Goal: Task Accomplishment & Management: Manage account settings

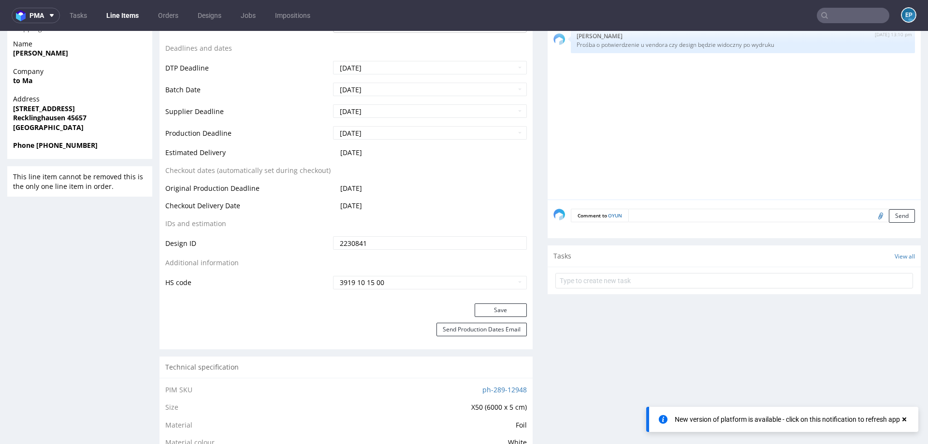
click at [109, 26] on nav "pma Tasks Line Items Orders Designs Jobs Impositions EP" at bounding box center [464, 15] width 928 height 31
click at [118, 20] on link "Line Items" at bounding box center [122, 15] width 44 height 15
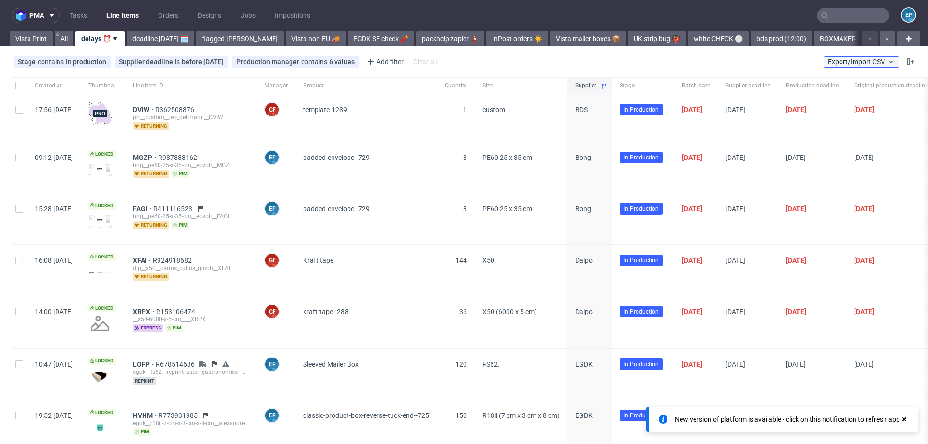
click at [874, 62] on span "Export/Import CSV" at bounding box center [861, 62] width 67 height 8
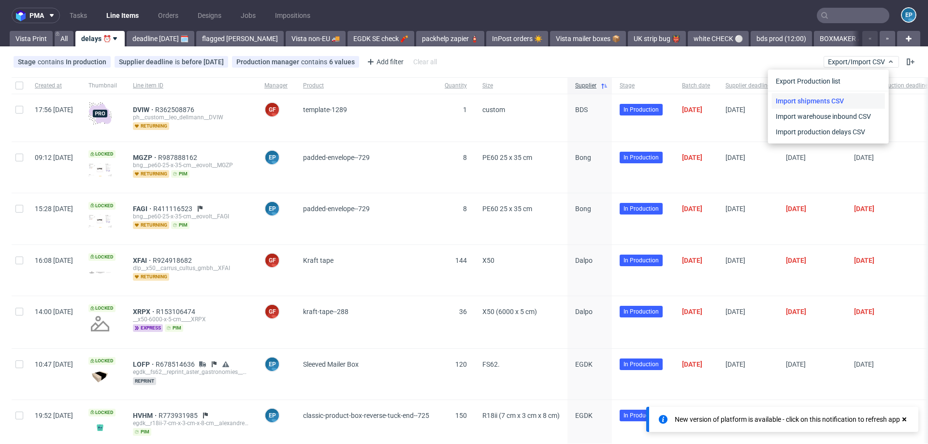
click at [854, 95] on link "Import shipments CSV" at bounding box center [828, 100] width 113 height 15
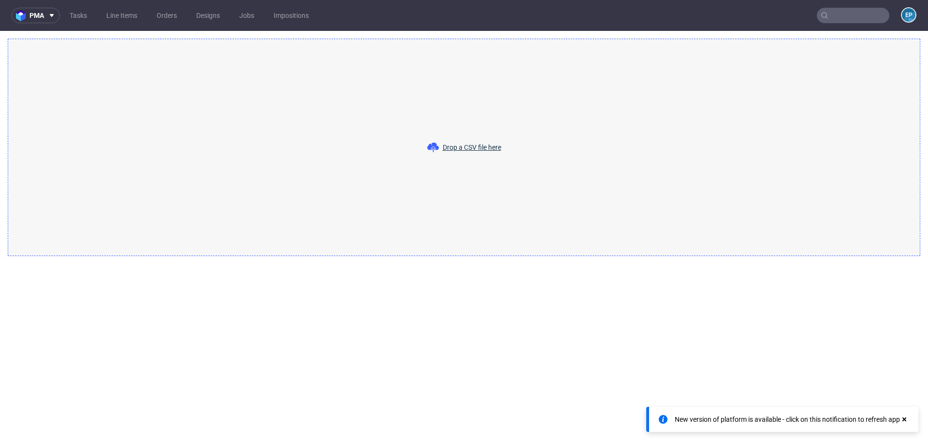
click at [274, 93] on div "Drop a CSV file here" at bounding box center [464, 147] width 912 height 217
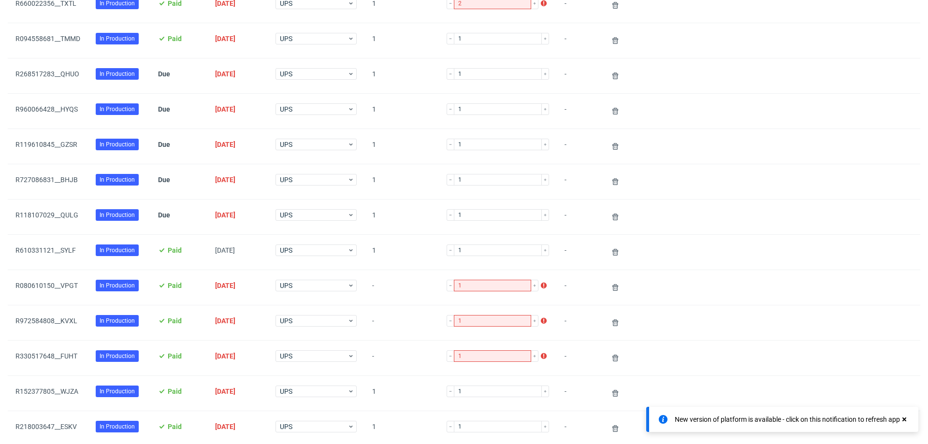
scroll to position [451, 0]
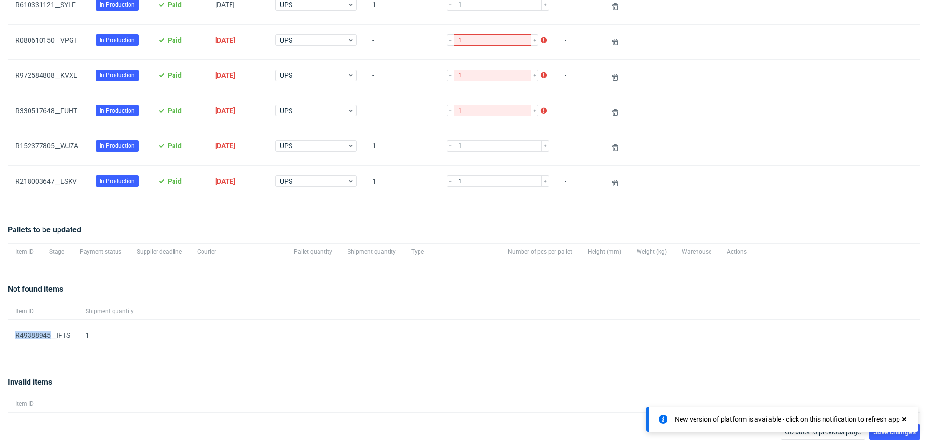
drag, startPoint x: 51, startPoint y: 333, endPoint x: 9, endPoint y: 330, distance: 42.1
click at [9, 331] on div "R49388945__IFTS" at bounding box center [43, 336] width 70 height 33
copy span "R49388945"
click at [904, 417] on use at bounding box center [904, 419] width 4 height 4
click at [896, 429] on span "Save changes" at bounding box center [894, 432] width 43 height 7
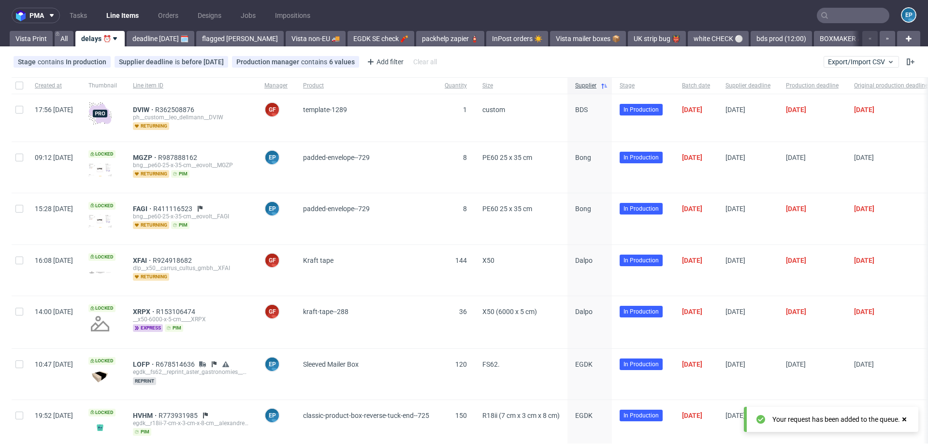
click at [839, 3] on nav "pma Tasks Line Items Orders Designs Jobs Impositions EP" at bounding box center [464, 15] width 928 height 31
click at [839, 7] on nav "pma Tasks Line Items Orders Designs Jobs Impositions EP" at bounding box center [464, 15] width 928 height 31
click at [839, 14] on input "text" at bounding box center [852, 15] width 72 height 15
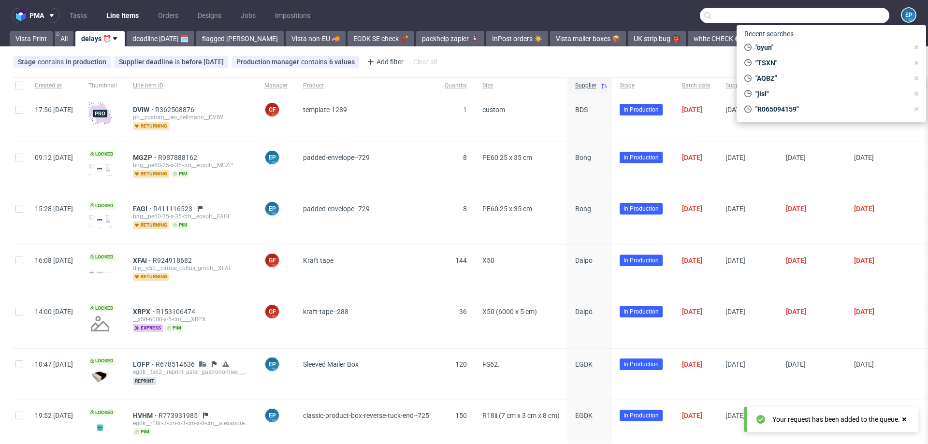
paste input "R49388945"
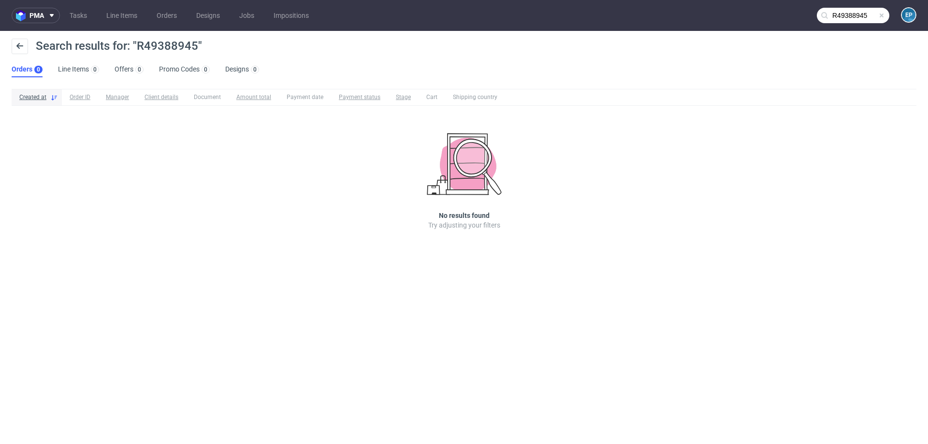
click at [838, 14] on input "R49388945" at bounding box center [852, 15] width 72 height 15
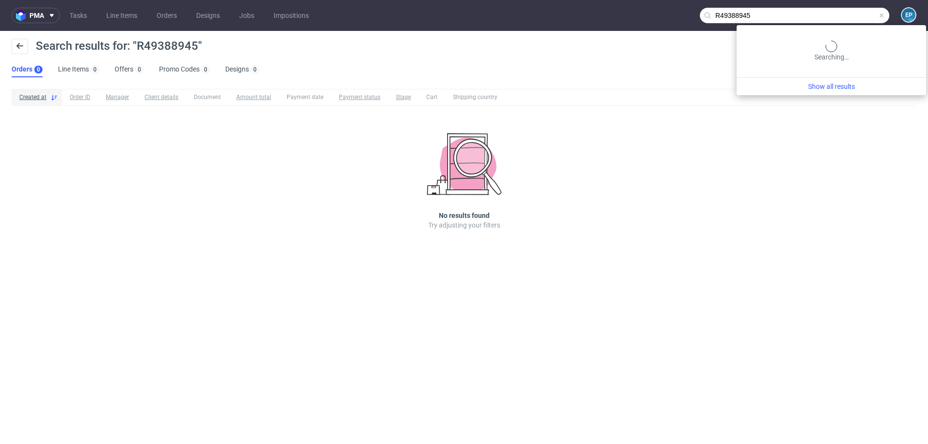
click at [838, 14] on input "R49388945" at bounding box center [794, 15] width 189 height 15
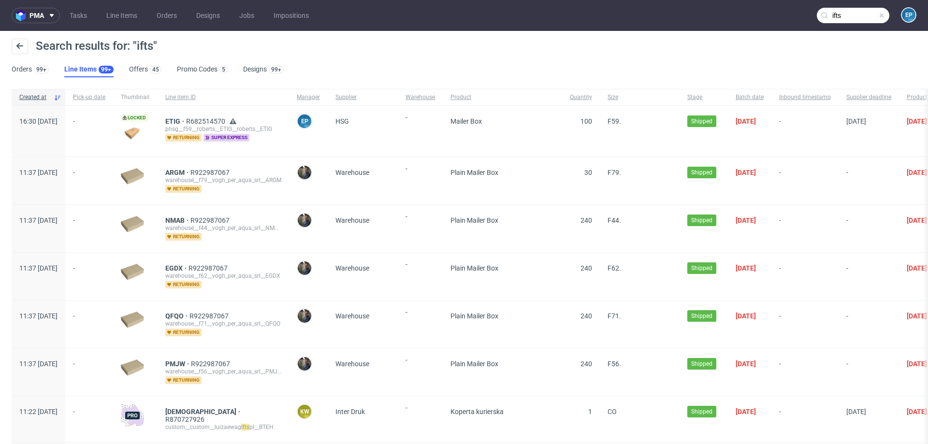
click at [849, 16] on input "ifts" at bounding box center [852, 15] width 72 height 15
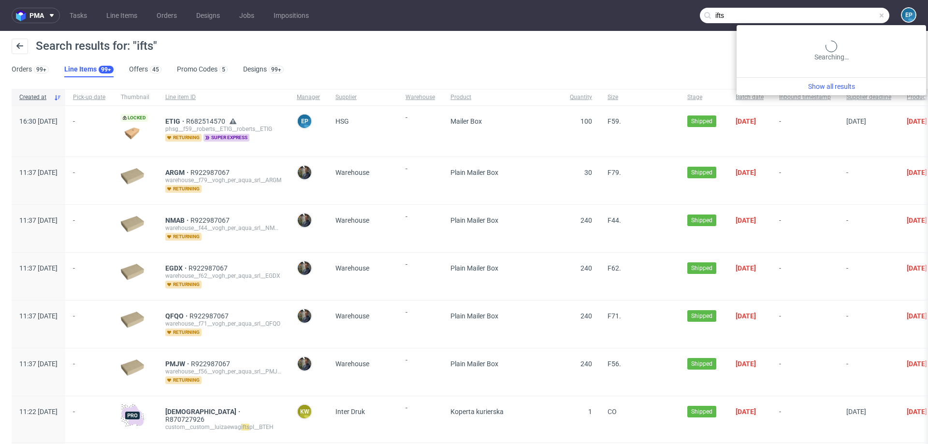
click at [849, 16] on input "ifts" at bounding box center [794, 15] width 189 height 15
paste input "R49388945"
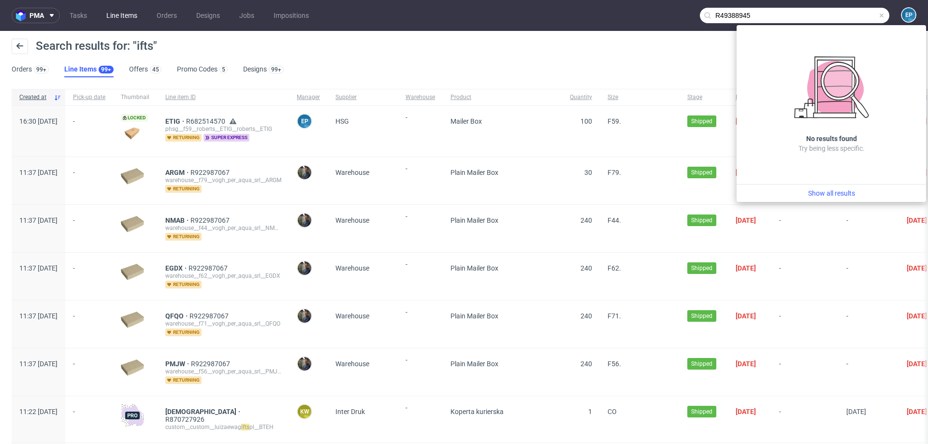
type input "R49388945"
click at [129, 18] on link "Line Items" at bounding box center [121, 15] width 43 height 15
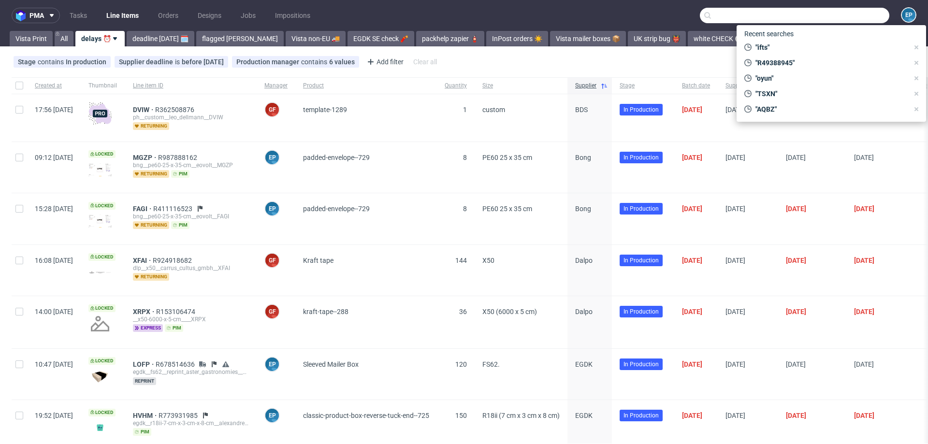
click at [826, 15] on input "text" at bounding box center [794, 15] width 189 height 15
paste input "R49388945"
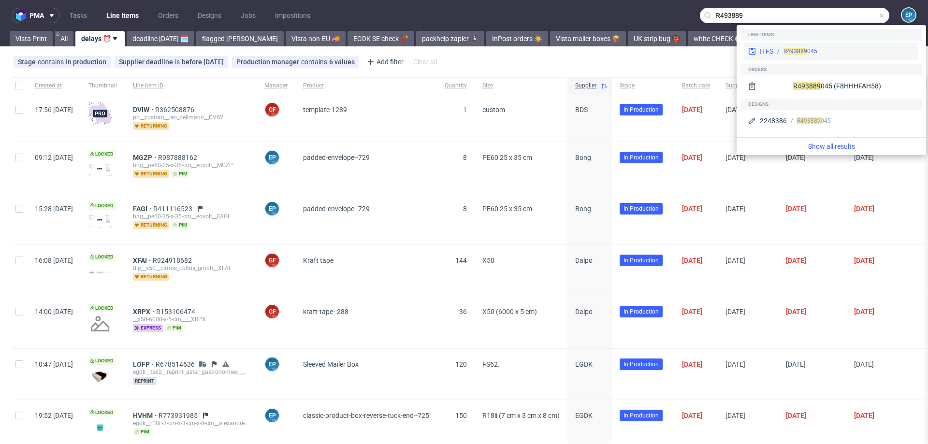
type input "R493889"
click at [807, 54] on div "R493889 045" at bounding box center [800, 51] width 34 height 9
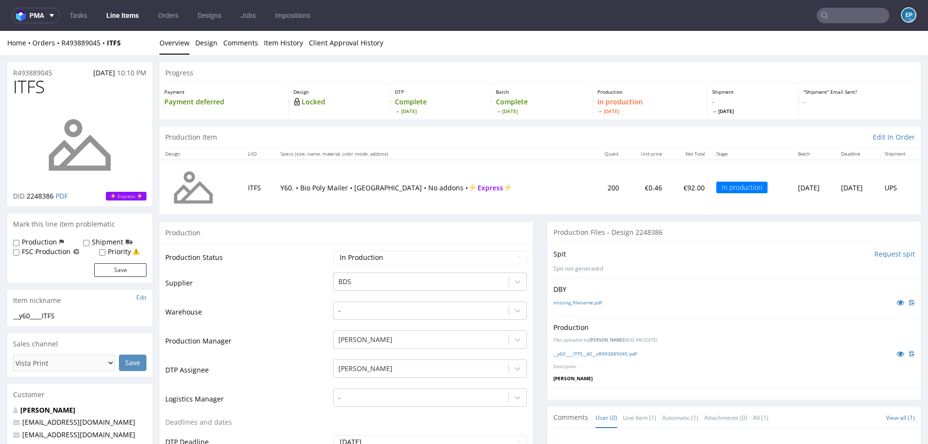
scroll to position [1, 0]
click at [410, 255] on select "Waiting for Artwork Waiting for Diecut Waiting for Mockup Waiting for DTP Waiti…" at bounding box center [430, 257] width 194 height 14
select select "production_complete"
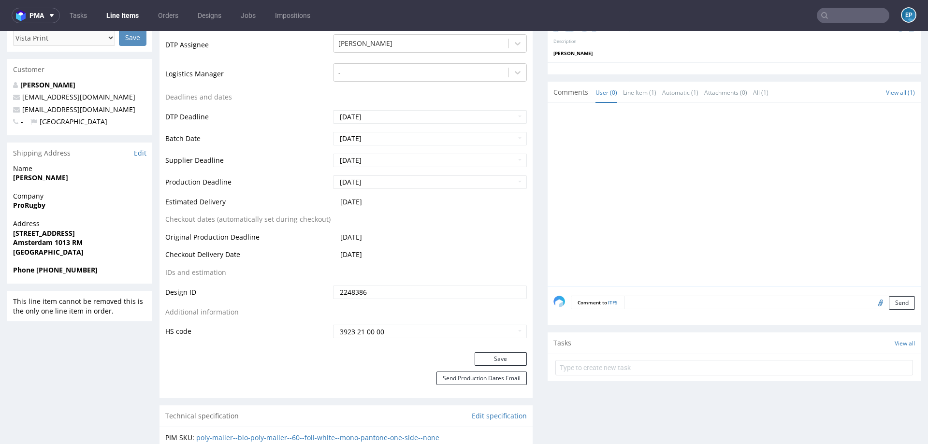
scroll to position [516, 0]
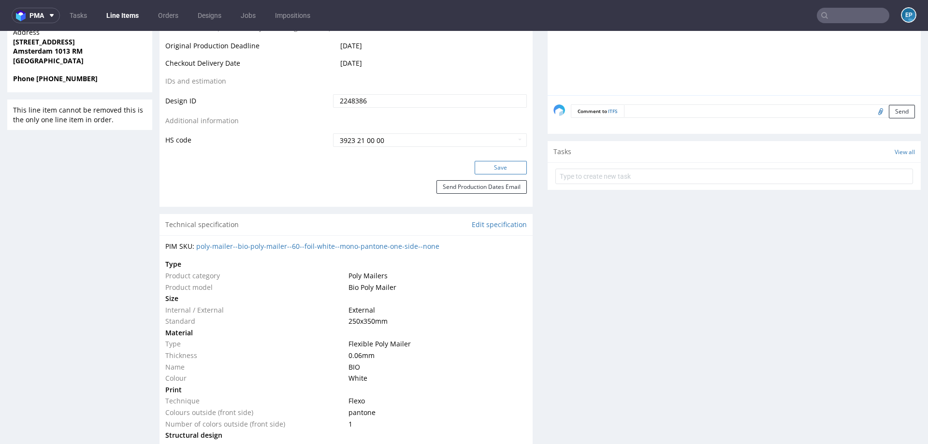
click at [498, 171] on button "Save" at bounding box center [500, 168] width 52 height 14
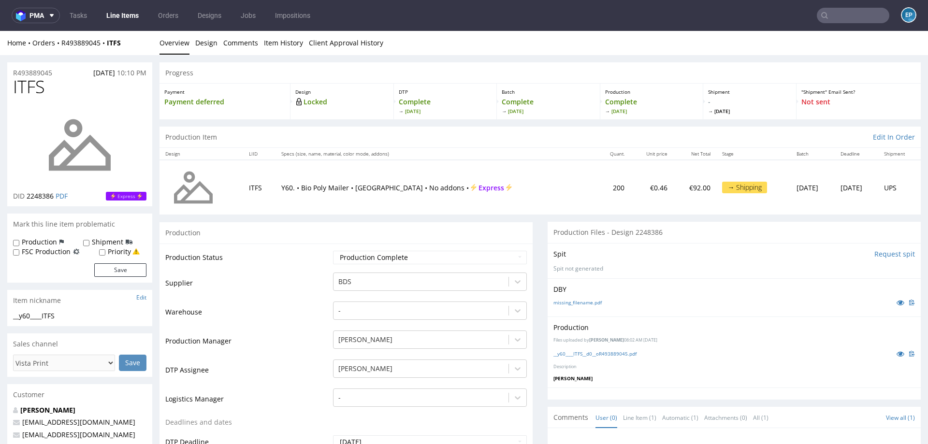
scroll to position [516, 0]
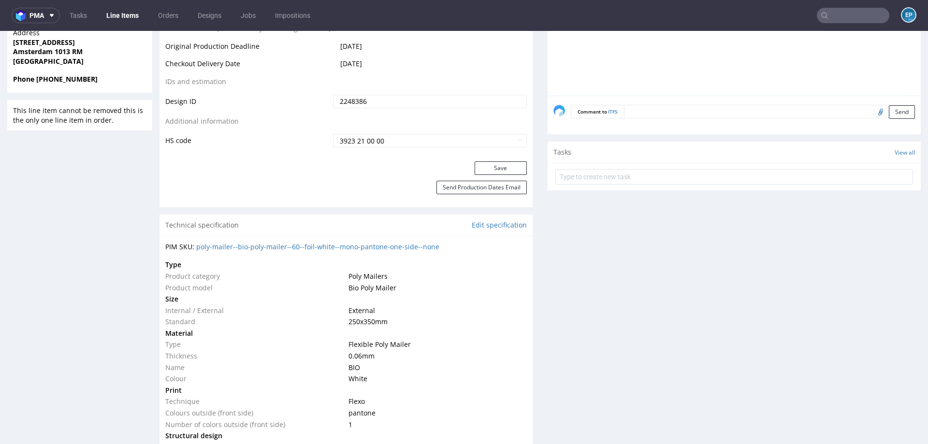
click at [124, 12] on link "Line Items" at bounding box center [122, 15] width 44 height 15
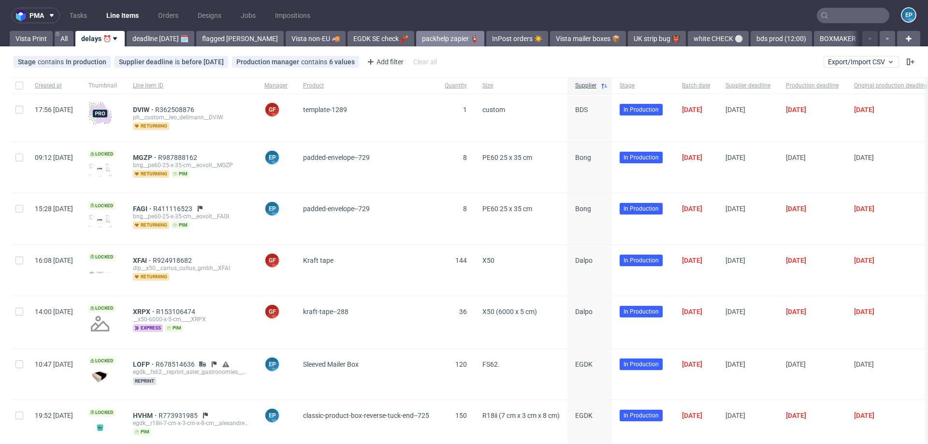
click at [421, 39] on link "packhelp zapier 🧯" at bounding box center [450, 38] width 68 height 15
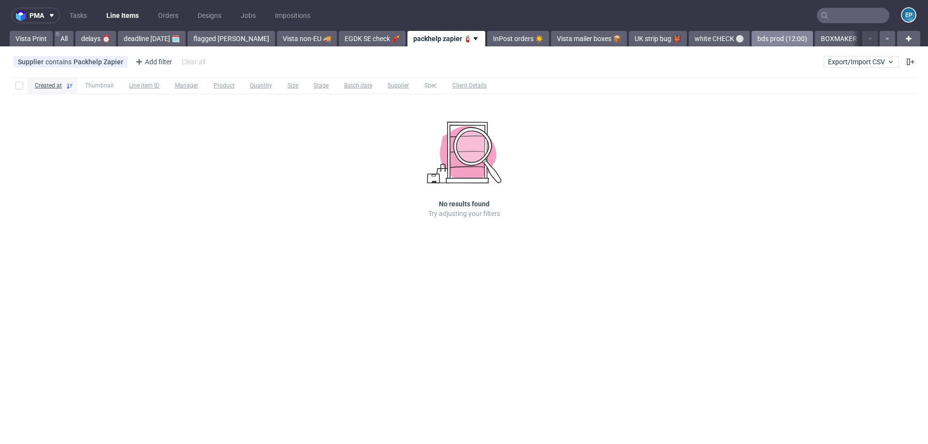
click at [751, 40] on link "bds prod (12:00)" at bounding box center [781, 38] width 61 height 15
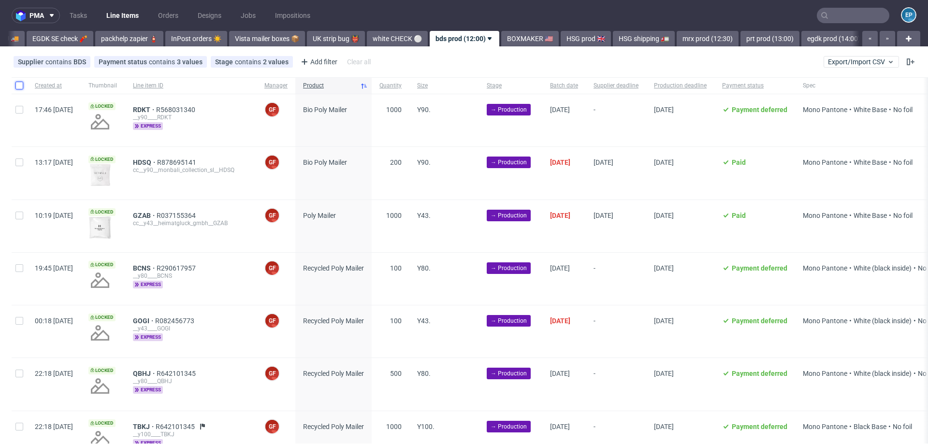
click at [20, 84] on input "checkbox" at bounding box center [19, 86] width 8 height 8
checkbox input "true"
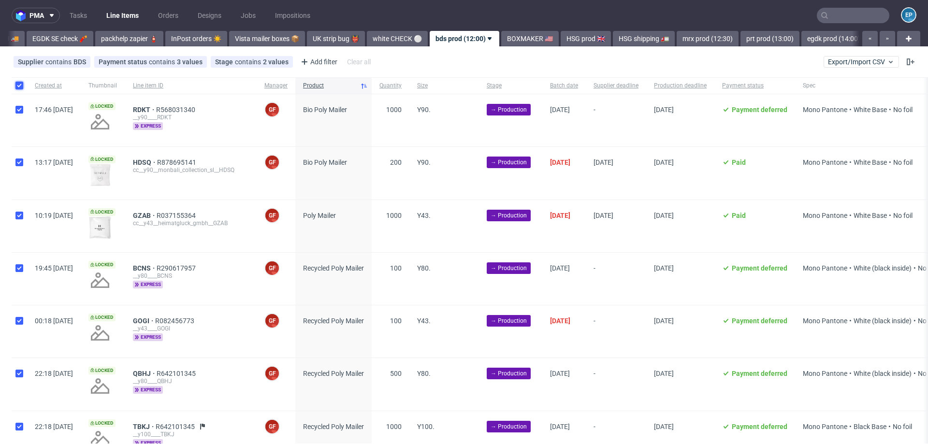
checkbox input "true"
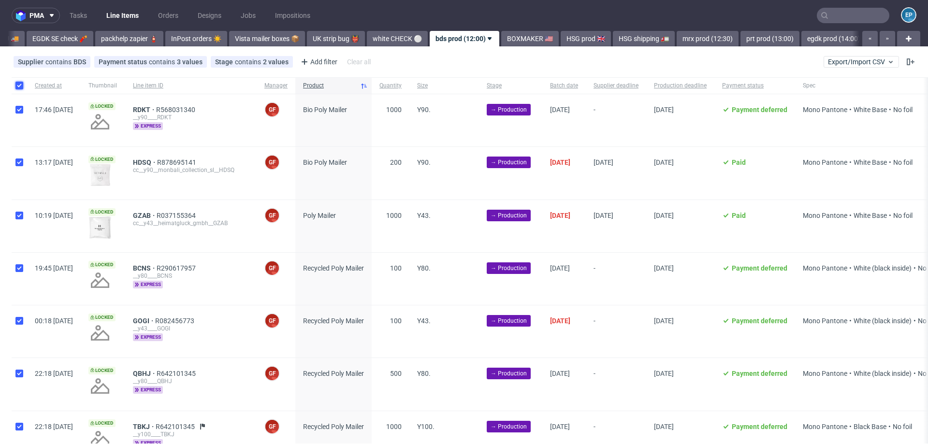
checkbox input "true"
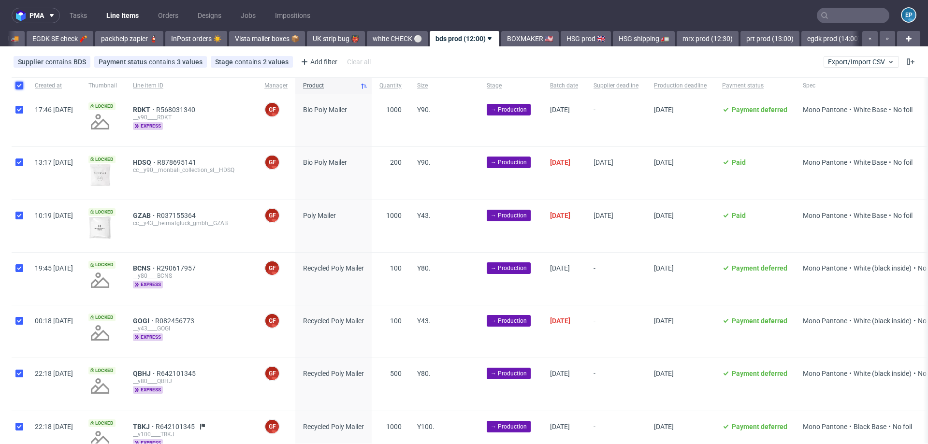
checkbox input "true"
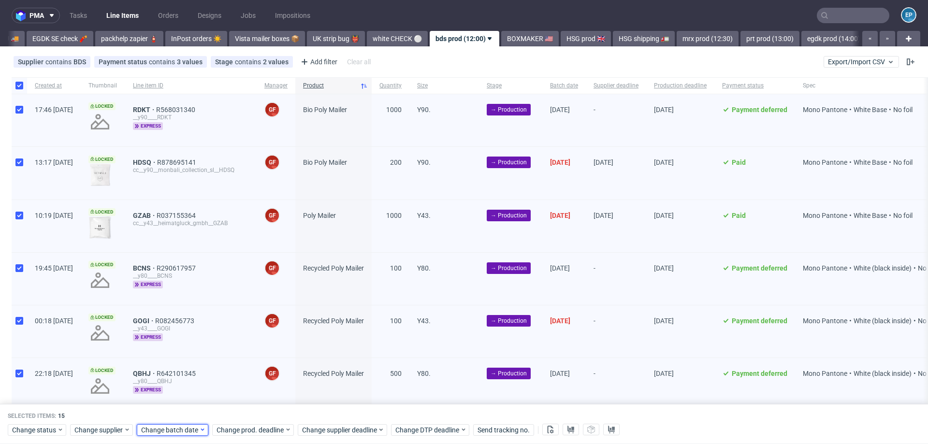
click at [165, 432] on span "Change batch date" at bounding box center [170, 430] width 58 height 10
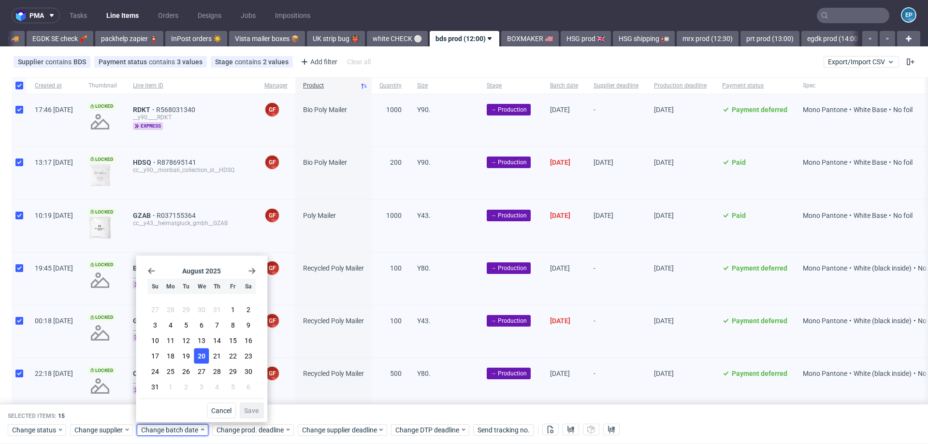
click at [200, 362] on button "20" at bounding box center [201, 355] width 15 height 15
click at [247, 410] on span "Save" at bounding box center [251, 410] width 15 height 7
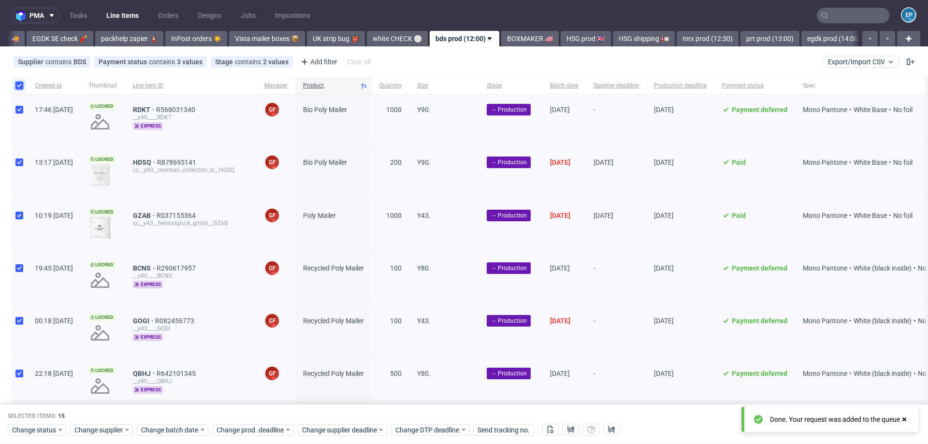
click at [22, 86] on input "checkbox" at bounding box center [19, 86] width 8 height 8
checkbox input "false"
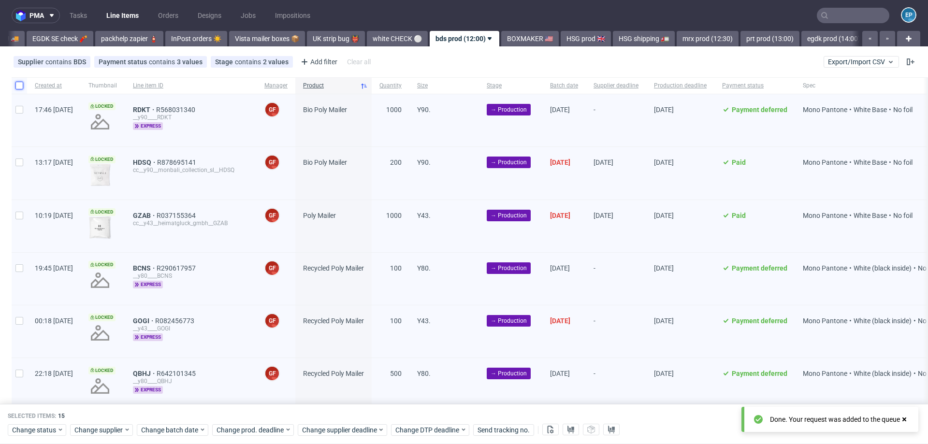
checkbox input "false"
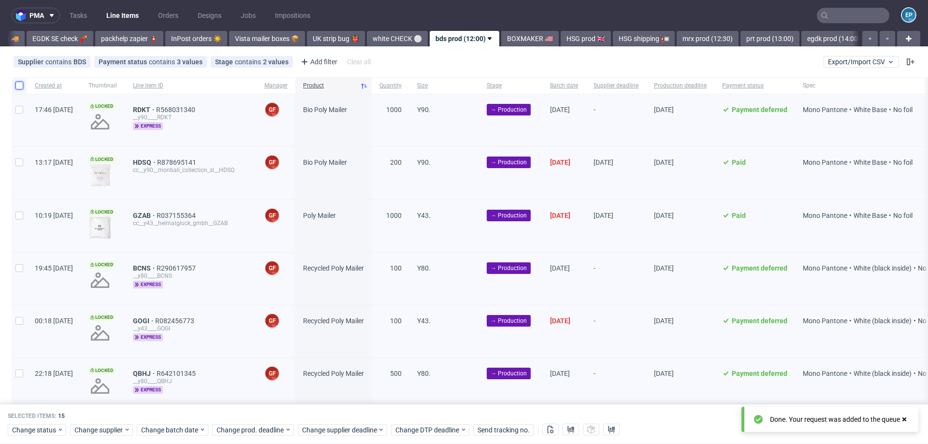
checkbox input "false"
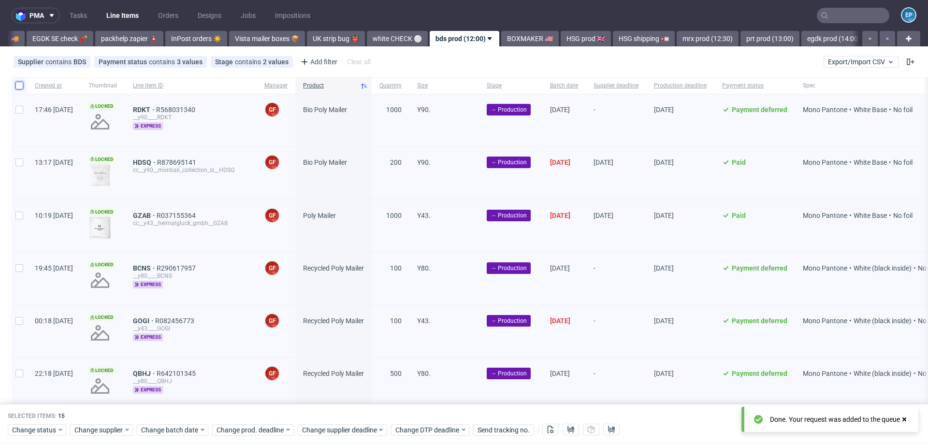
checkbox input "false"
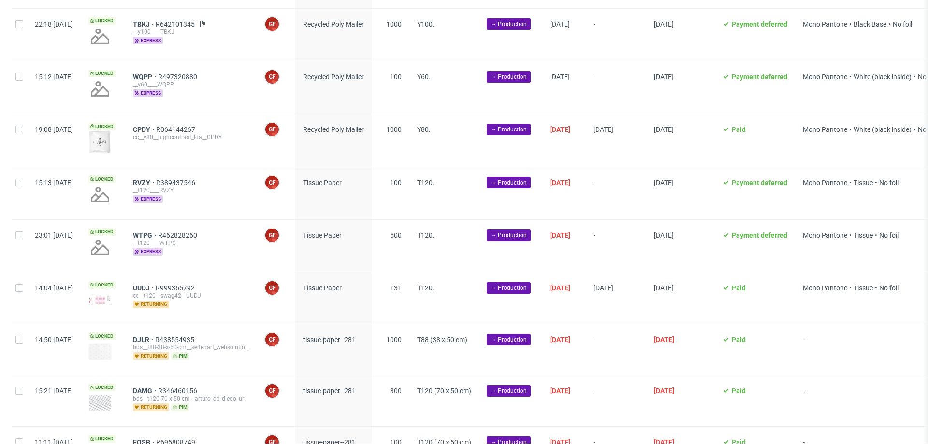
scroll to position [465, 0]
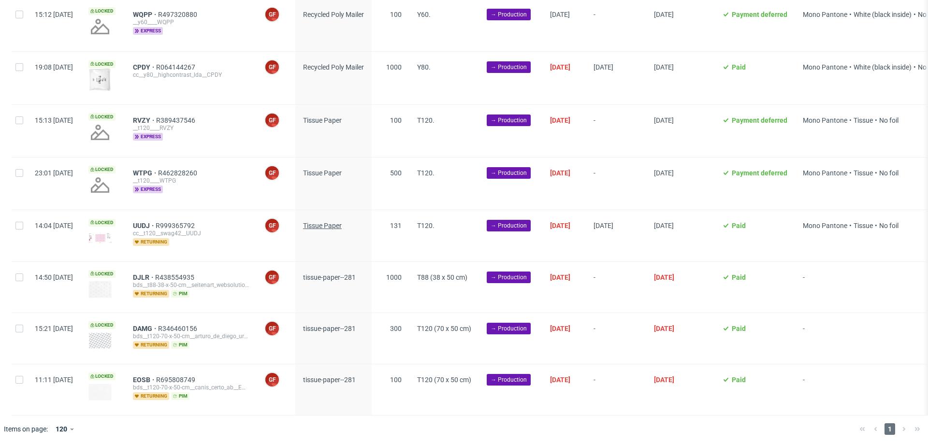
click at [342, 224] on span "Tissue Paper" at bounding box center [322, 226] width 39 height 8
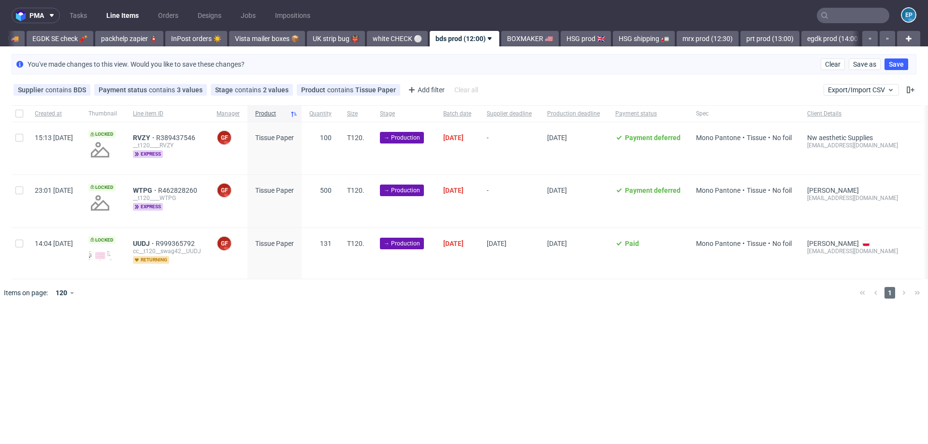
click at [25, 118] on div at bounding box center [19, 113] width 15 height 16
checkbox input "true"
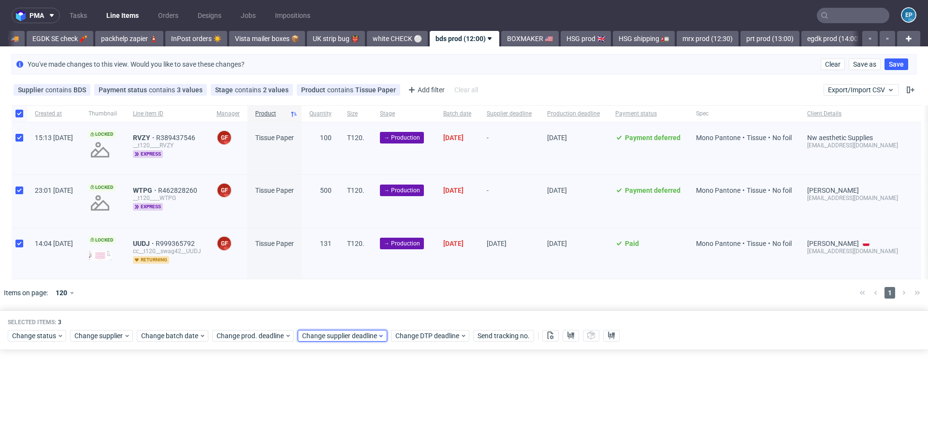
click at [326, 335] on span "Change supplier deadline" at bounding box center [339, 336] width 75 height 10
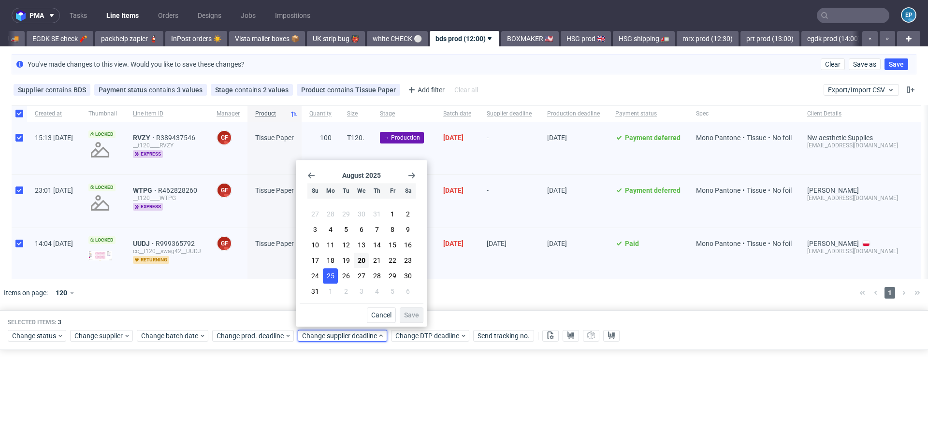
click at [331, 281] on button "25" at bounding box center [330, 275] width 15 height 15
click at [416, 318] on span "Save" at bounding box center [411, 315] width 15 height 7
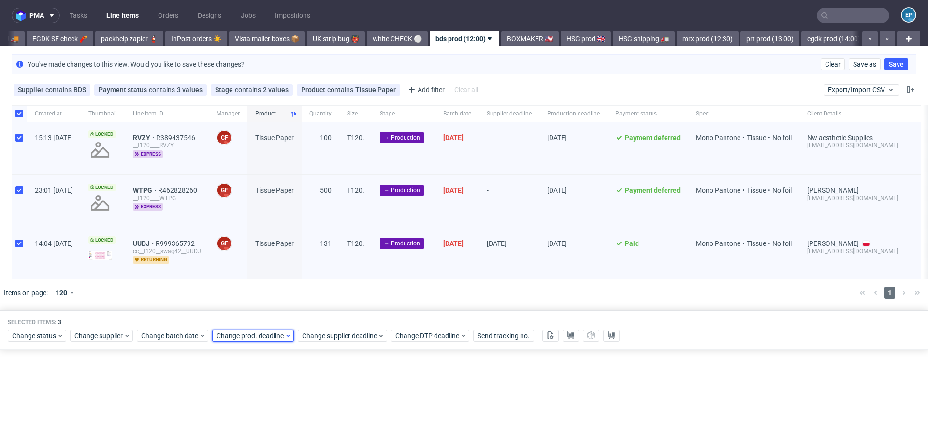
click at [268, 331] on span "Change prod. deadline" at bounding box center [250, 336] width 68 height 10
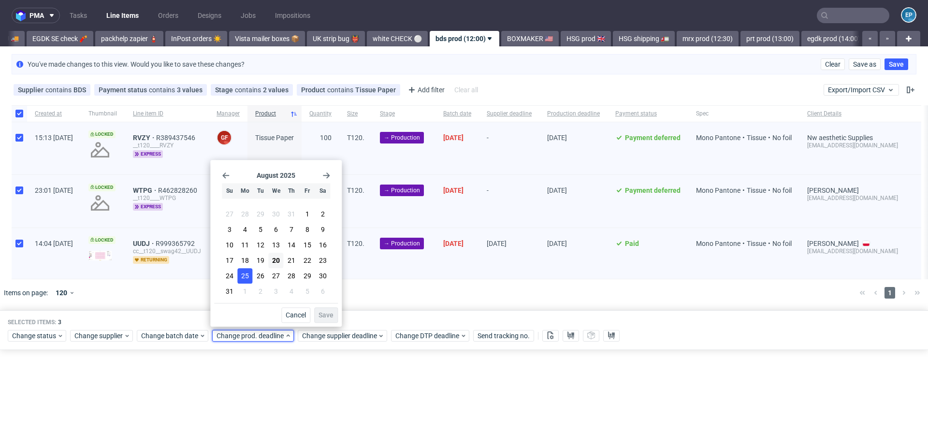
click at [249, 279] on button "25" at bounding box center [244, 275] width 15 height 15
click at [325, 308] on button "Save" at bounding box center [326, 314] width 24 height 15
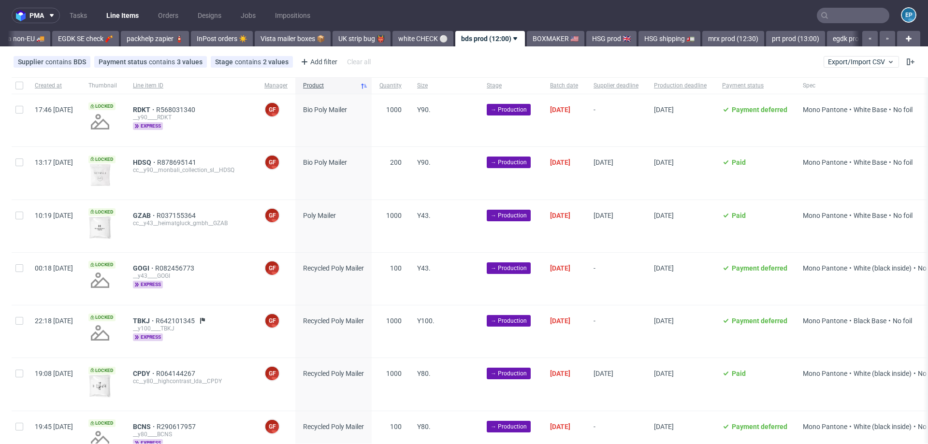
scroll to position [0, 312]
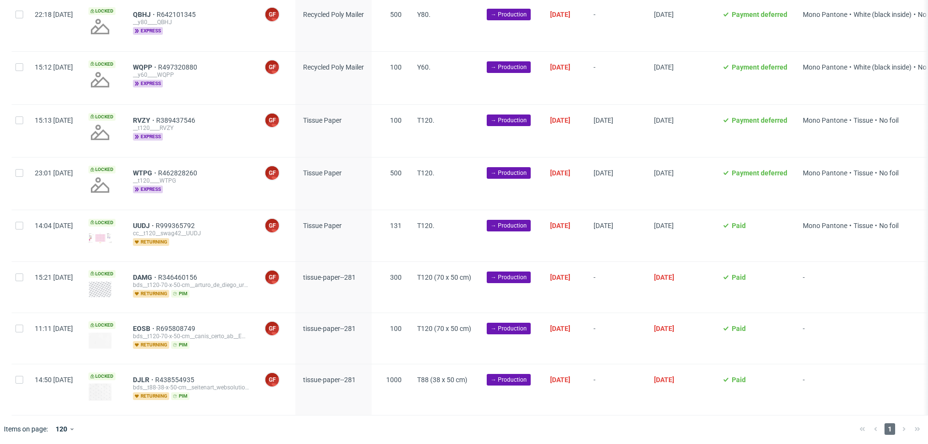
scroll to position [0, 312]
click at [356, 274] on span "tissue-paper--281" at bounding box center [329, 277] width 53 height 8
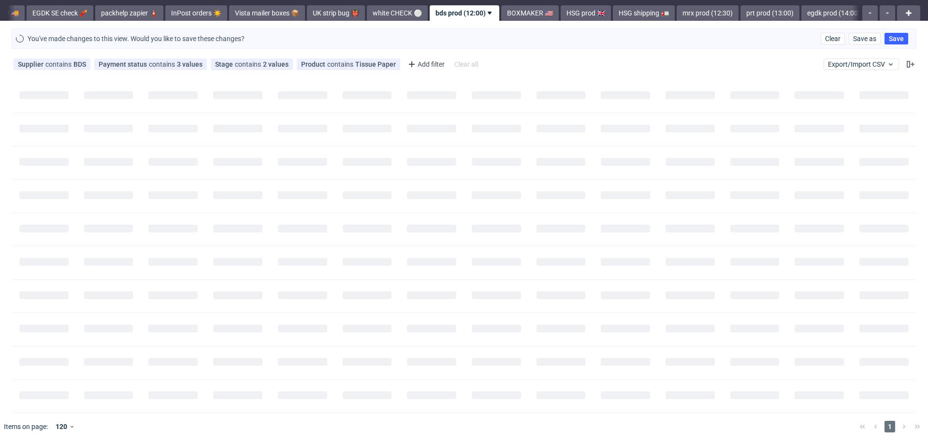
scroll to position [0, 0]
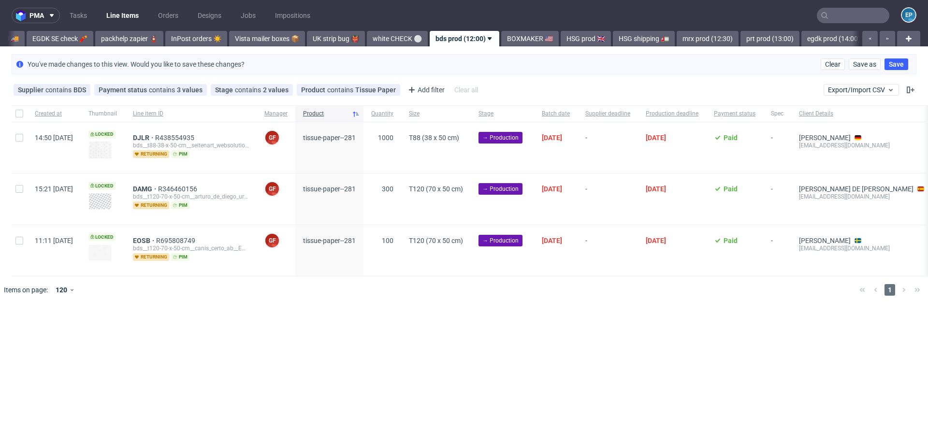
click at [23, 116] on div at bounding box center [19, 113] width 15 height 16
checkbox input "true"
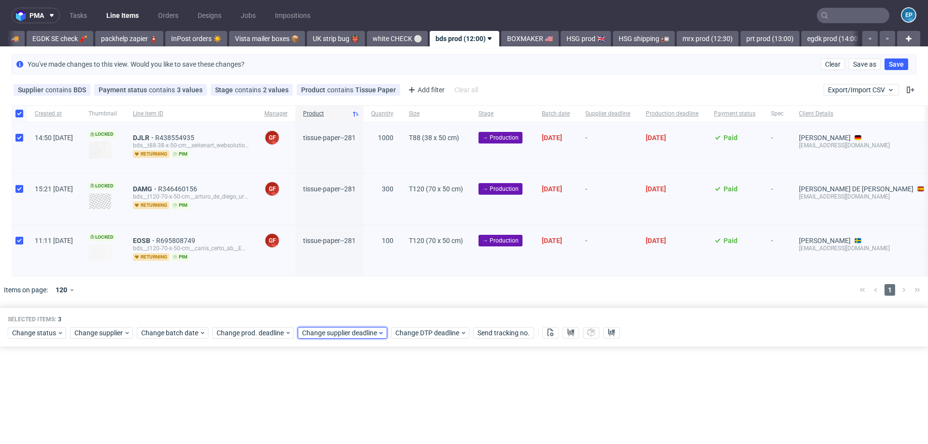
click at [362, 332] on span "Change supplier deadline" at bounding box center [339, 333] width 75 height 10
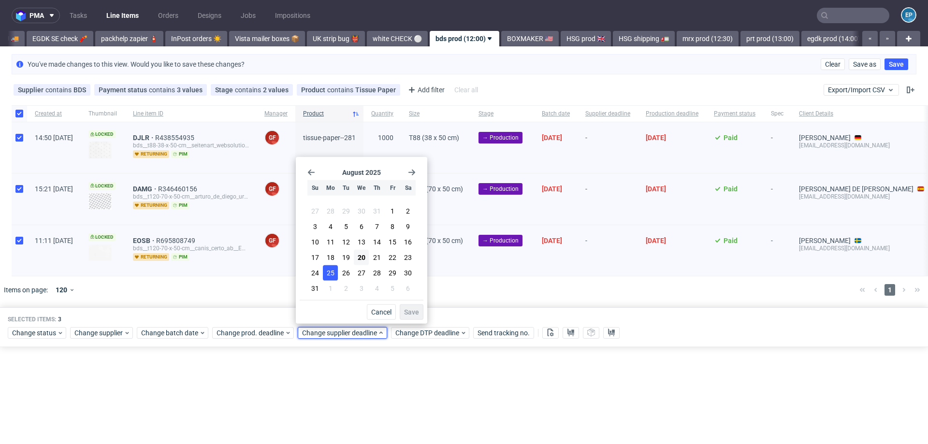
click at [335, 270] on button "25" at bounding box center [330, 272] width 15 height 15
click at [408, 310] on span "Save" at bounding box center [411, 312] width 15 height 7
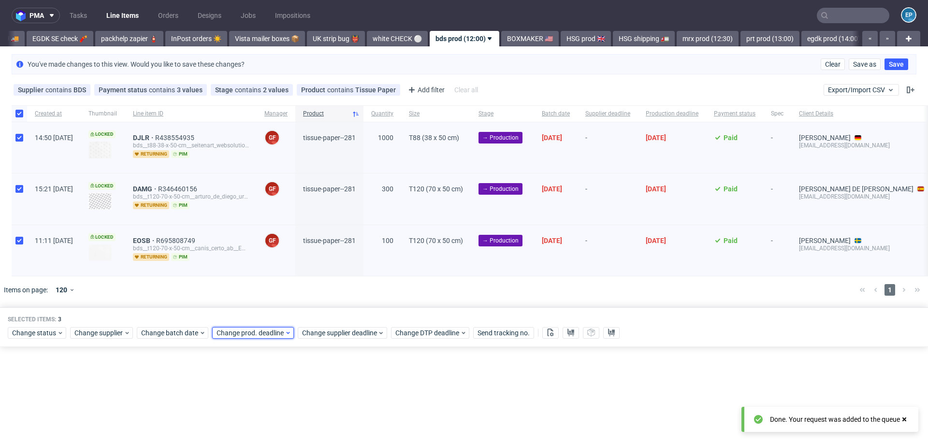
click at [266, 329] on span "Change prod. deadline" at bounding box center [250, 333] width 68 height 10
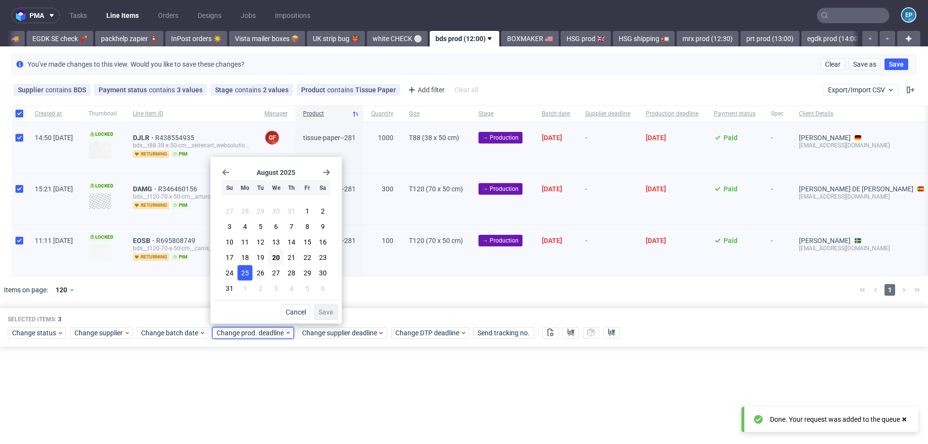
click at [244, 274] on span "25" at bounding box center [245, 273] width 8 height 10
click at [327, 304] on button "Save" at bounding box center [326, 311] width 24 height 15
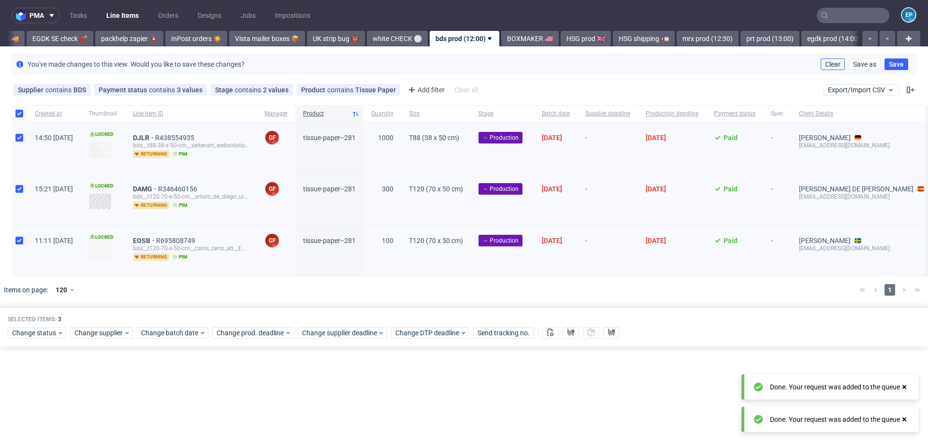
click at [829, 62] on span "Clear" at bounding box center [832, 64] width 15 height 7
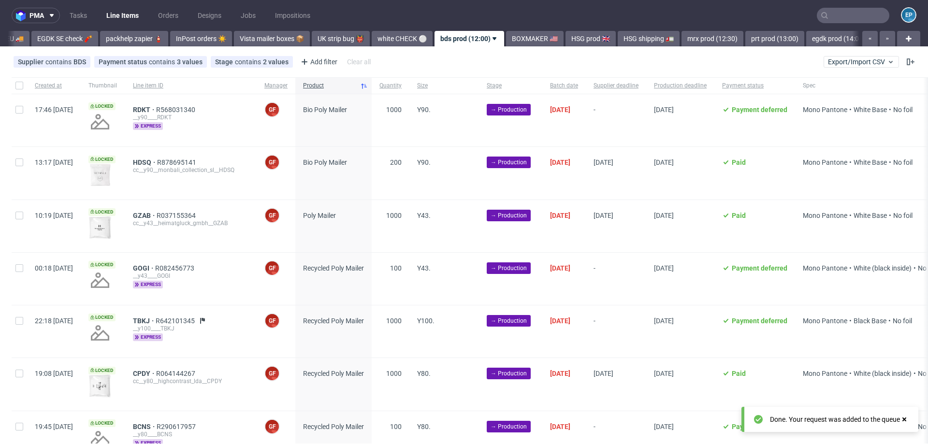
click at [24, 84] on div at bounding box center [19, 85] width 15 height 16
checkbox input "true"
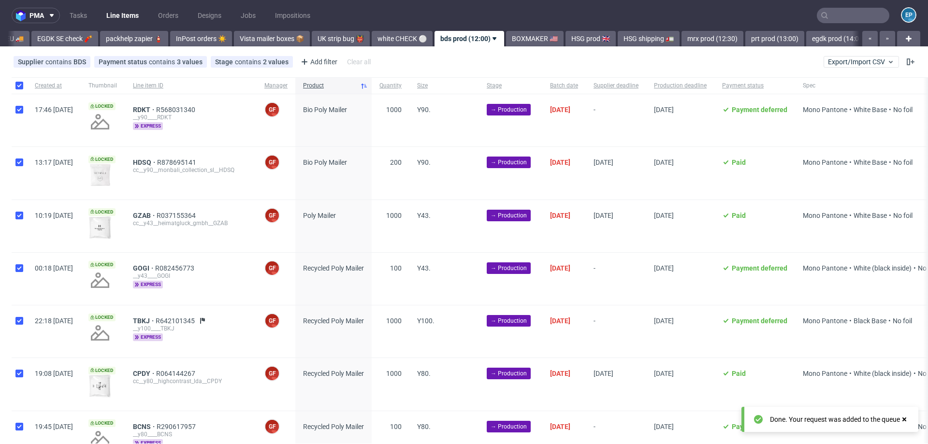
checkbox input "true"
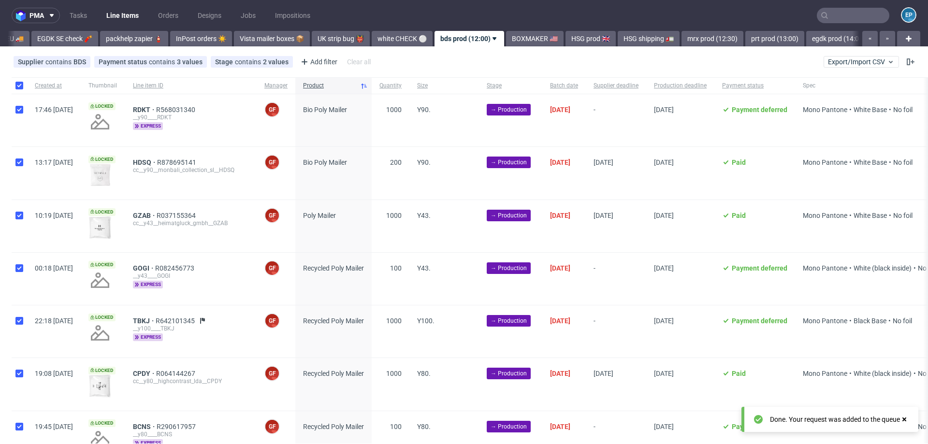
checkbox input "true"
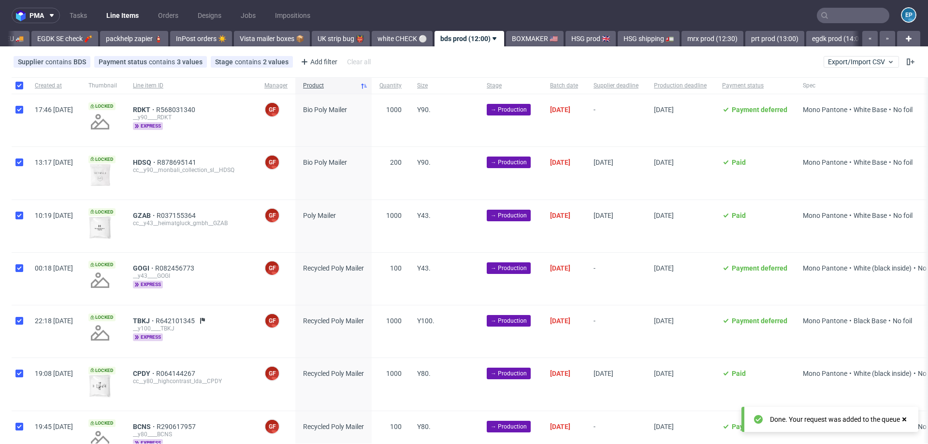
checkbox input "true"
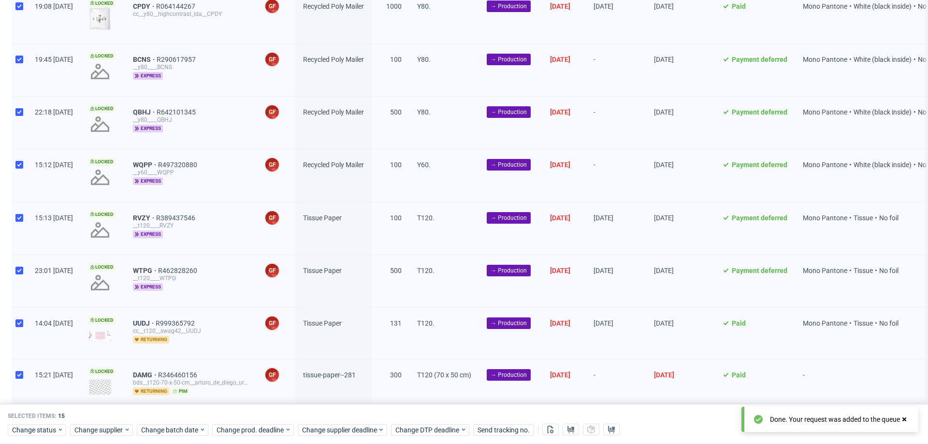
scroll to position [372, 0]
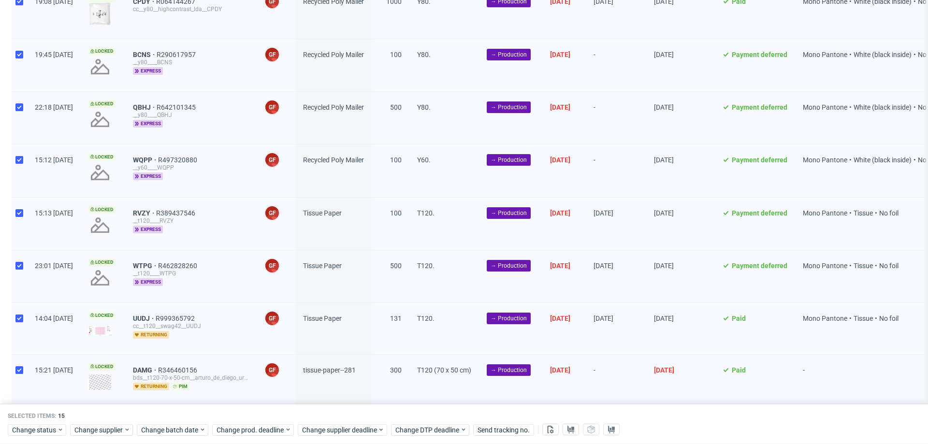
click at [24, 210] on div at bounding box center [19, 224] width 15 height 52
checkbox input "false"
click at [25, 271] on div at bounding box center [19, 276] width 15 height 52
checkbox input "false"
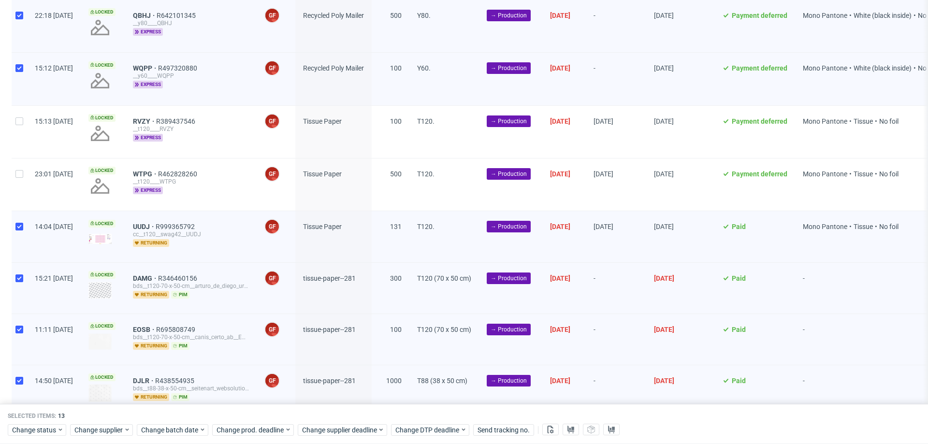
scroll to position [464, 0]
click at [19, 236] on div at bounding box center [19, 236] width 15 height 51
checkbox input "false"
click at [19, 281] on div at bounding box center [19, 287] width 15 height 51
checkbox input "false"
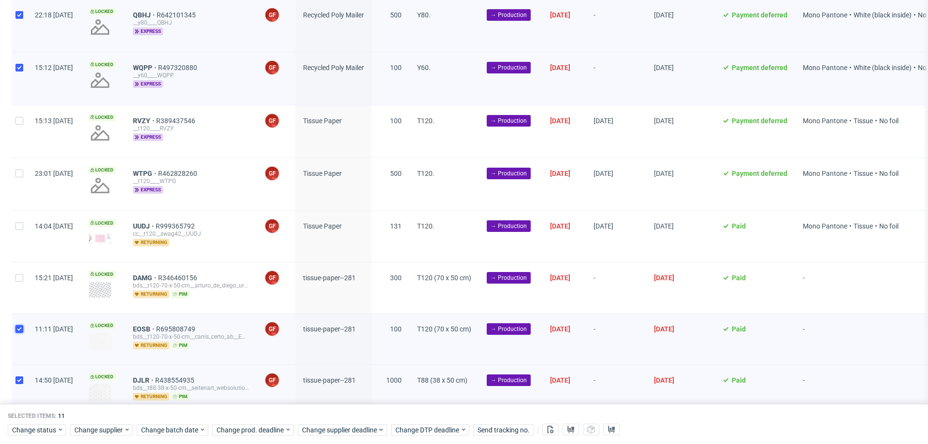
click at [20, 325] on input "checkbox" at bounding box center [19, 329] width 8 height 8
checkbox input "false"
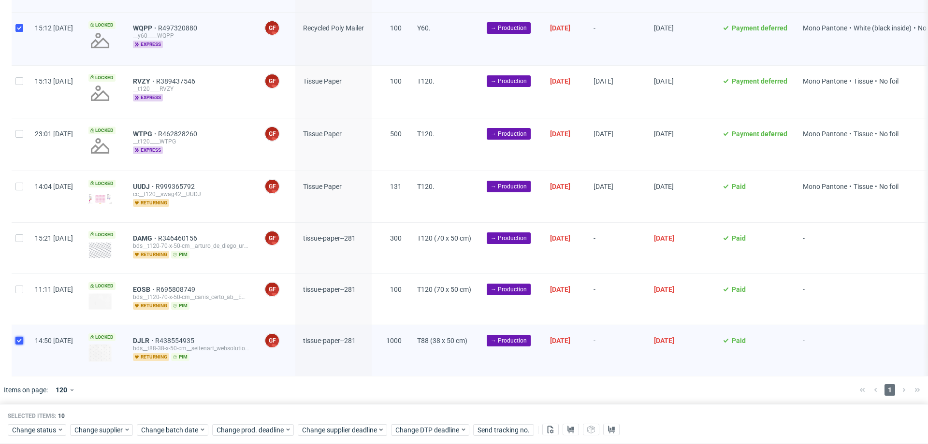
click at [18, 338] on input "checkbox" at bounding box center [19, 341] width 8 height 8
checkbox input "false"
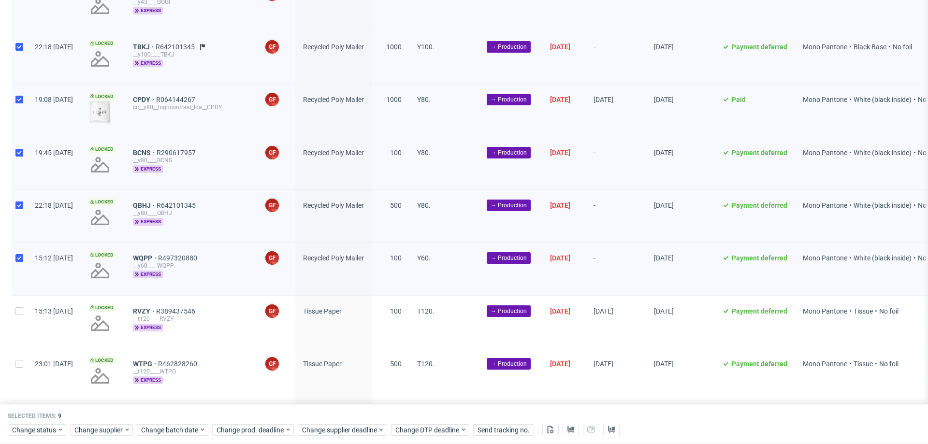
scroll to position [255, 0]
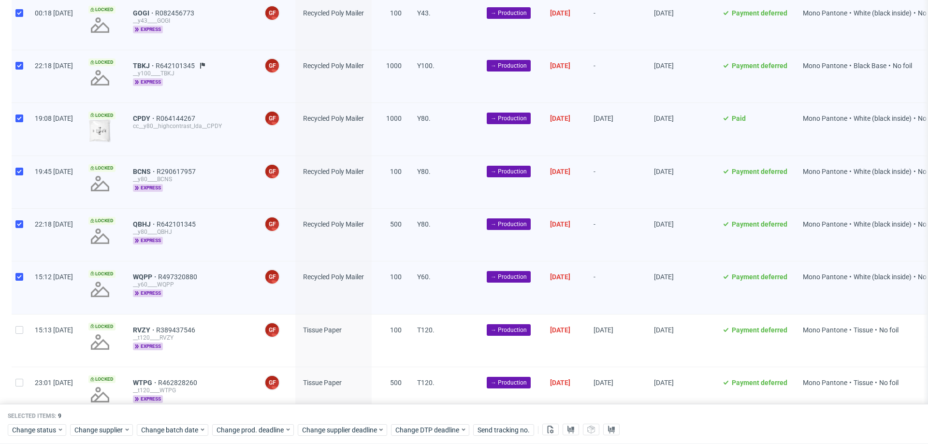
click at [346, 423] on div "Change status Change supplier Change batch date Change prod. deadline Change su…" at bounding box center [464, 429] width 912 height 14
click at [346, 426] on span "Change supplier deadline" at bounding box center [339, 430] width 75 height 10
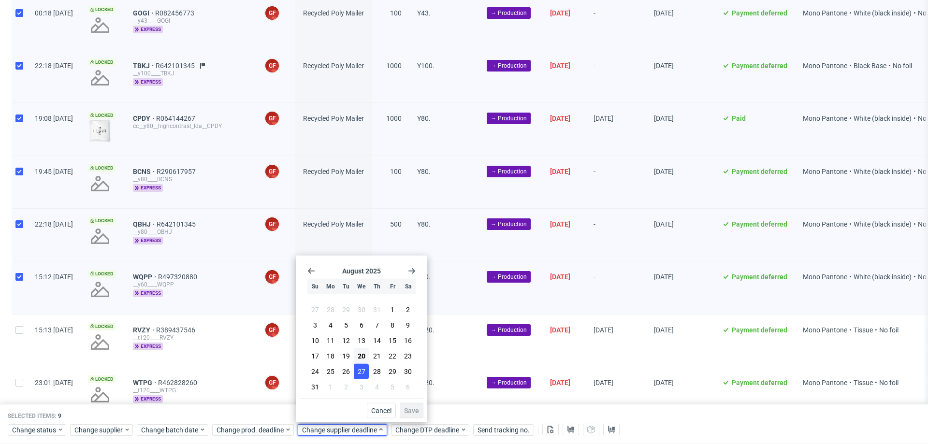
click at [362, 370] on span "27" at bounding box center [362, 372] width 8 height 10
click at [414, 408] on span "Save" at bounding box center [411, 410] width 15 height 7
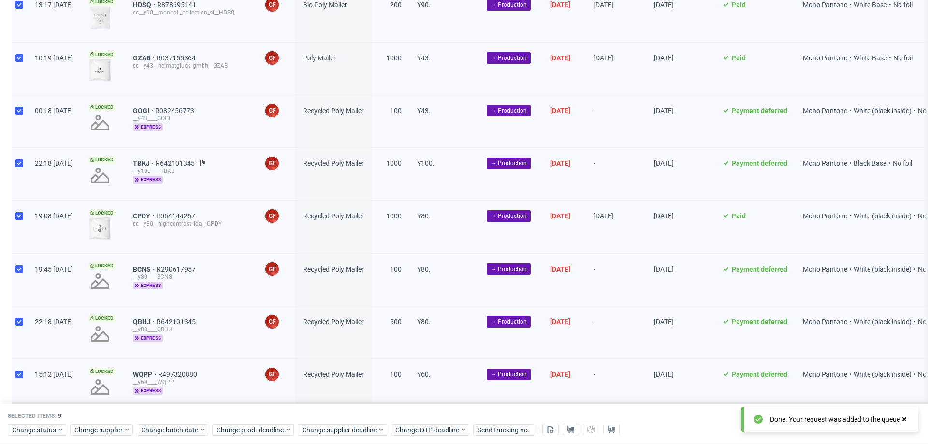
scroll to position [0, 0]
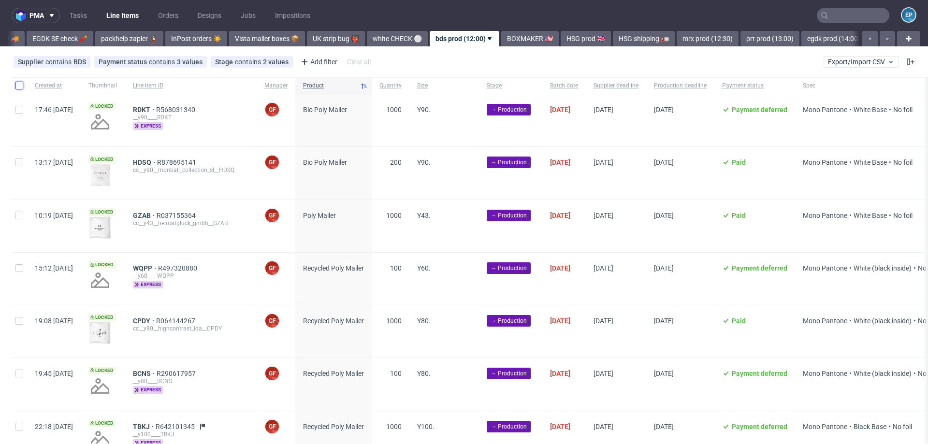
click at [20, 83] on input "checkbox" at bounding box center [19, 86] width 8 height 8
checkbox input "true"
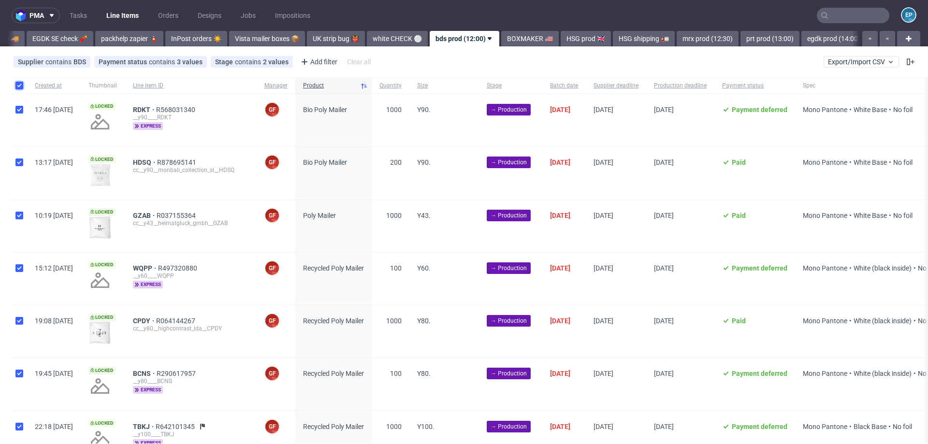
checkbox input "true"
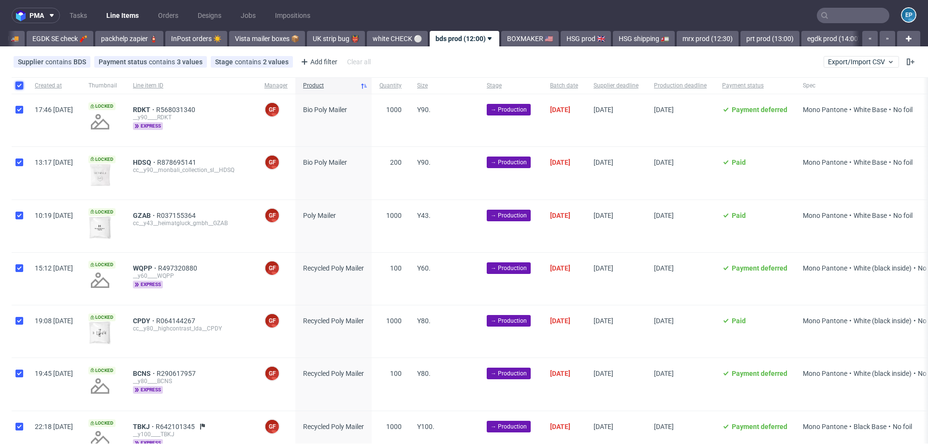
checkbox input "true"
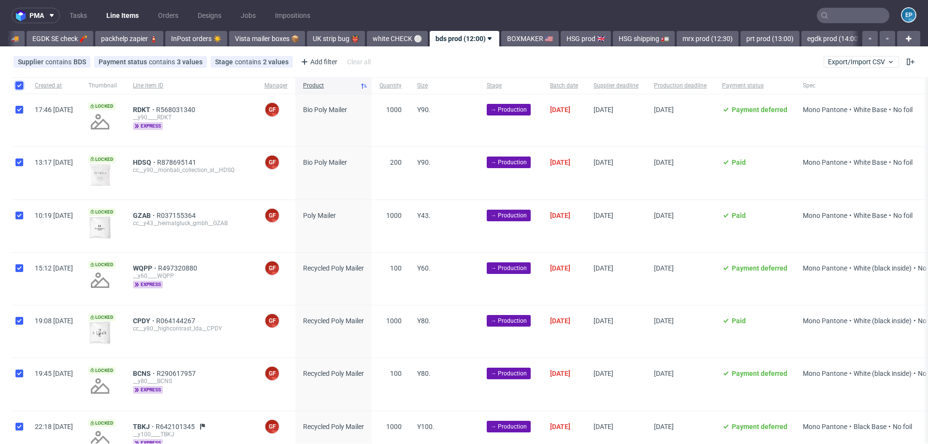
checkbox input "true"
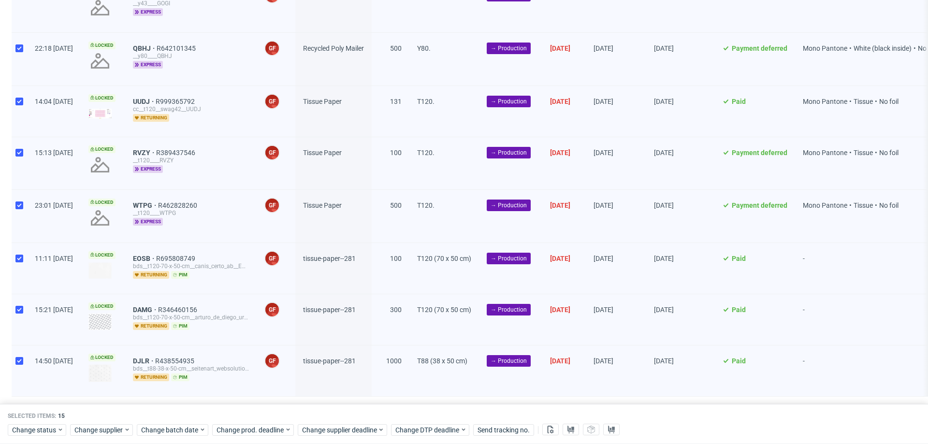
scroll to position [504, 0]
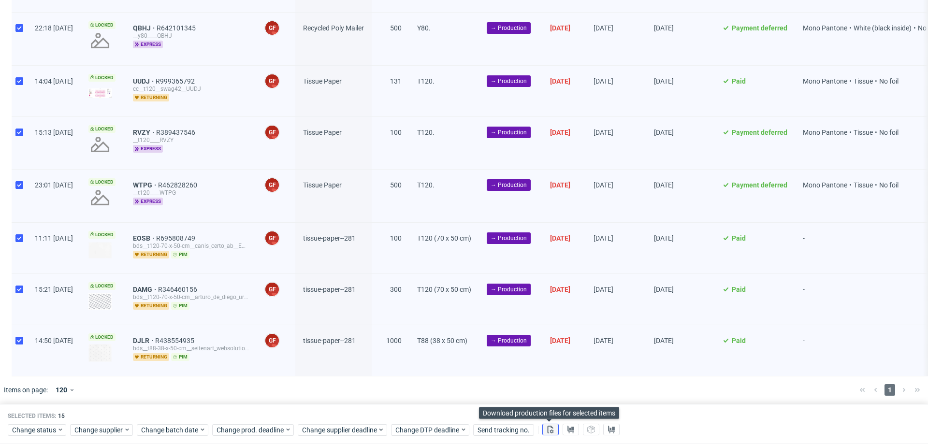
click at [548, 429] on icon at bounding box center [550, 430] width 8 height 8
click at [567, 429] on use at bounding box center [570, 430] width 7 height 8
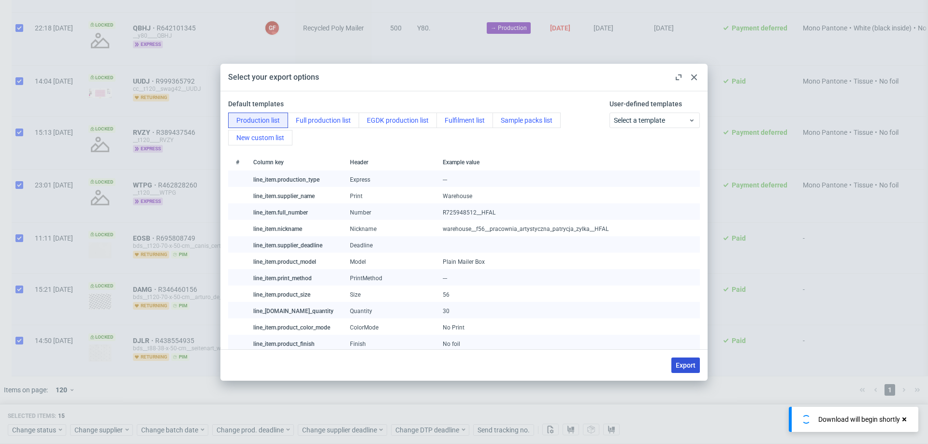
click at [684, 372] on button "Export" at bounding box center [685, 365] width 29 height 15
checkbox input "false"
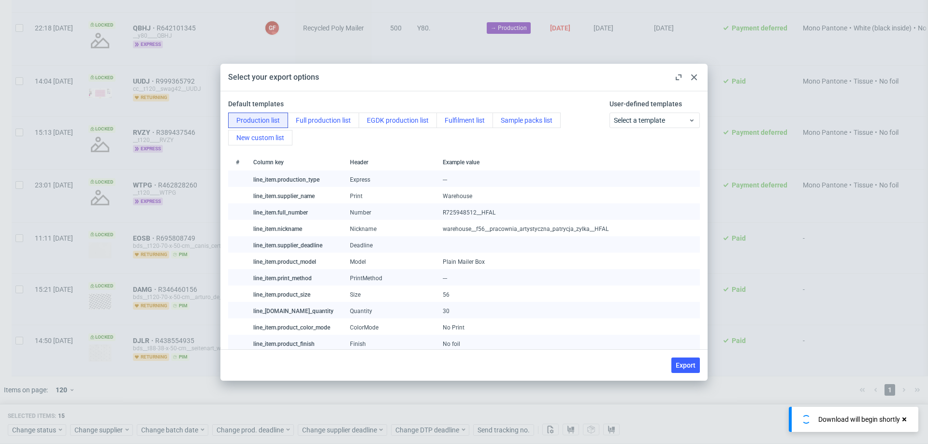
checkbox input "false"
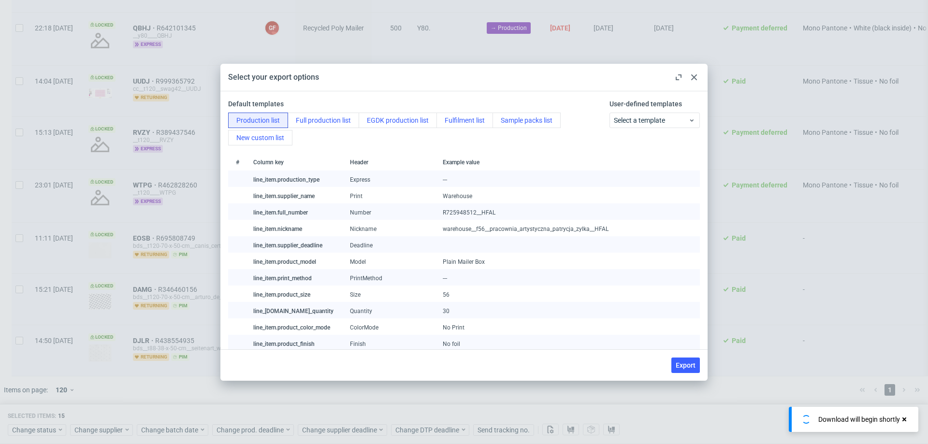
checkbox input "false"
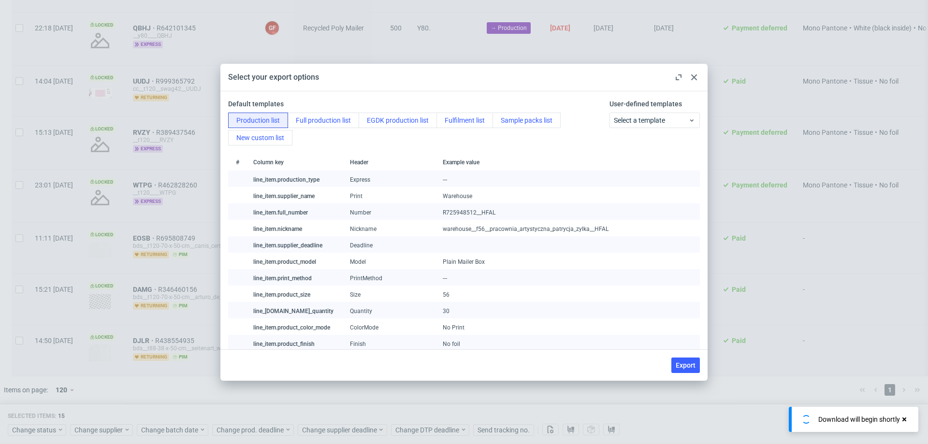
checkbox input "false"
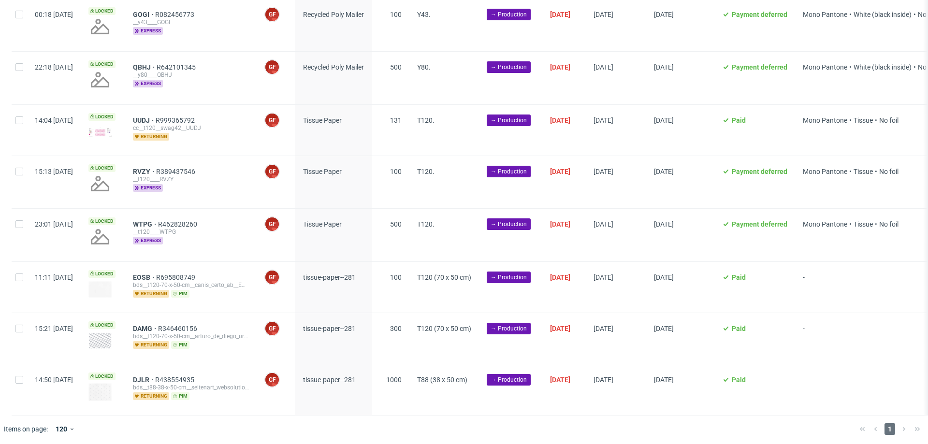
scroll to position [0, 0]
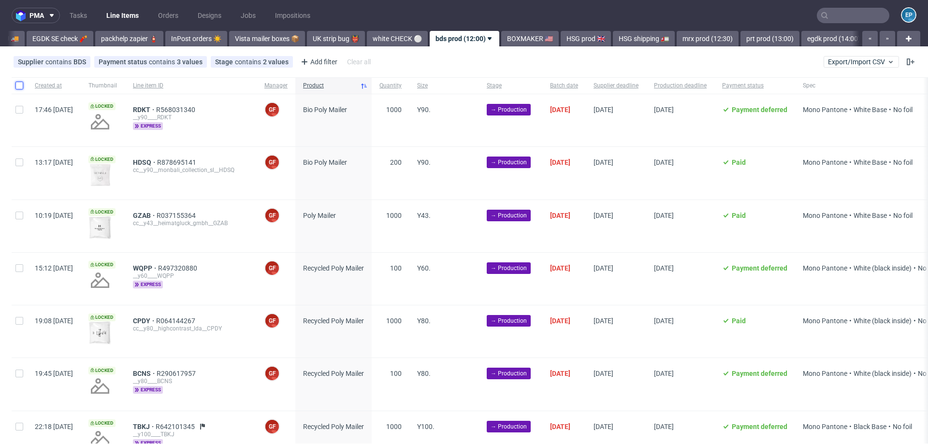
click at [17, 88] on input "checkbox" at bounding box center [19, 86] width 8 height 8
checkbox input "true"
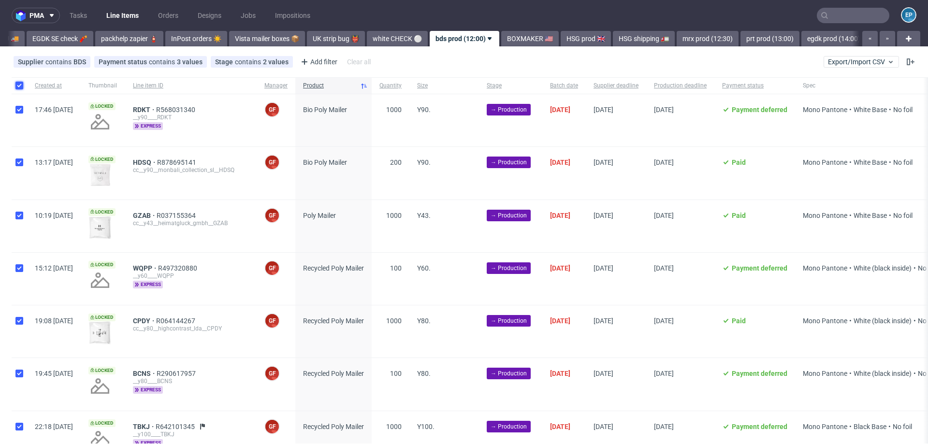
checkbox input "true"
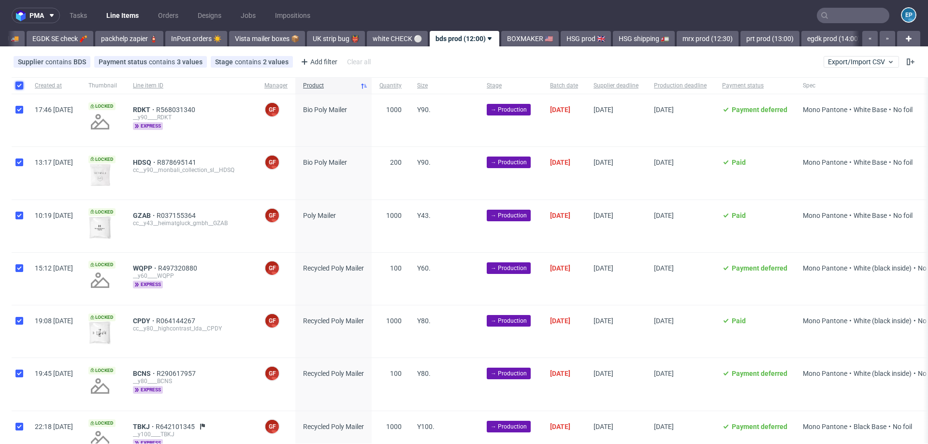
checkbox input "true"
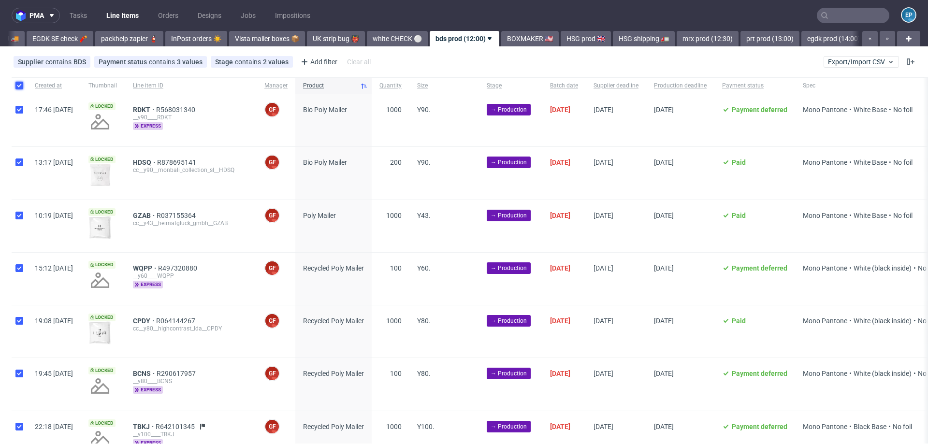
checkbox input "true"
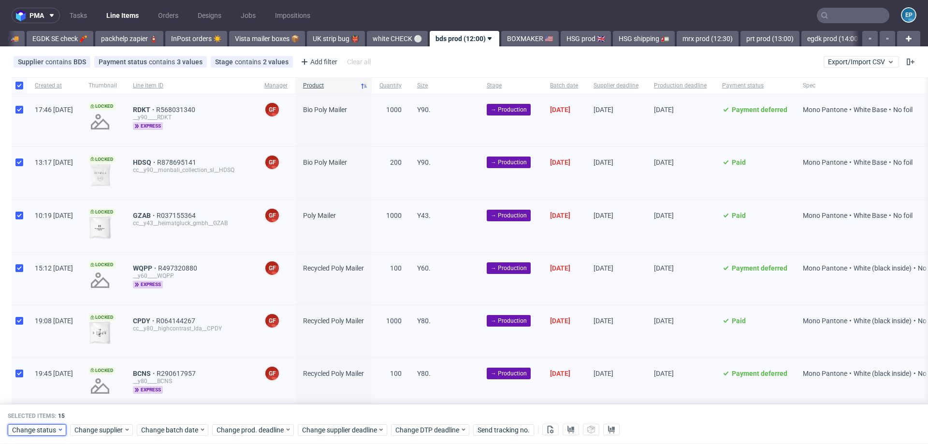
click at [41, 426] on span "Change status" at bounding box center [34, 430] width 45 height 10
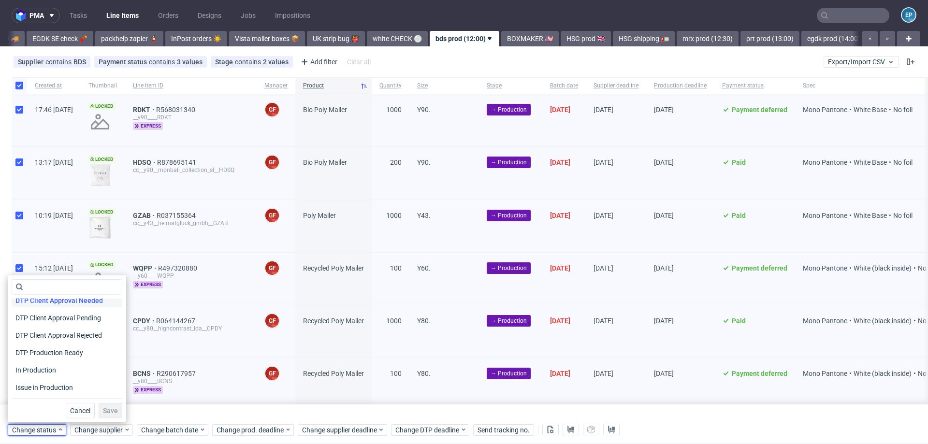
scroll to position [81, 0]
click at [49, 367] on span "In Production" at bounding box center [36, 365] width 49 height 14
click at [111, 413] on button "Save" at bounding box center [111, 410] width 24 height 15
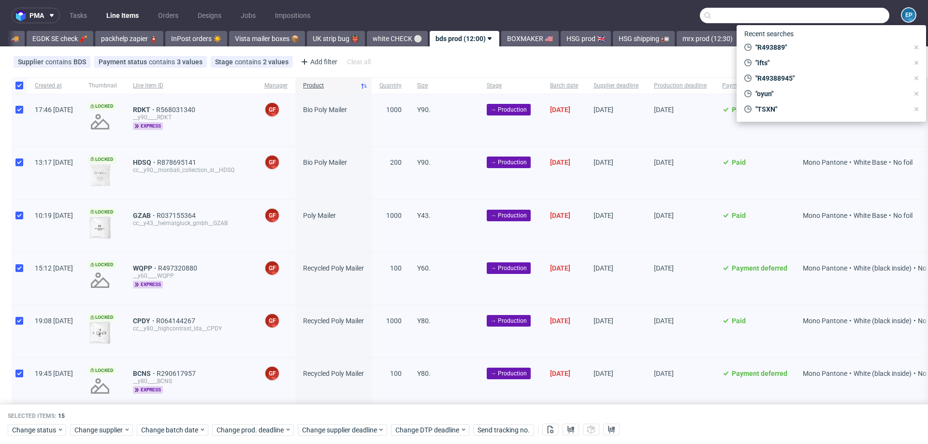
click at [835, 11] on input "text" at bounding box center [794, 15] width 189 height 15
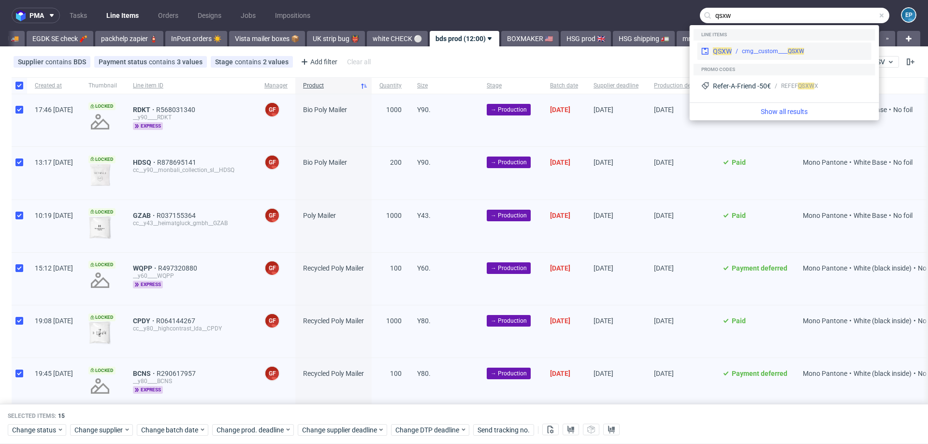
type input "qsxw"
click at [746, 49] on div "cmg__custom____ QSXW" at bounding box center [773, 51] width 62 height 9
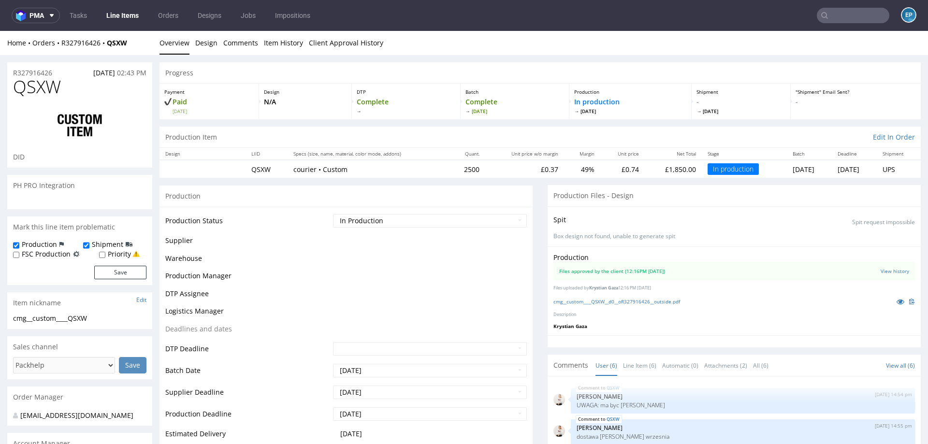
scroll to position [42, 0]
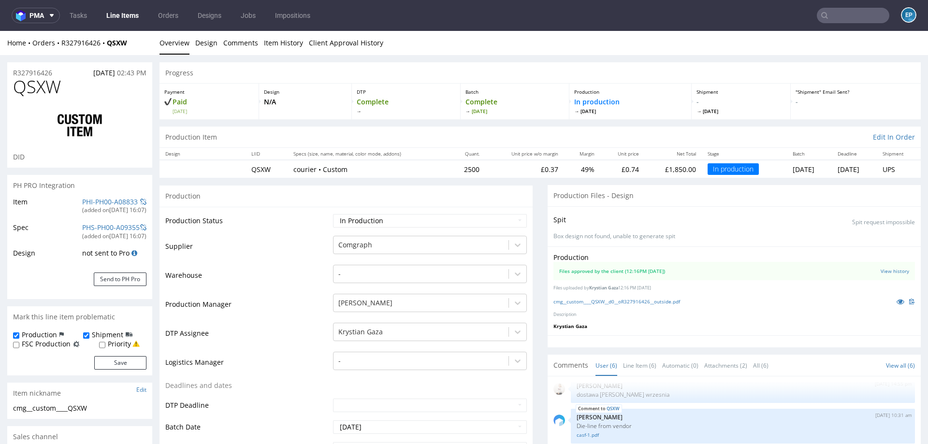
click at [128, 9] on link "Line Items" at bounding box center [122, 15] width 44 height 15
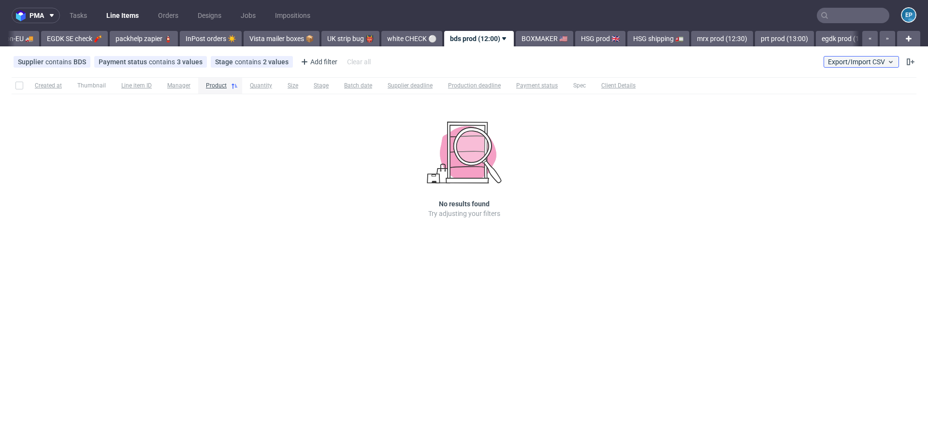
scroll to position [0, 307]
click at [850, 66] on button "Export/Import CSV" at bounding box center [860, 62] width 75 height 12
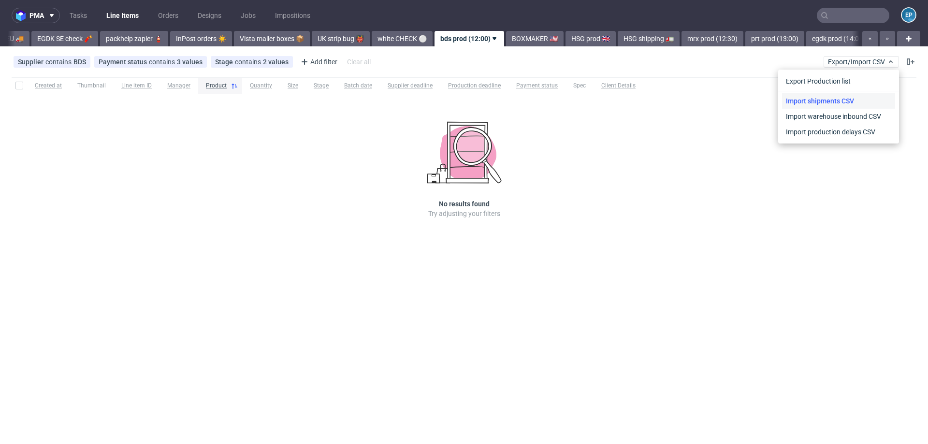
click at [828, 99] on link "Import shipments CSV" at bounding box center [838, 100] width 113 height 15
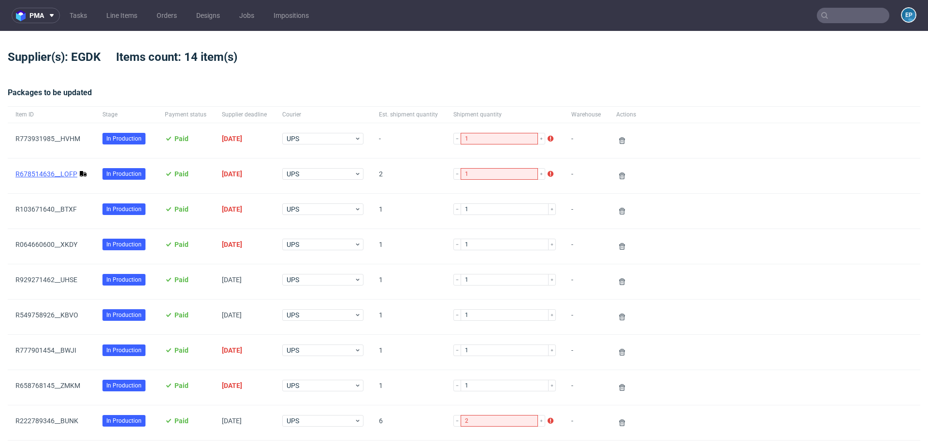
click at [57, 175] on link "R678514636__LOFP" at bounding box center [46, 174] width 62 height 8
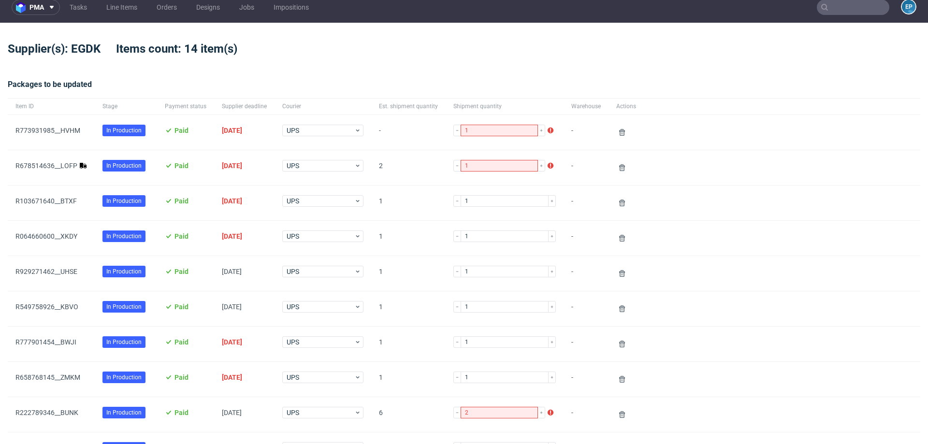
scroll to position [9, 0]
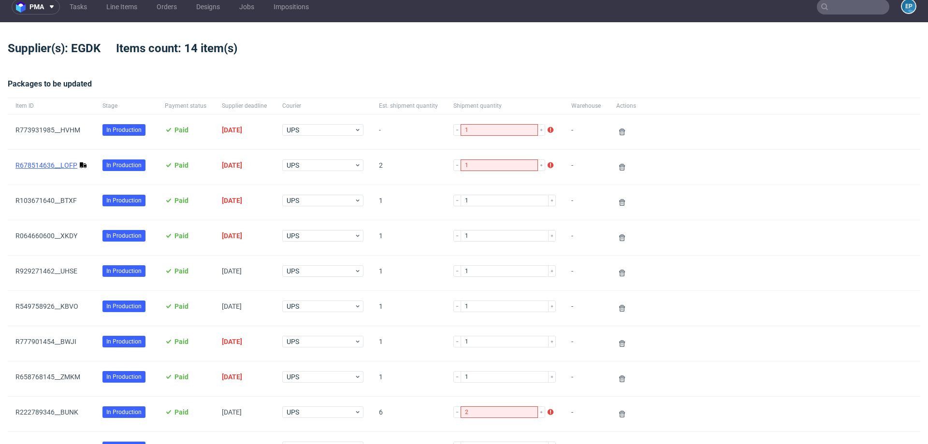
click at [46, 166] on link "R678514636__LOFP" at bounding box center [46, 165] width 62 height 8
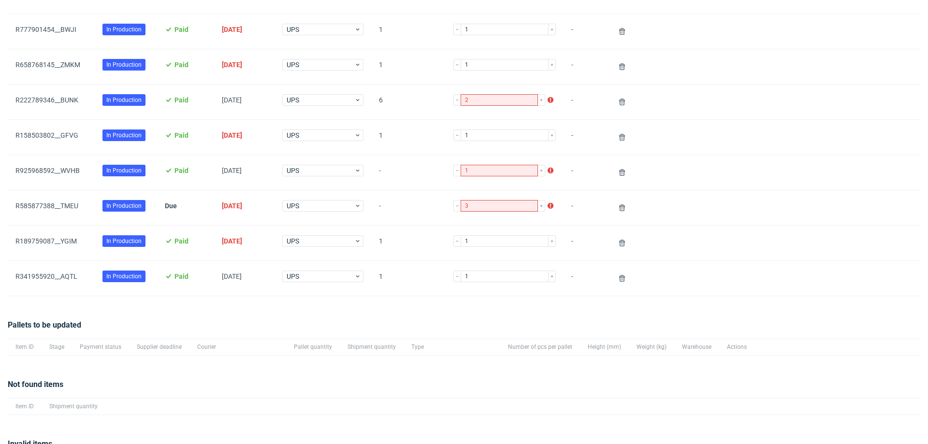
scroll to position [383, 0]
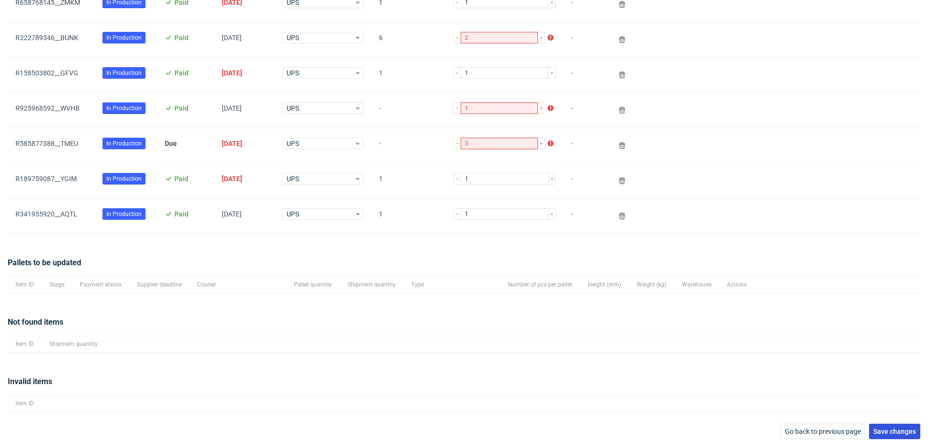
click at [874, 428] on span "Save changes" at bounding box center [894, 431] width 43 height 7
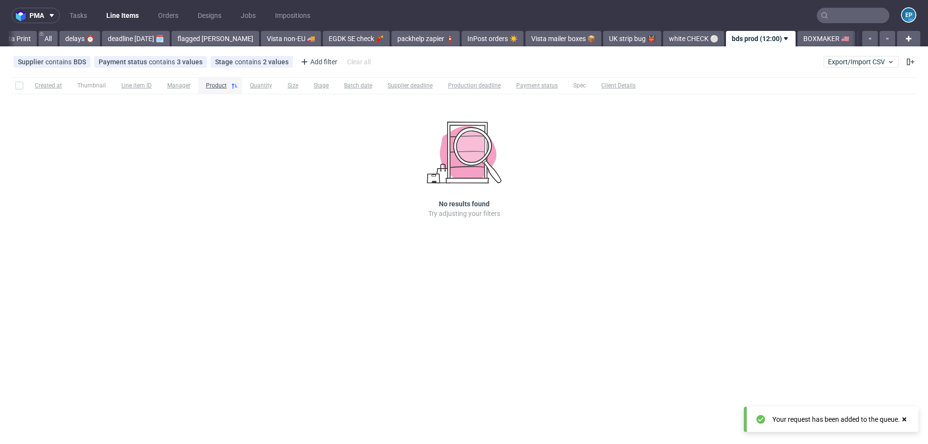
scroll to position [0, 307]
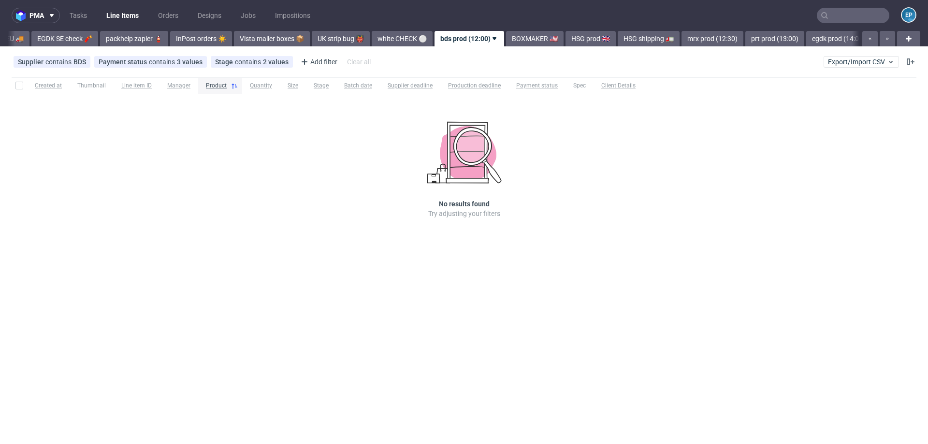
click at [848, 19] on input "text" at bounding box center [852, 15] width 72 height 15
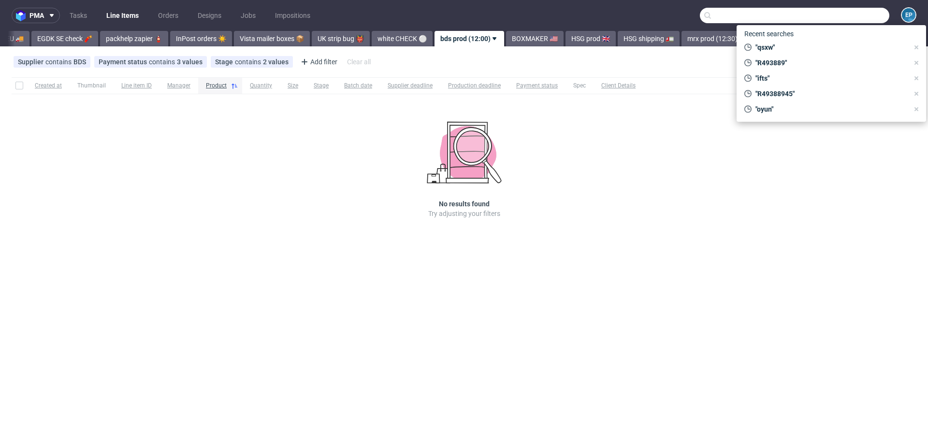
paste input "MGZP"
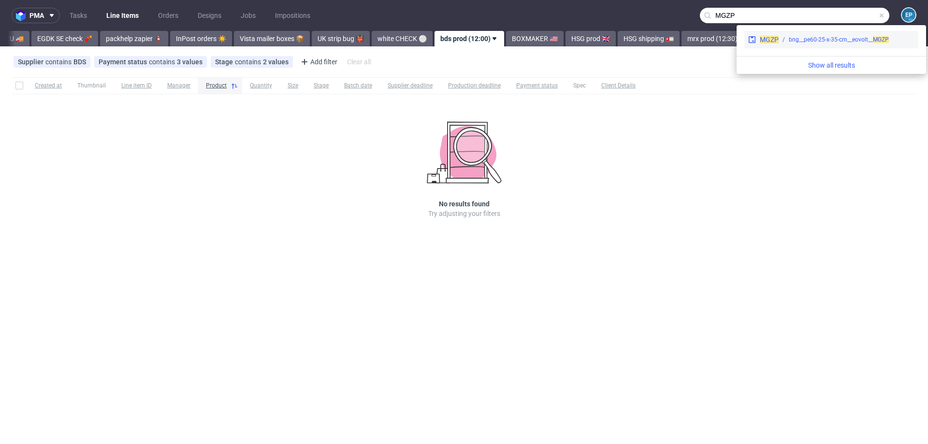
type input "MGZP"
click at [803, 39] on div "bng__pe60-25-x-35-cm__eovolt__ MGZP" at bounding box center [838, 39] width 100 height 9
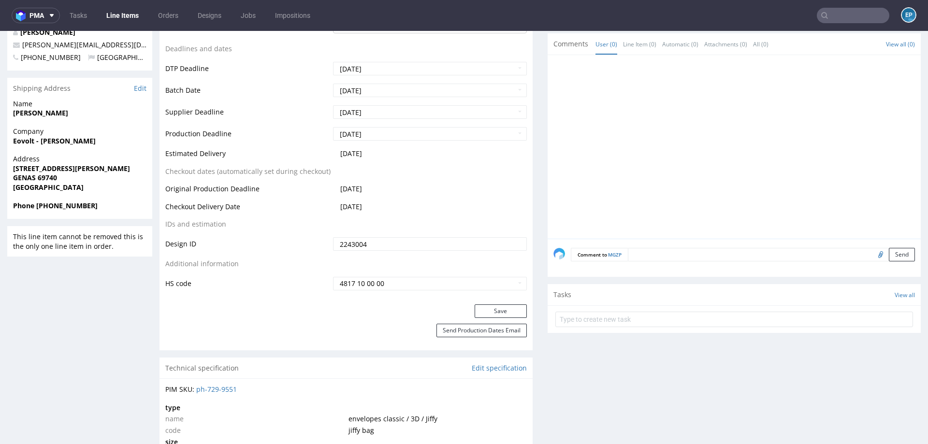
scroll to position [353, 0]
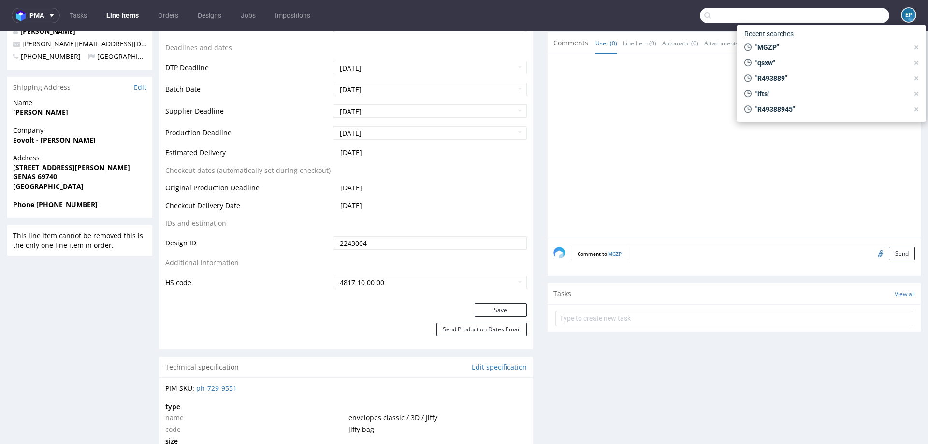
click at [827, 14] on input "text" at bounding box center [794, 15] width 189 height 15
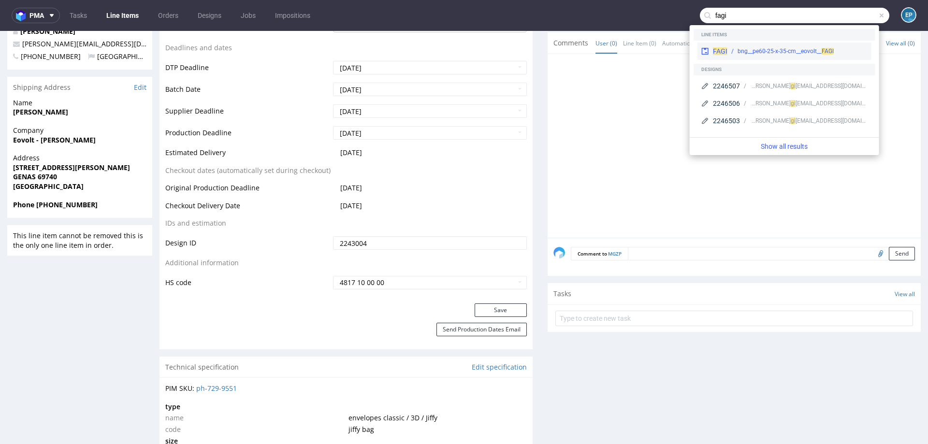
type input "fagi"
click at [754, 47] on div "bng__pe60-25-x-35-cm__eovolt__ FAGI" at bounding box center [785, 51] width 96 height 9
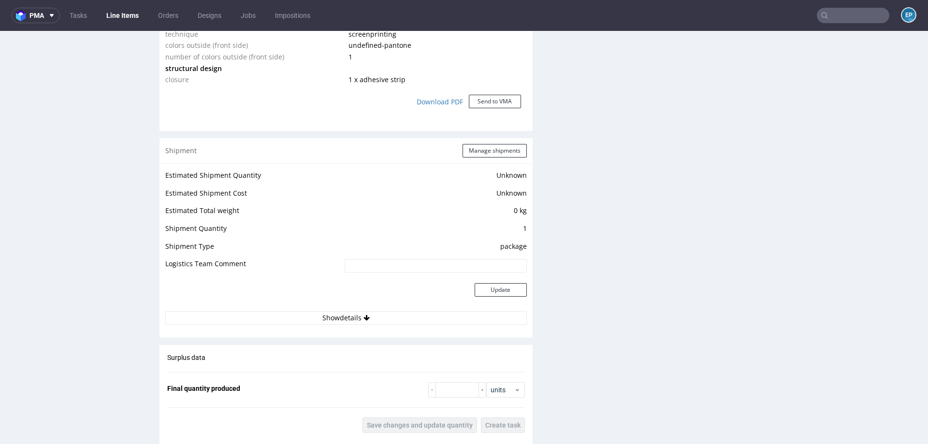
scroll to position [806, 0]
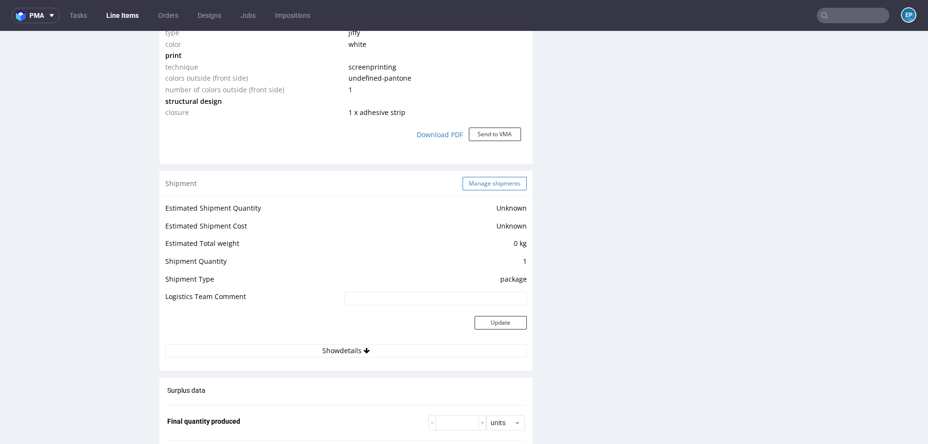
click at [504, 185] on button "Manage shipments" at bounding box center [494, 184] width 64 height 14
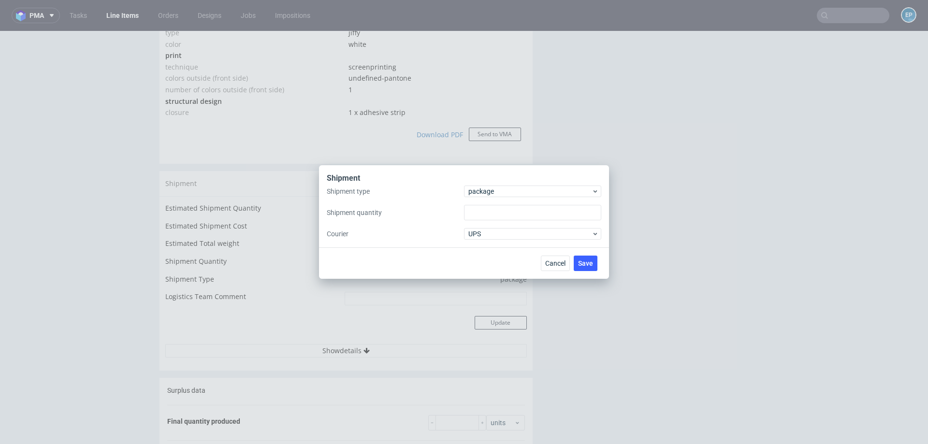
type input "1"
click at [495, 190] on span "package" at bounding box center [529, 191] width 123 height 10
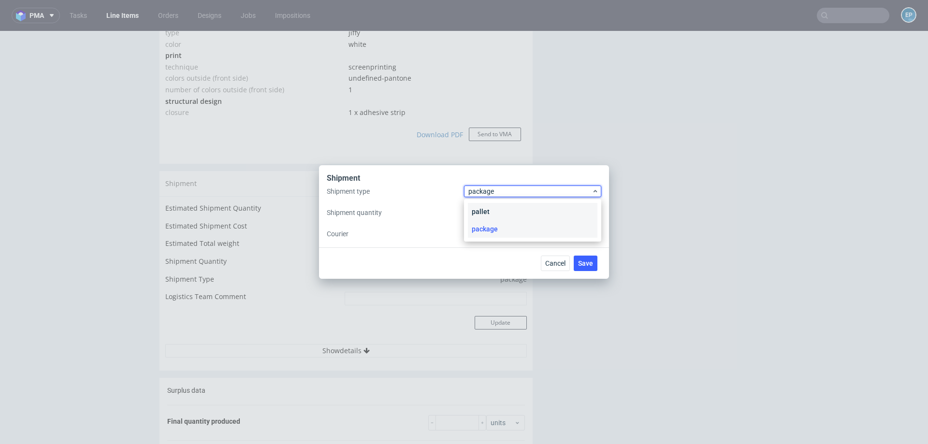
click at [494, 207] on div "pallet" at bounding box center [532, 211] width 129 height 17
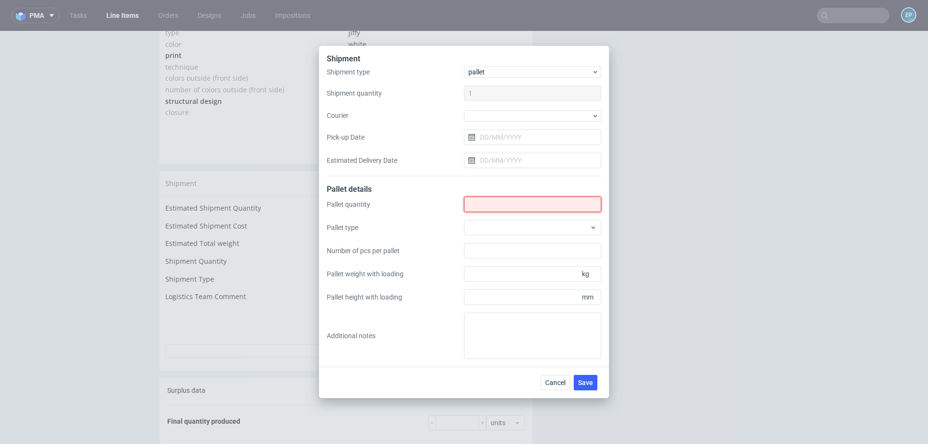
click at [494, 206] on input "Shipment type" at bounding box center [532, 204] width 137 height 15
type input "1"
click at [492, 221] on div at bounding box center [532, 227] width 137 height 15
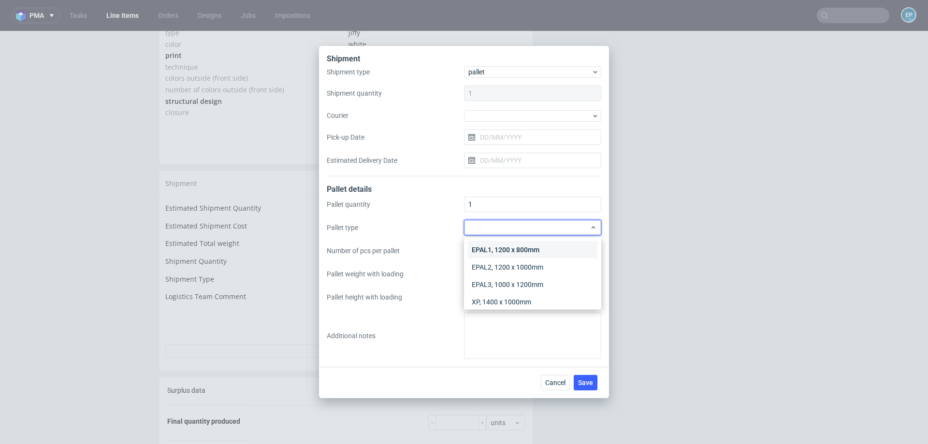
click at [494, 246] on div "EPAL1, 1200 x 800mm" at bounding box center [532, 249] width 129 height 17
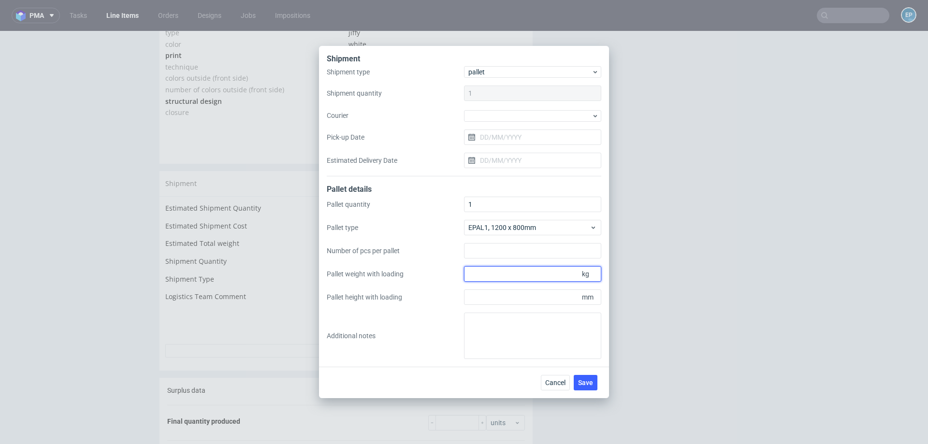
click at [517, 275] on input "Pallet weight with loading" at bounding box center [532, 273] width 137 height 15
type input "6"
type input "70"
click at [511, 298] on input "Pallet height with loading" at bounding box center [532, 296] width 137 height 15
type input "1300"
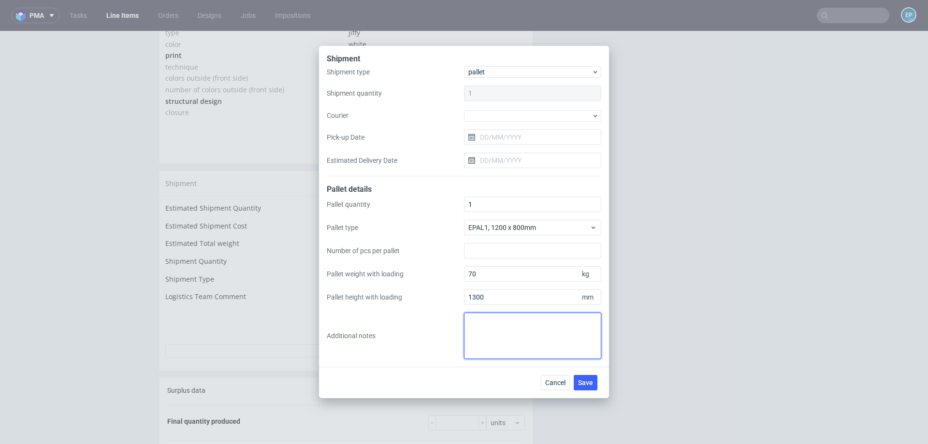
click at [512, 340] on textarea at bounding box center [532, 336] width 137 height 46
paste textarea "R987888162_MGZP oraz R411116523_ FAGI (nadruk UTO)"
type textarea "UWAGA, na palecie 2 zamówienia: R987888162_MGZP oraz R411116523_ FAGI (nadruk U…"
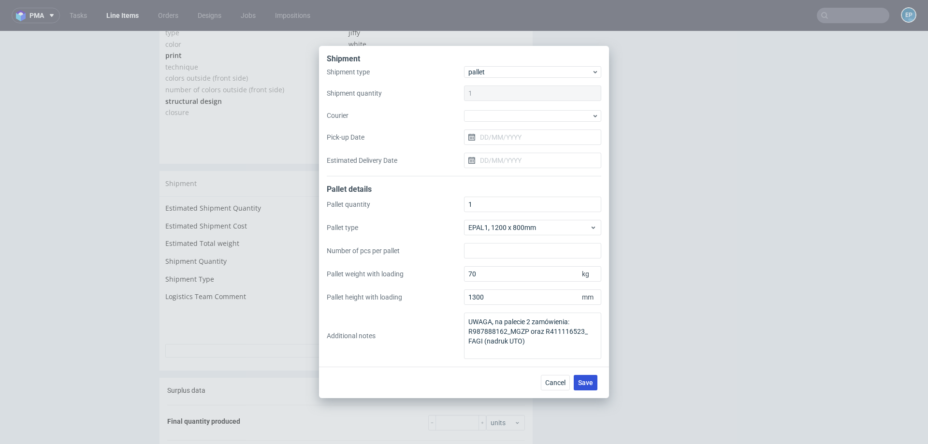
click at [593, 380] on button "Save" at bounding box center [585, 382] width 24 height 15
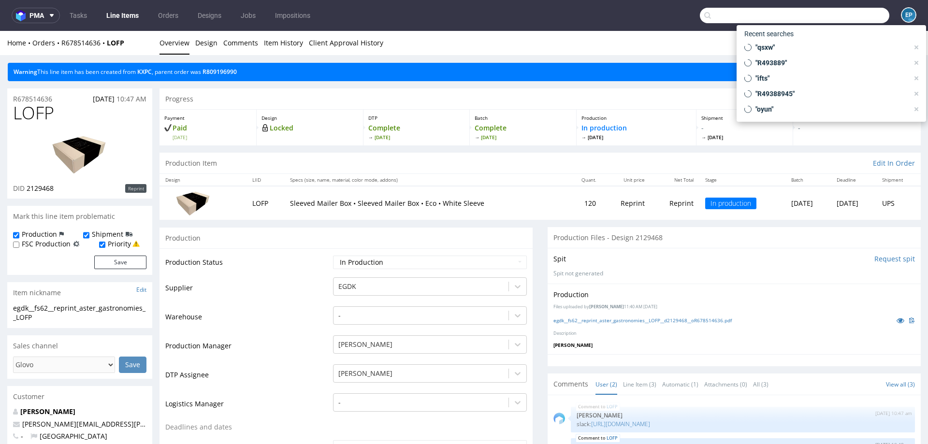
click at [847, 11] on input "text" at bounding box center [794, 15] width 189 height 15
paste input "R242608065__VUYV"
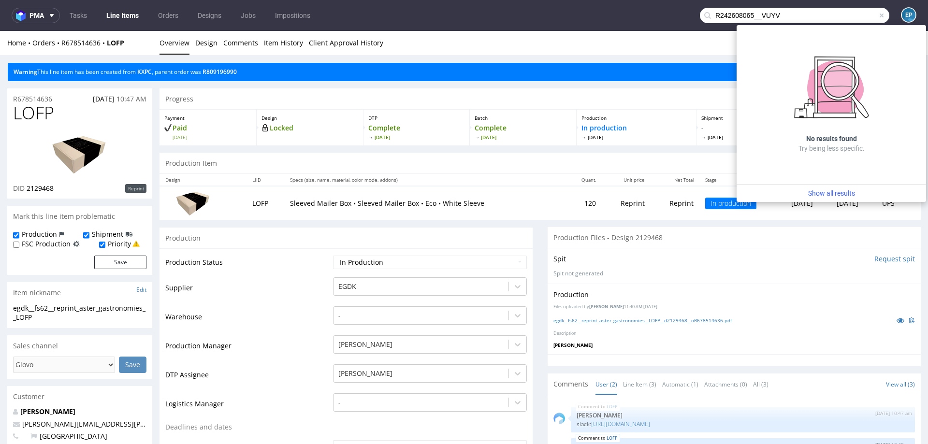
drag, startPoint x: 753, startPoint y: 15, endPoint x: 685, endPoint y: 11, distance: 68.3
click at [685, 12] on nav "pma Tasks Line Items Orders Designs Jobs Impositions R242608065__VUYV EP" at bounding box center [464, 15] width 928 height 31
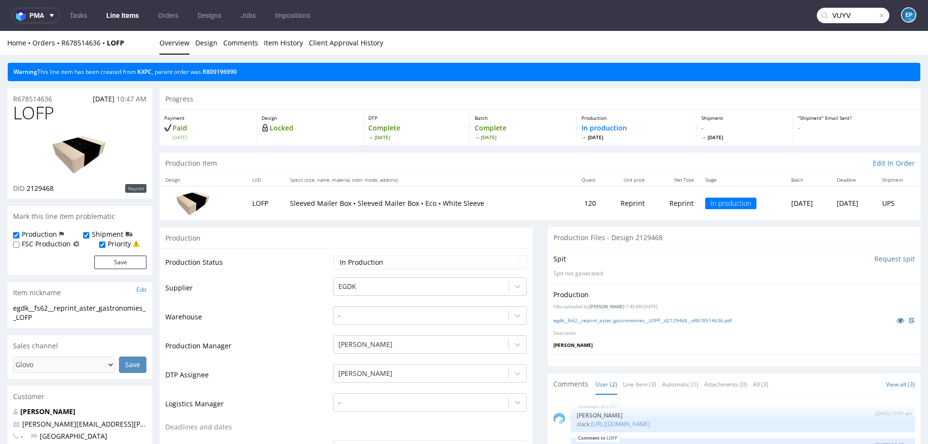
type input "VUYV"
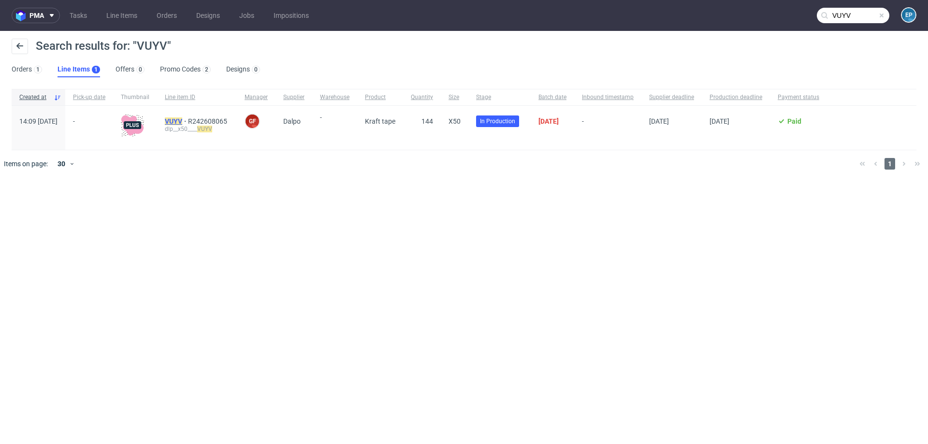
click at [188, 120] on span "VUYV" at bounding box center [176, 121] width 23 height 8
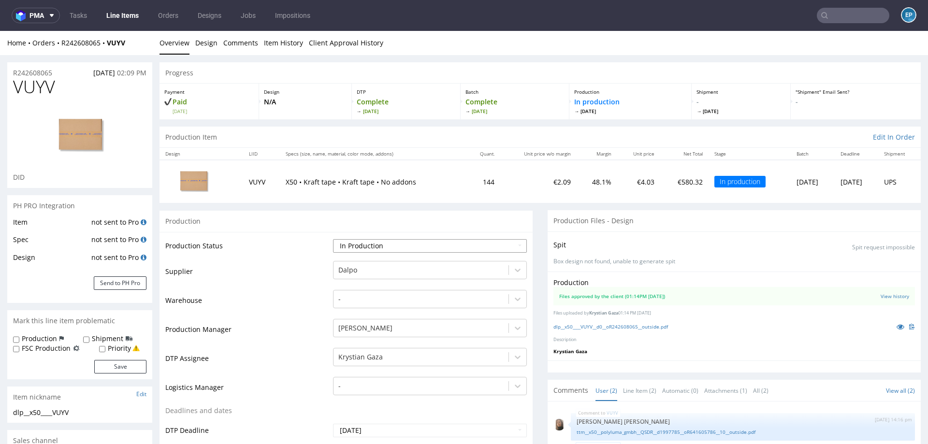
click at [382, 246] on select "Waiting for Artwork Waiting for Diecut Waiting for Mockup Waiting for DTP Waiti…" at bounding box center [430, 246] width 194 height 14
select select "production_complete"
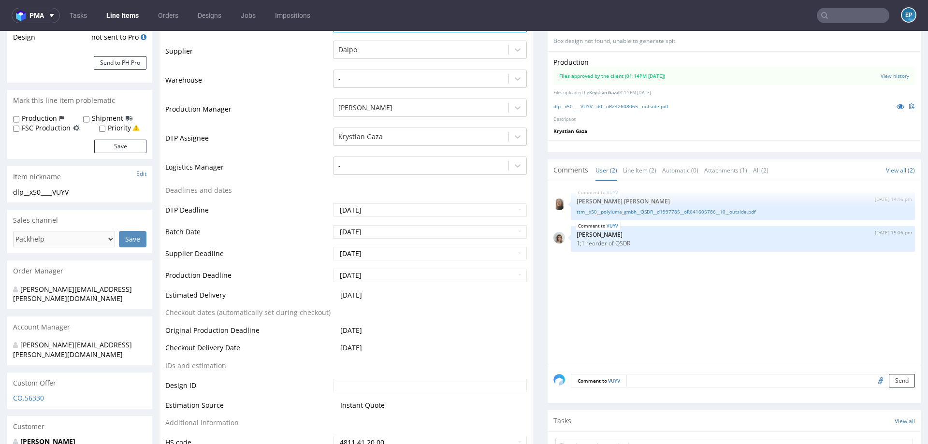
scroll to position [300, 0]
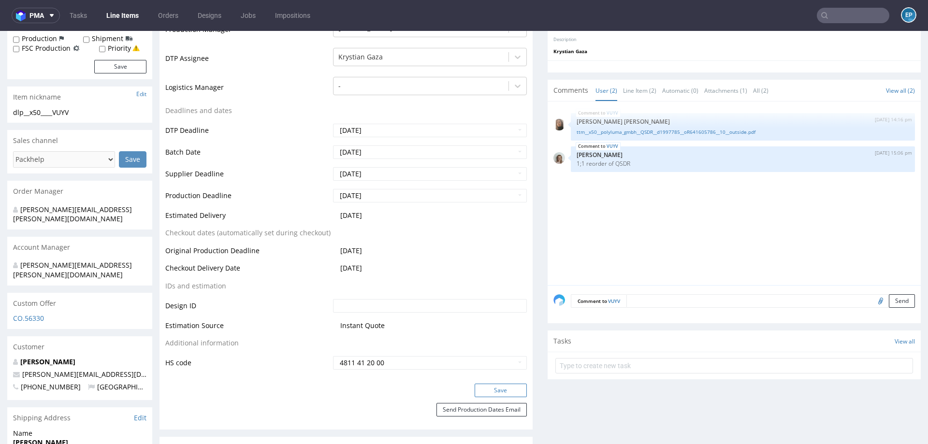
click at [494, 387] on button "Save" at bounding box center [500, 391] width 52 height 14
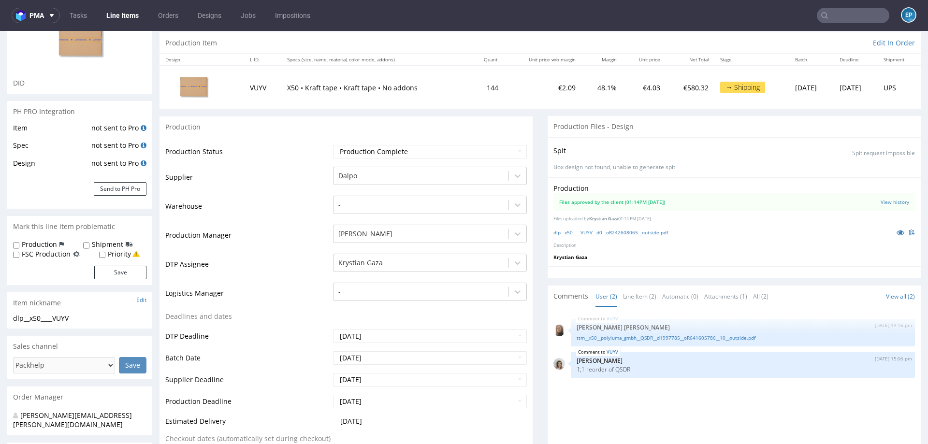
scroll to position [0, 0]
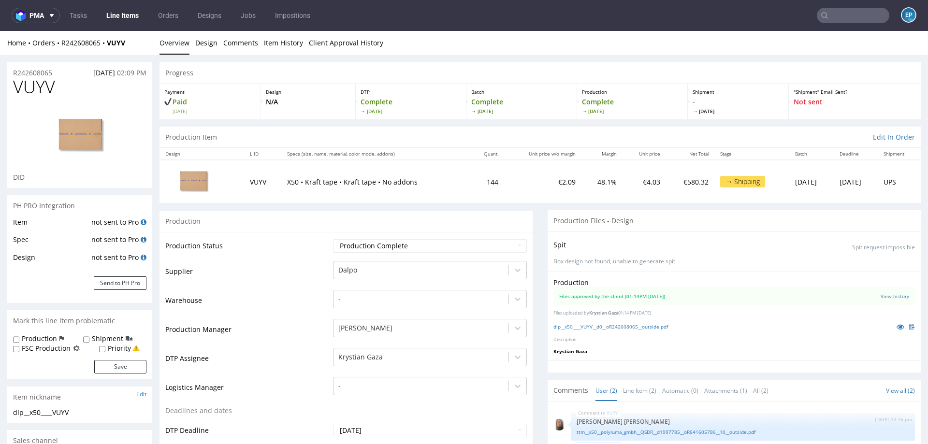
click at [852, 13] on input "text" at bounding box center [852, 15] width 72 height 15
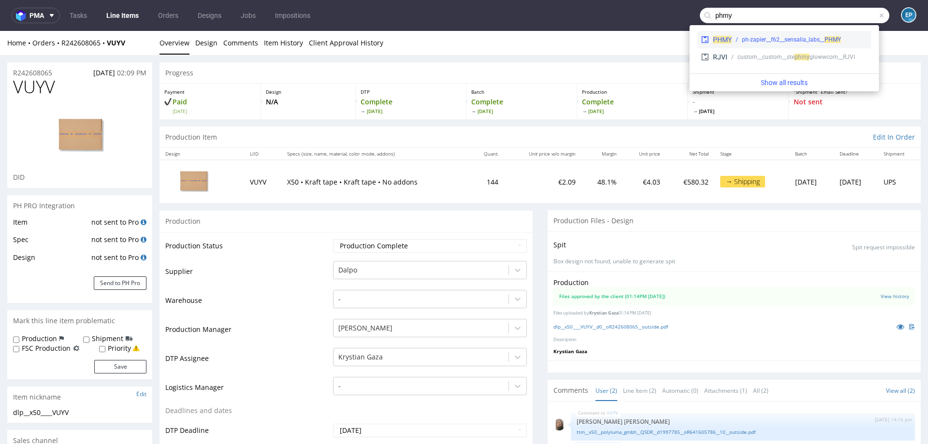
type input "phmy"
click at [774, 36] on div "ph-zapier__f62__sensalia_labs__ PHMY" at bounding box center [791, 39] width 99 height 9
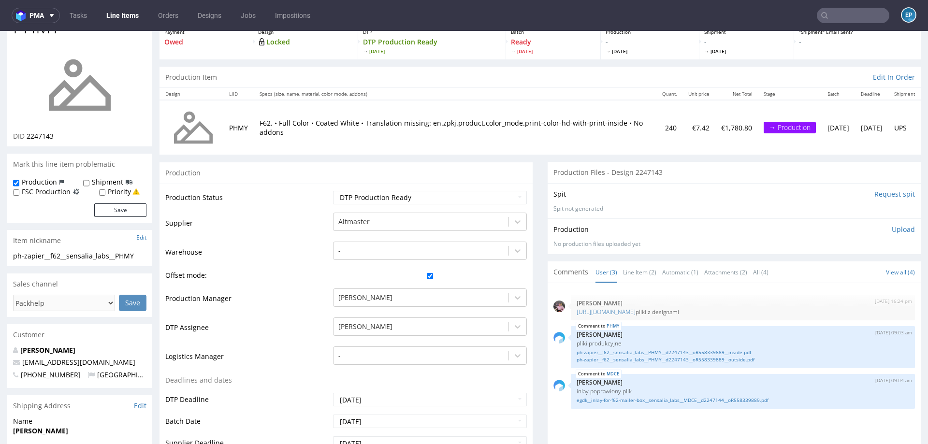
scroll to position [186, 0]
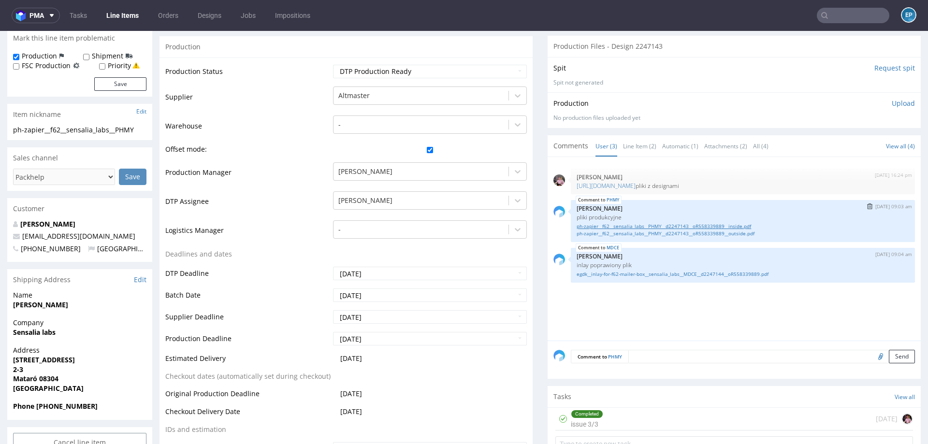
click at [746, 225] on link "ph-zapier__f62__sensalia_labs__PHMY__d2247143__oR558339889__inside.pdf" at bounding box center [742, 226] width 332 height 7
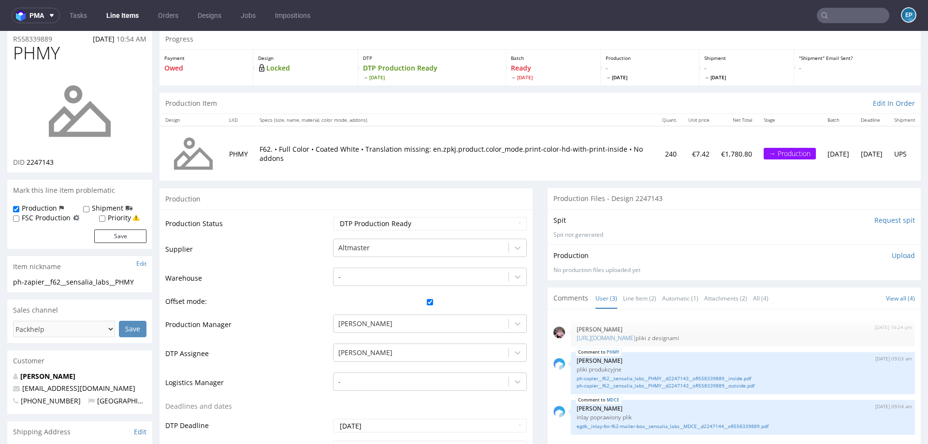
scroll to position [0, 0]
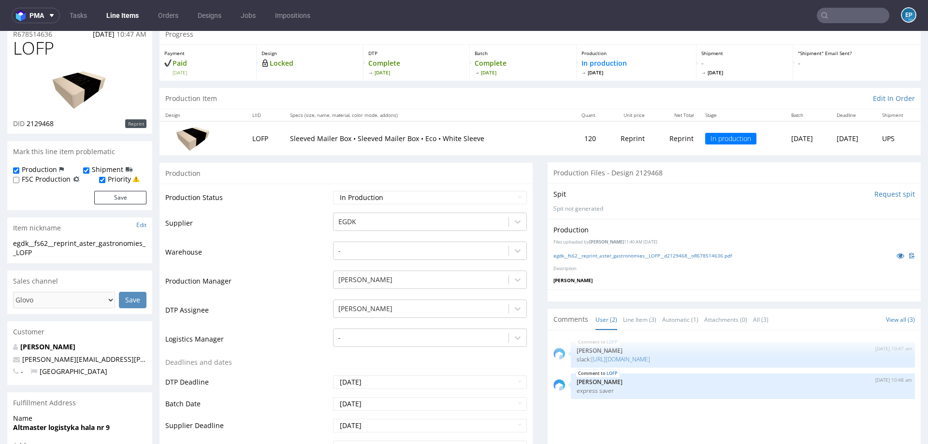
scroll to position [75, 0]
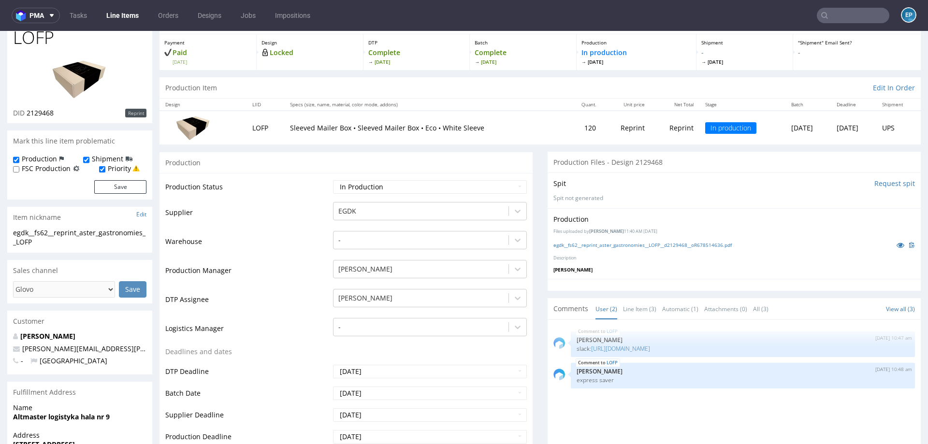
click at [847, 20] on input "text" at bounding box center [852, 15] width 72 height 15
type input "ph"
click at [614, 347] on link "[URL][DOMAIN_NAME]" at bounding box center [620, 348] width 59 height 8
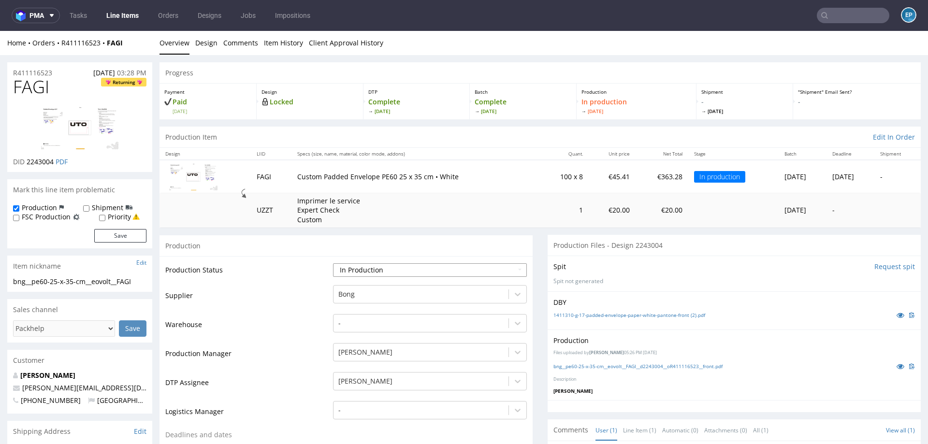
click at [415, 265] on select "Waiting for Artwork Waiting for Diecut Waiting for Mockup Waiting for DTP Waiti…" at bounding box center [430, 270] width 194 height 14
select select "production_complete"
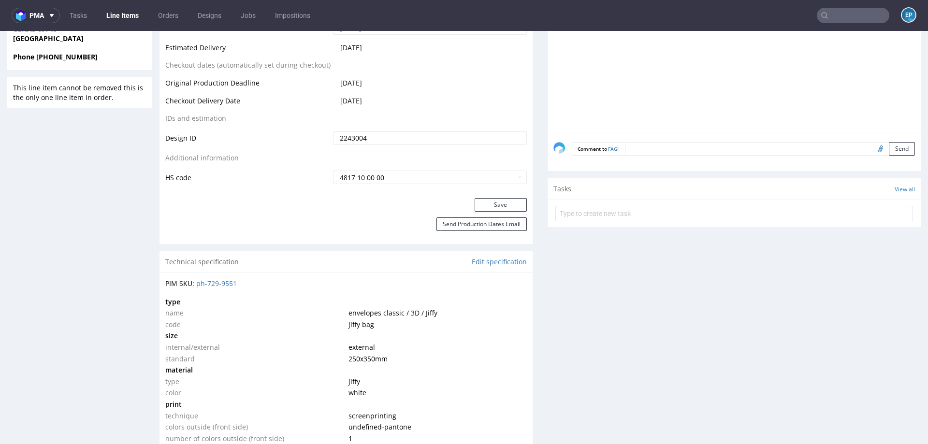
scroll to position [530, 0]
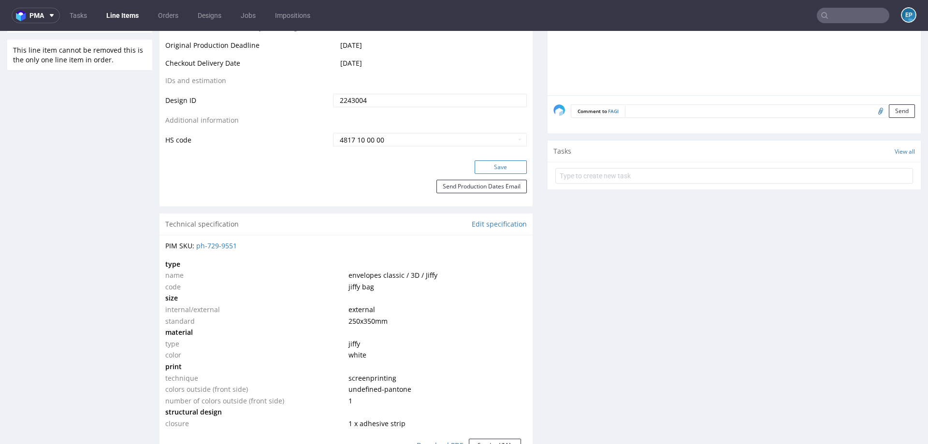
click at [494, 166] on button "Save" at bounding box center [500, 167] width 52 height 14
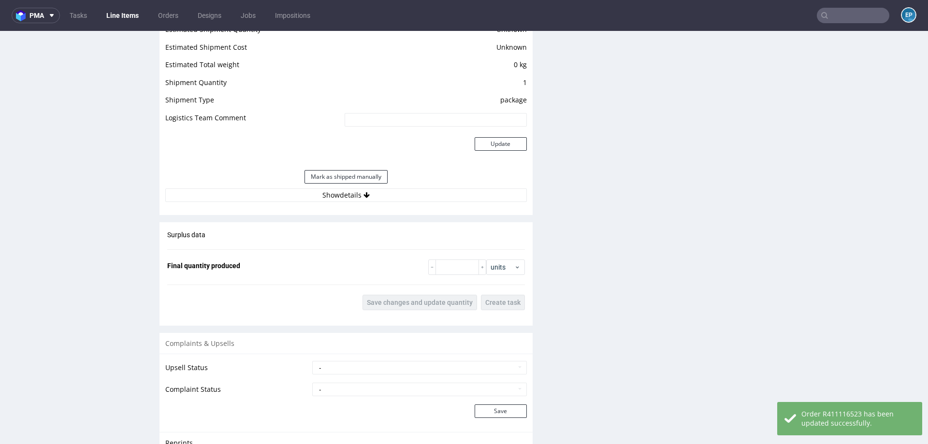
scroll to position [971, 0]
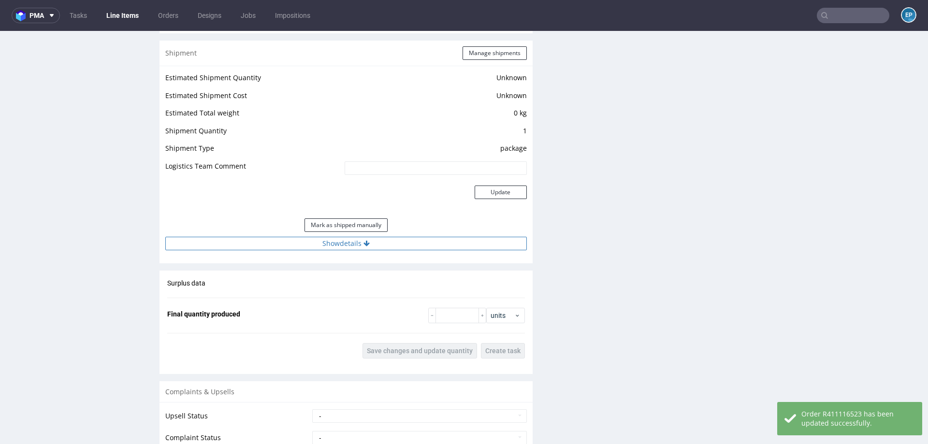
click at [405, 249] on div "Estimated Shipment Quantity Unknown Estimated Shipment Cost Unknown Estimated T…" at bounding box center [345, 161] width 373 height 190
click at [401, 244] on button "Show details" at bounding box center [345, 244] width 361 height 14
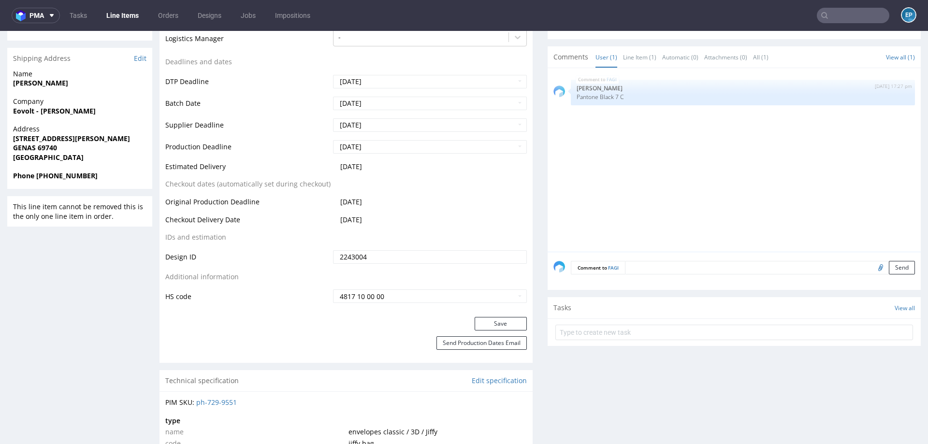
scroll to position [0, 0]
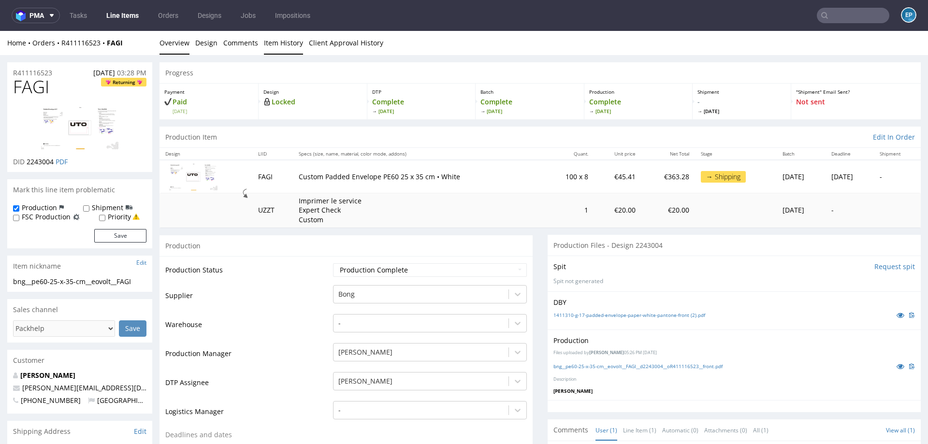
click at [289, 45] on link "Item History" at bounding box center [283, 43] width 39 height 24
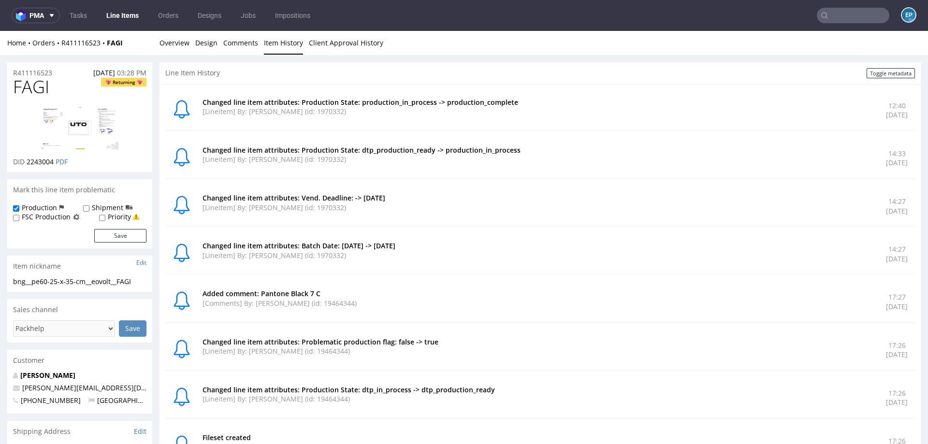
click at [844, 16] on input "text" at bounding box center [852, 15] width 72 height 15
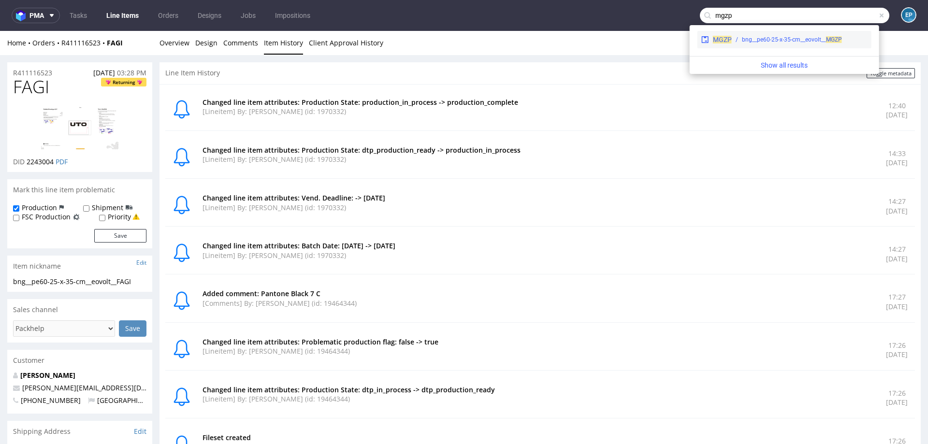
type input "mgzp"
click at [775, 38] on div "bng__pe60-25-x-35-cm__eovolt__ MGZP" at bounding box center [792, 39] width 100 height 9
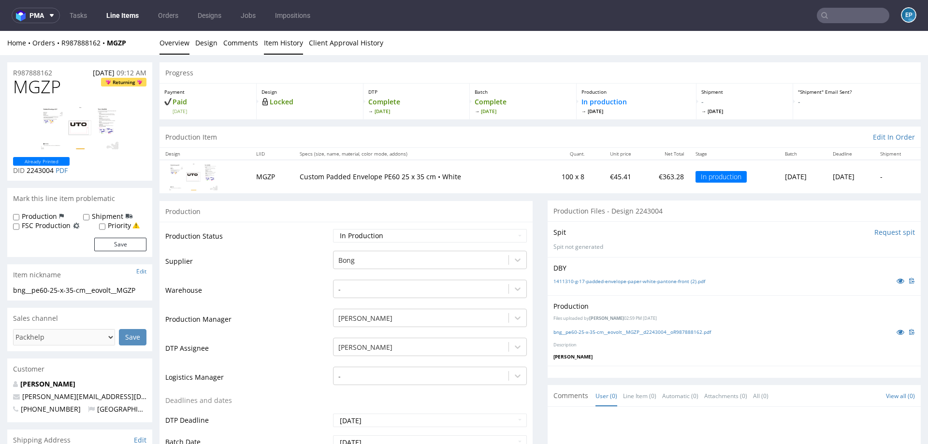
click at [288, 42] on link "Item History" at bounding box center [283, 43] width 39 height 24
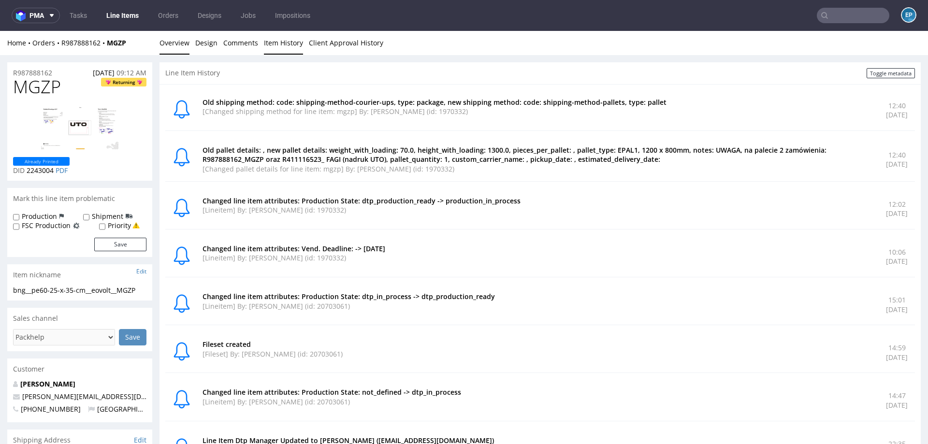
click at [165, 44] on link "Overview" at bounding box center [174, 43] width 30 height 24
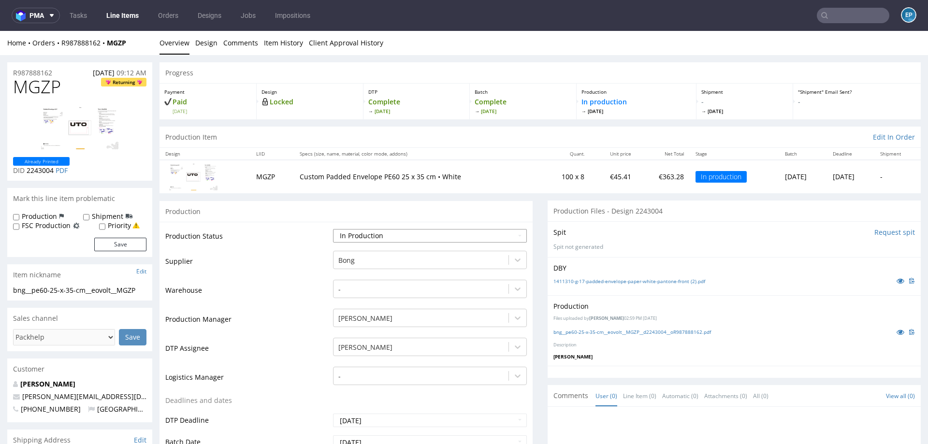
click at [374, 232] on select "Waiting for Artwork Waiting for Diecut Waiting for Mockup Waiting for DTP Waiti…" at bounding box center [430, 236] width 194 height 14
select select "production_complete"
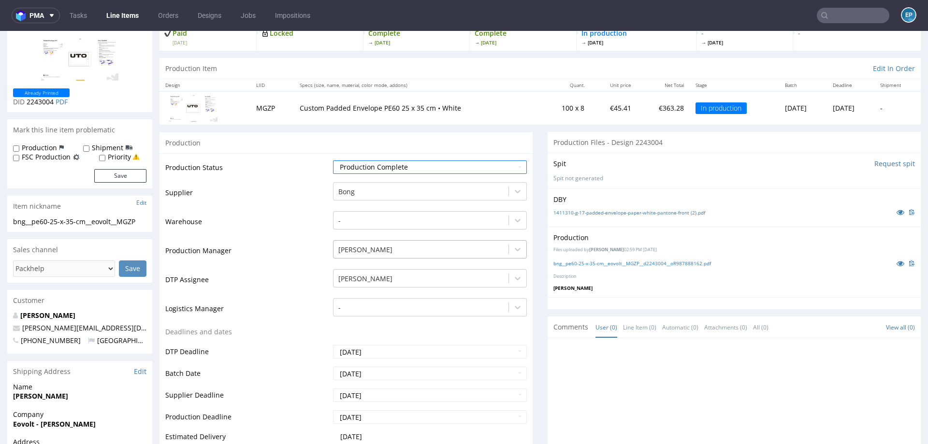
scroll to position [317, 0]
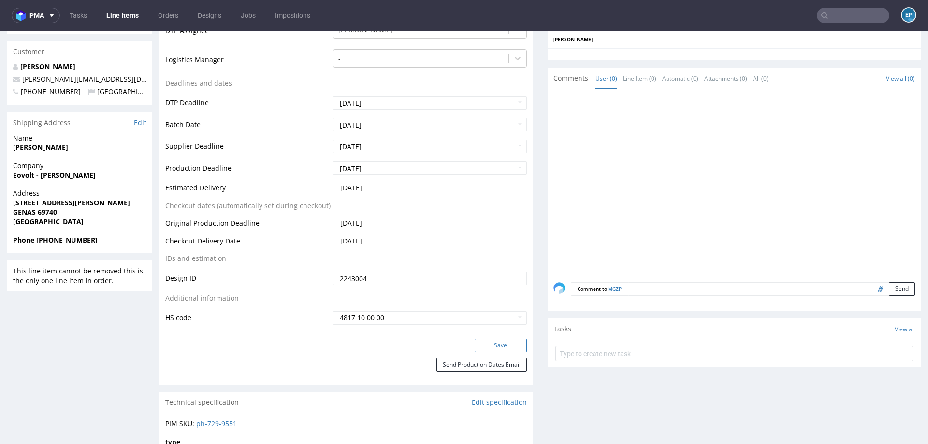
click at [497, 344] on button "Save" at bounding box center [500, 346] width 52 height 14
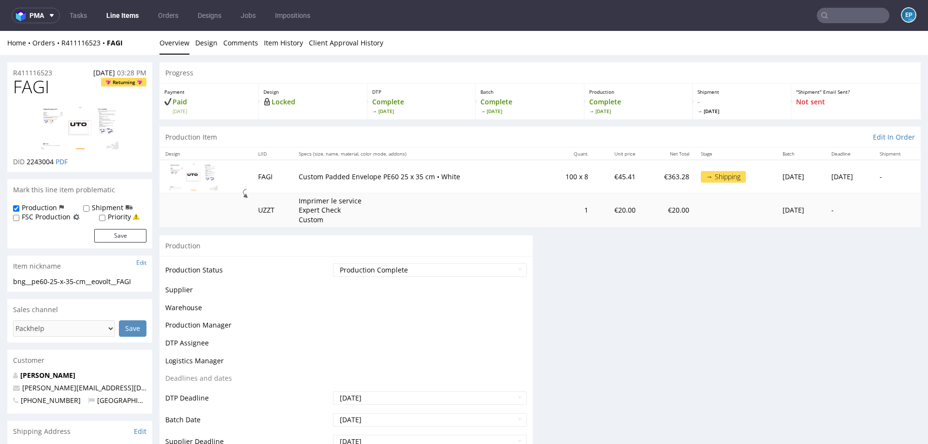
scroll to position [0, 0]
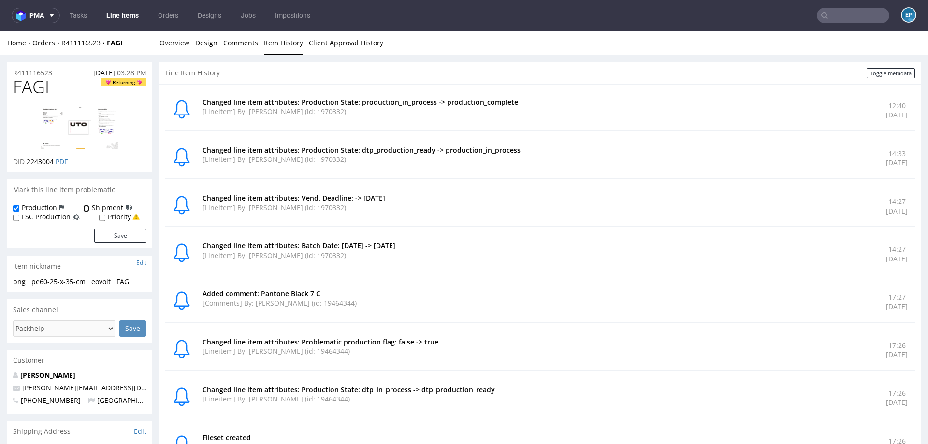
click at [86, 207] on input "Shipment" at bounding box center [86, 209] width 6 height 8
checkbox input "true"
click at [106, 235] on button "Save" at bounding box center [120, 236] width 52 height 14
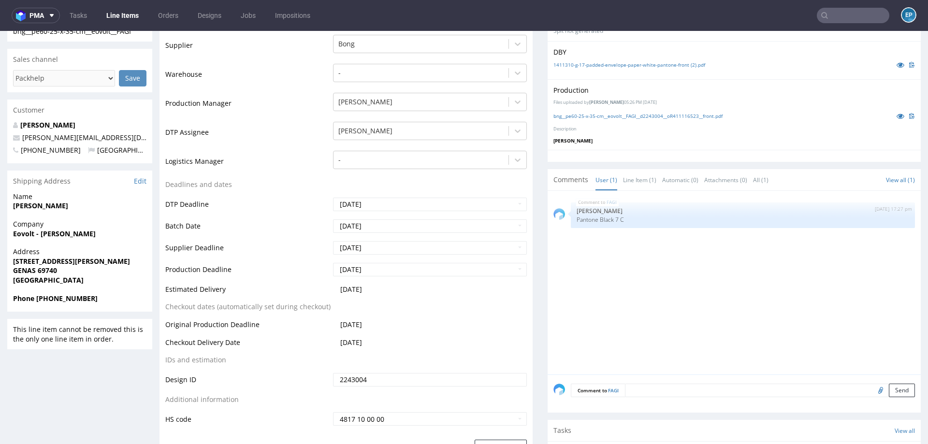
scroll to position [273, 0]
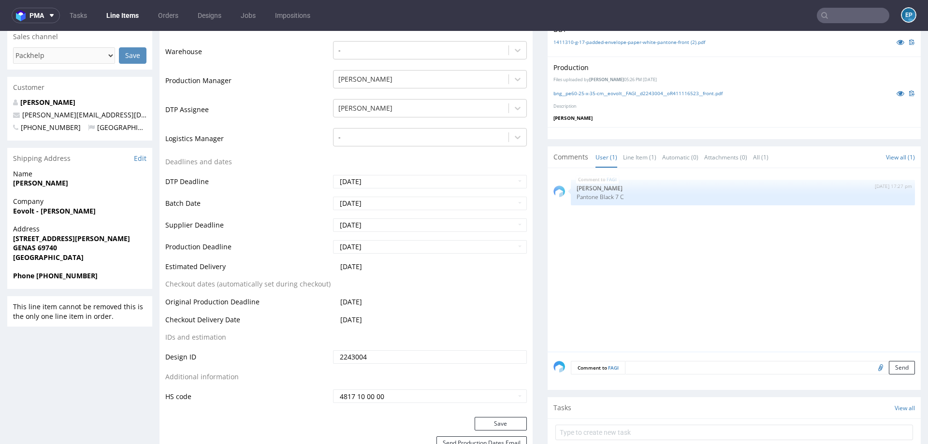
click at [663, 357] on div "Comment to FAGI Send" at bounding box center [733, 371] width 373 height 39
click at [665, 365] on textarea at bounding box center [770, 368] width 290 height 14
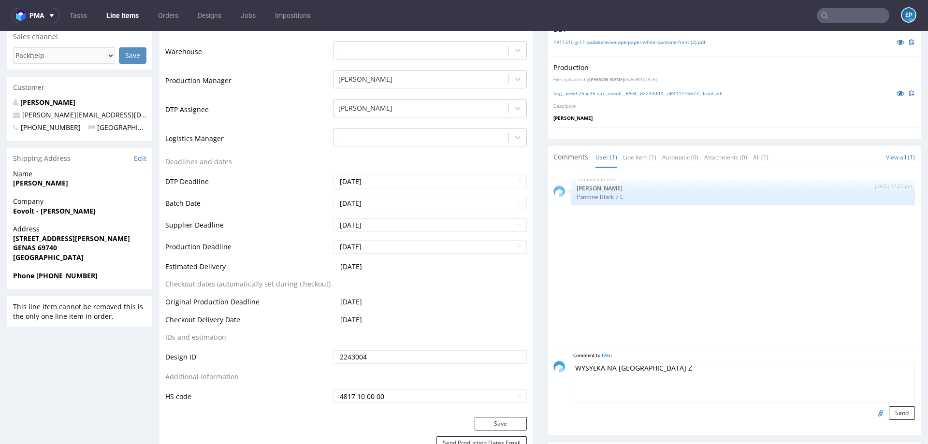
paste textarea "R987888162"
type textarea "WYSYŁKA NA PALECIE Z R987888162 MGZP"
click at [902, 413] on button "Send" at bounding box center [901, 413] width 26 height 14
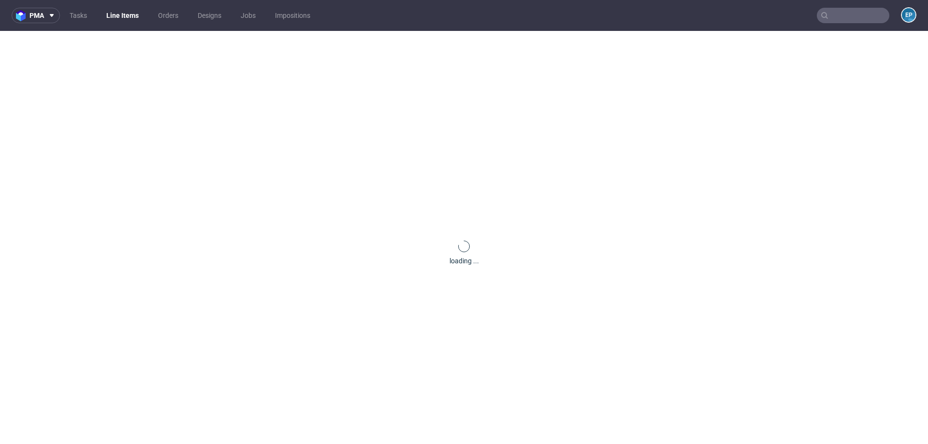
scroll to position [0, 0]
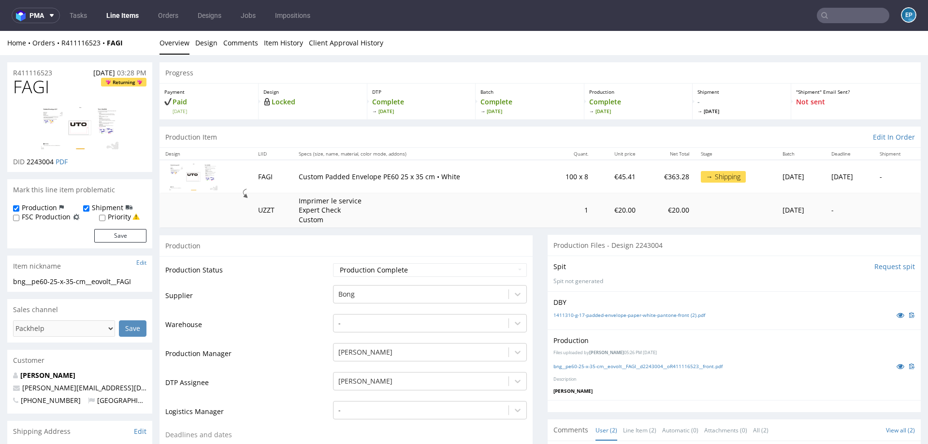
click at [127, 17] on link "Line Items" at bounding box center [122, 15] width 44 height 15
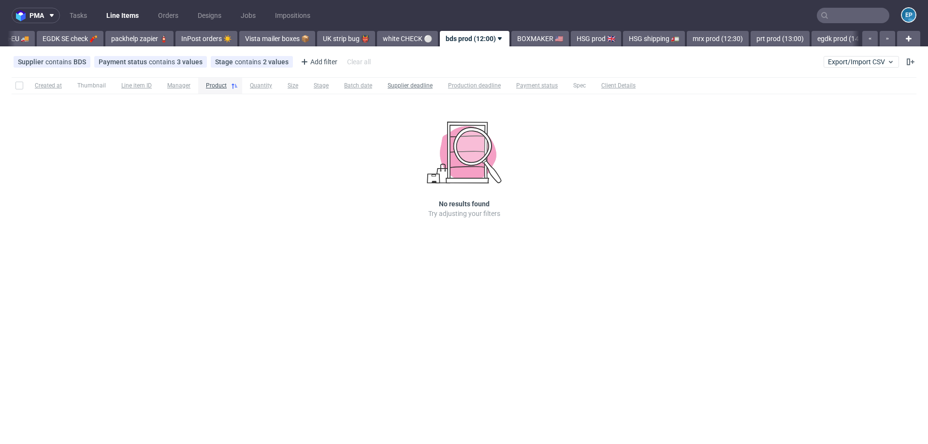
scroll to position [0, 307]
click at [506, 40] on link "BOXMAKER 🇺🇸" at bounding box center [534, 38] width 57 height 15
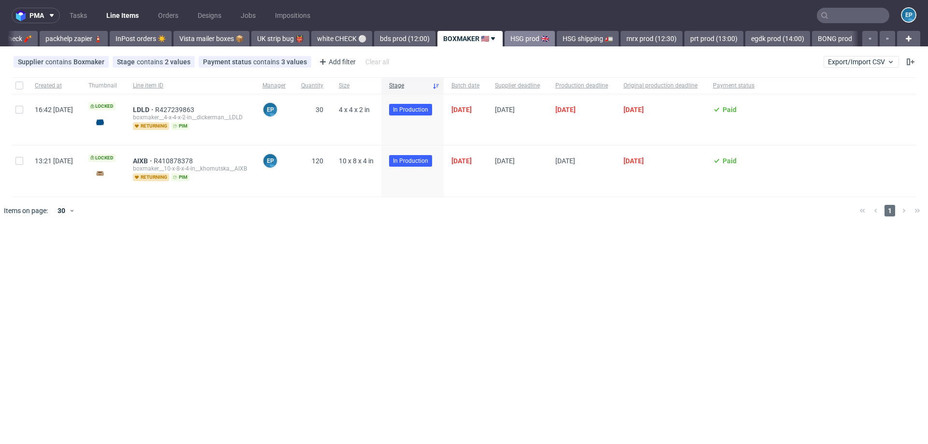
click at [504, 40] on link "HSG prod 🇬🇧" at bounding box center [529, 38] width 50 height 15
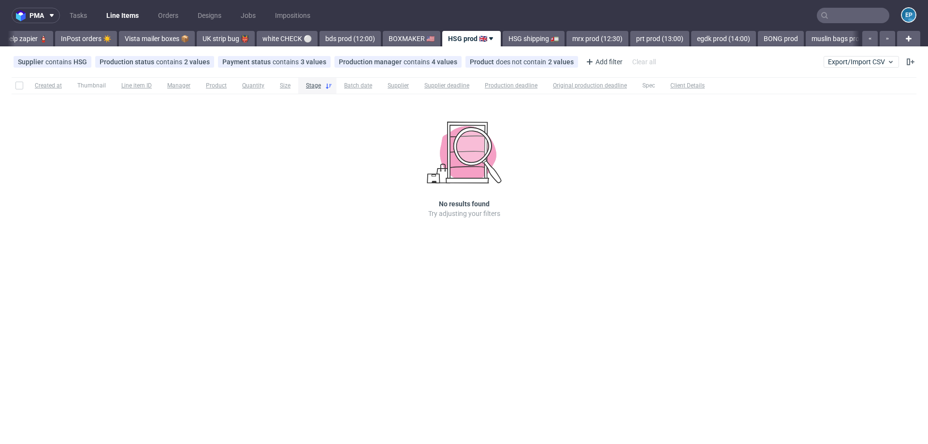
click at [502, 40] on link "HSG shipping 🚛" at bounding box center [533, 38] width 62 height 15
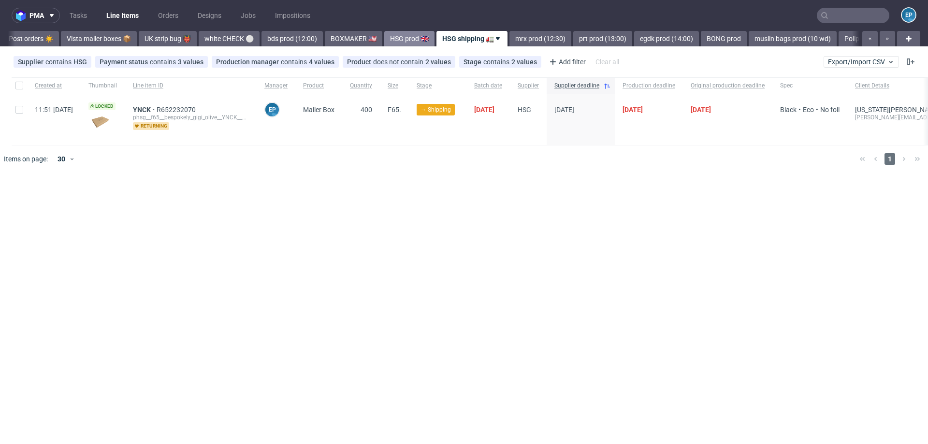
click at [509, 40] on link "mrx prod (12:30)" at bounding box center [540, 38] width 62 height 15
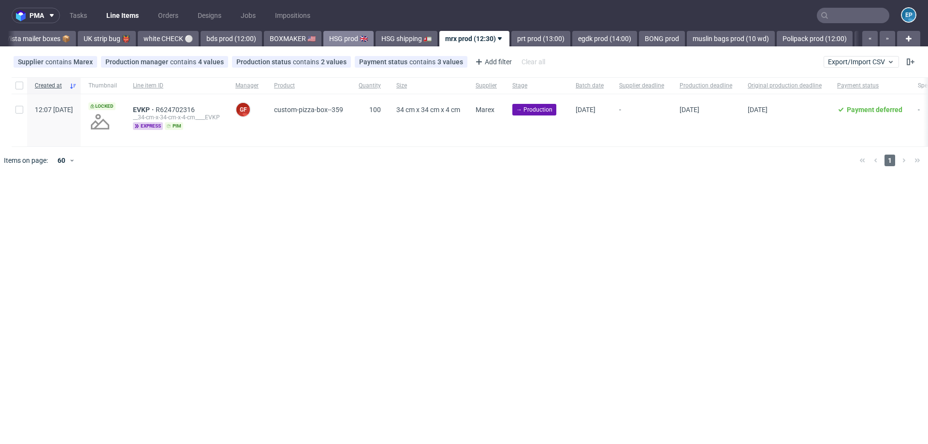
scroll to position [0, 544]
click at [509, 41] on link "prt prod (13:00)" at bounding box center [538, 38] width 59 height 15
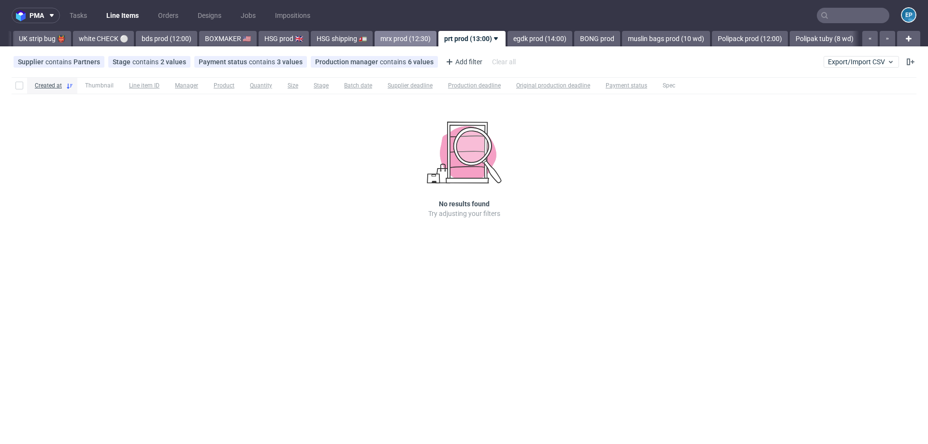
click at [374, 36] on link "mrx prod (12:30)" at bounding box center [405, 38] width 62 height 15
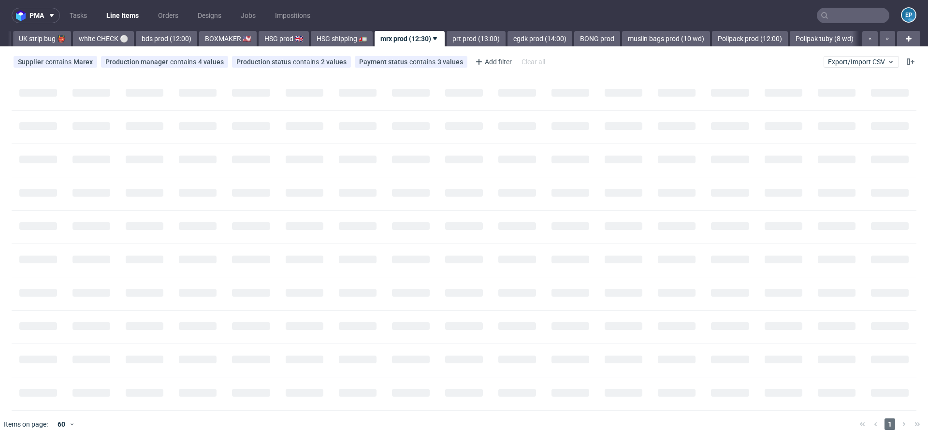
scroll to position [0, 544]
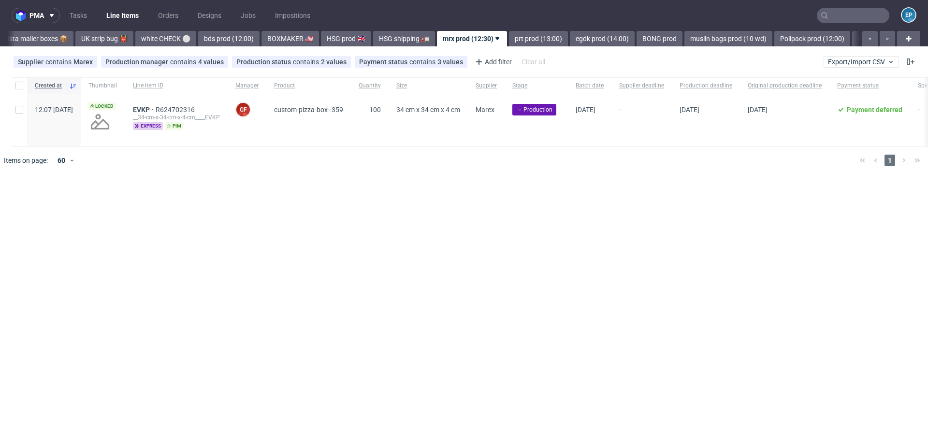
click at [12, 92] on div at bounding box center [19, 85] width 15 height 16
checkbox input "true"
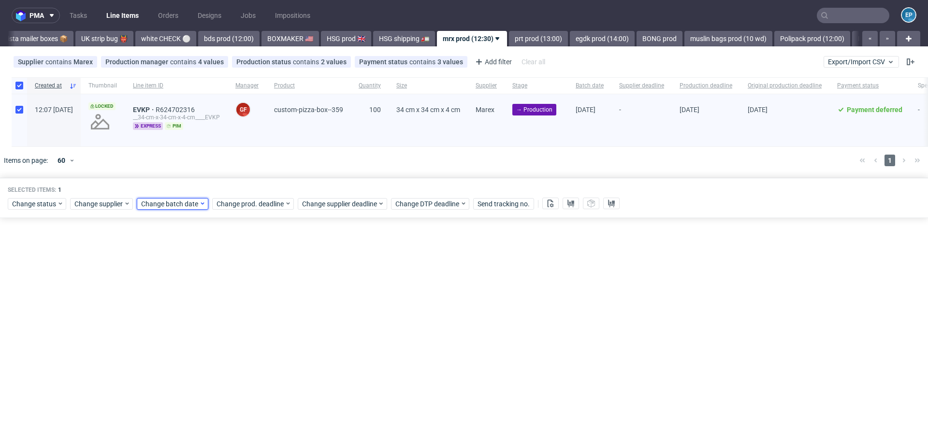
click at [189, 202] on span "Change batch date" at bounding box center [170, 204] width 58 height 10
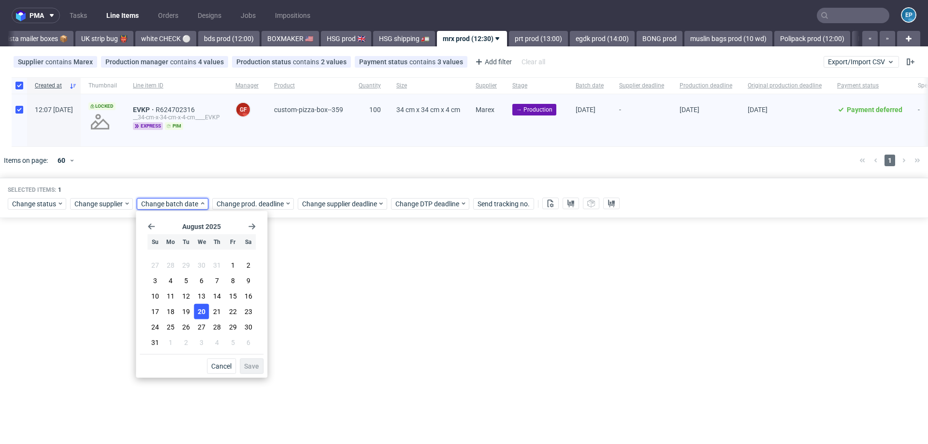
click at [202, 313] on span "20" at bounding box center [202, 312] width 8 height 10
click at [250, 366] on span "Save" at bounding box center [251, 366] width 15 height 7
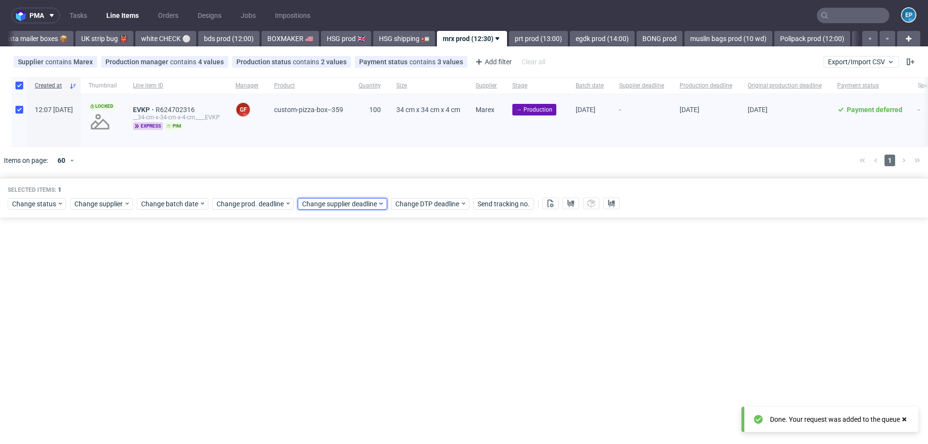
click at [363, 200] on span "Change supplier deadline" at bounding box center [339, 204] width 75 height 10
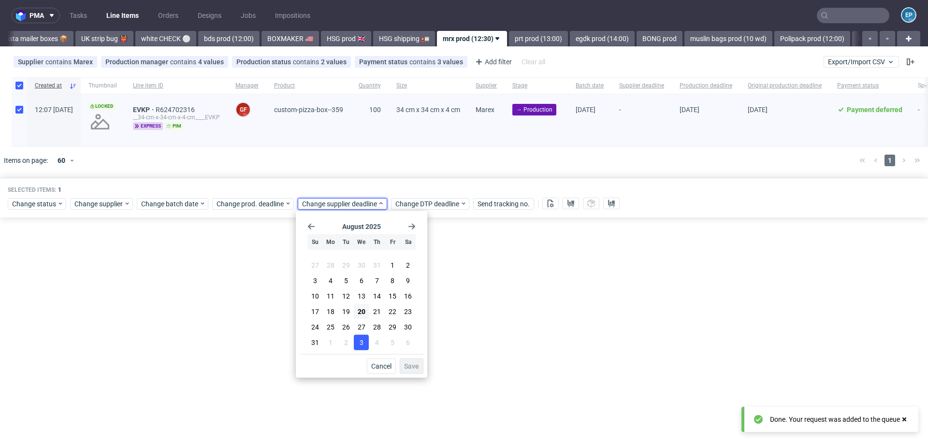
click at [365, 343] on button "3" at bounding box center [361, 342] width 15 height 15
click at [410, 364] on span "Save" at bounding box center [411, 366] width 15 height 7
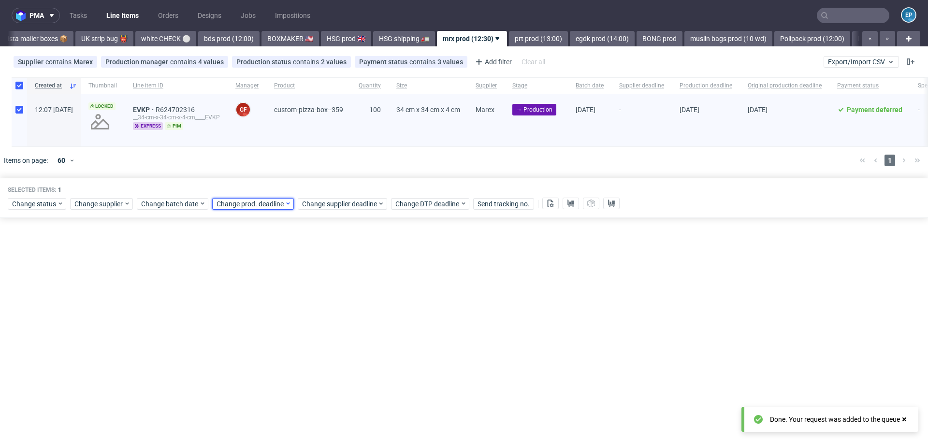
click at [256, 201] on span "Change prod. deadline" at bounding box center [250, 204] width 68 height 10
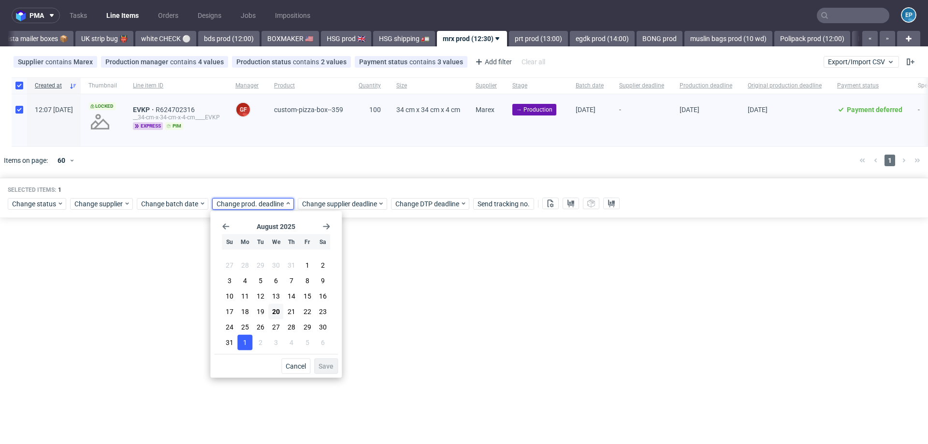
click at [246, 335] on button "1" at bounding box center [244, 342] width 15 height 15
click at [327, 204] on span "Change supplier deadline" at bounding box center [339, 204] width 75 height 10
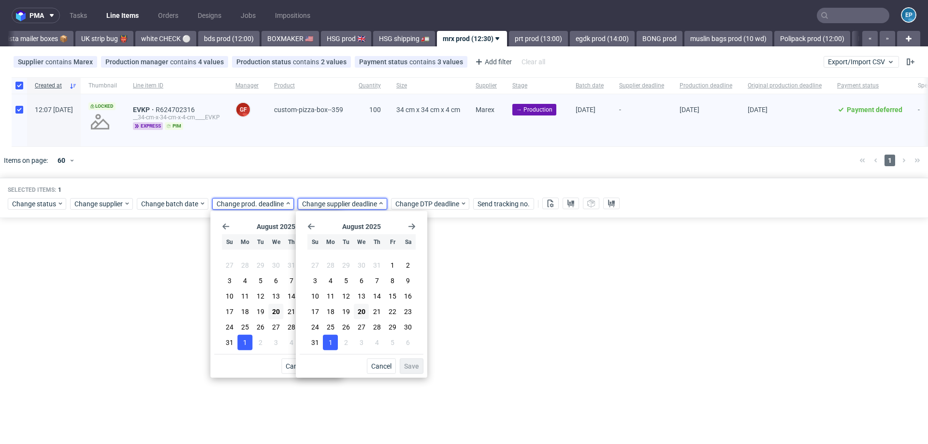
click at [325, 343] on button "1" at bounding box center [330, 342] width 15 height 15
click at [410, 365] on span "Save" at bounding box center [411, 366] width 15 height 7
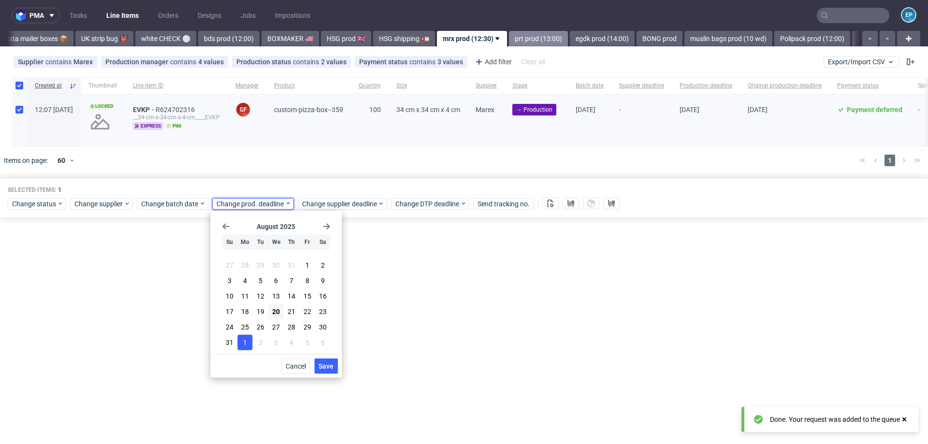
click at [509, 35] on link "prt prod (13:00)" at bounding box center [538, 38] width 59 height 15
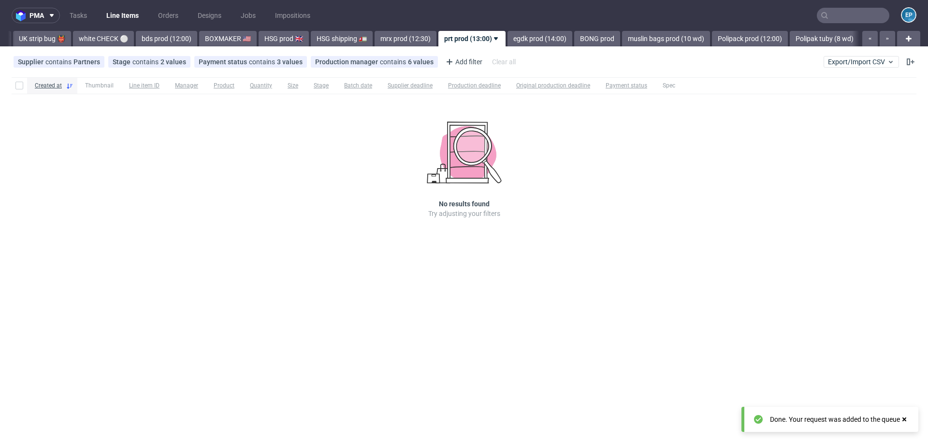
click at [507, 35] on link "egdk prod (14:00)" at bounding box center [539, 38] width 65 height 15
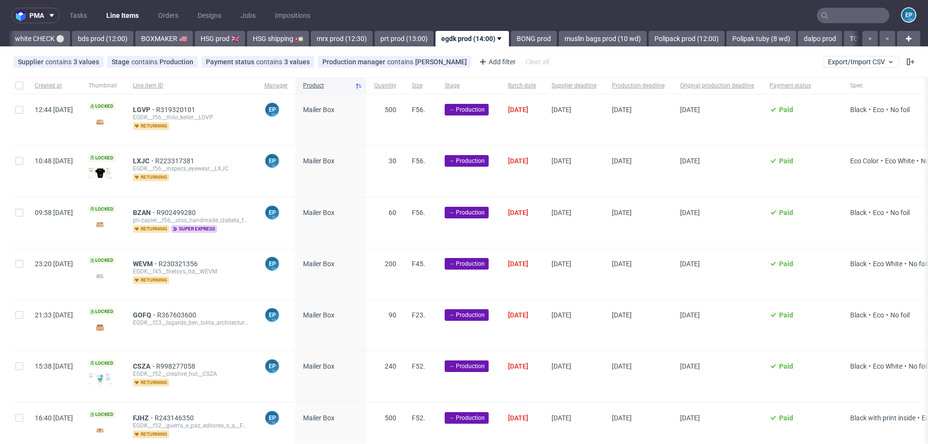
click at [302, 29] on nav "pma Tasks Line Items Orders Designs Jobs Impositions EP" at bounding box center [464, 15] width 928 height 31
click at [311, 37] on link "mrx prod (12:30)" at bounding box center [342, 38] width 62 height 15
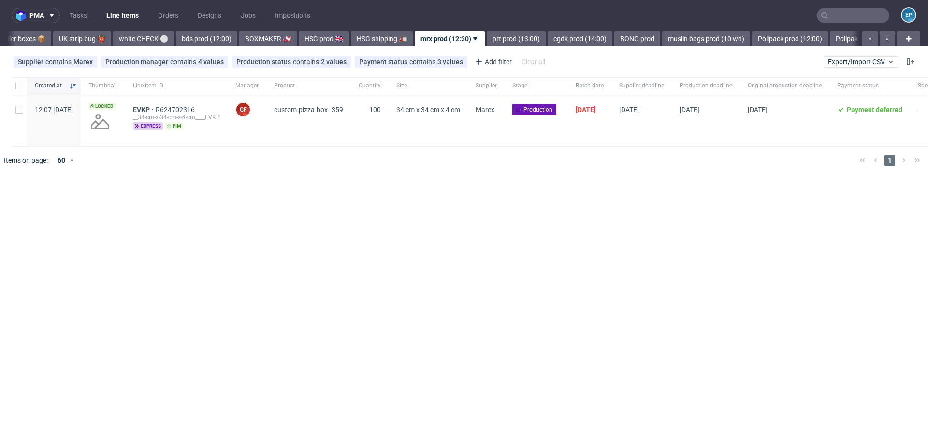
scroll to position [0, 544]
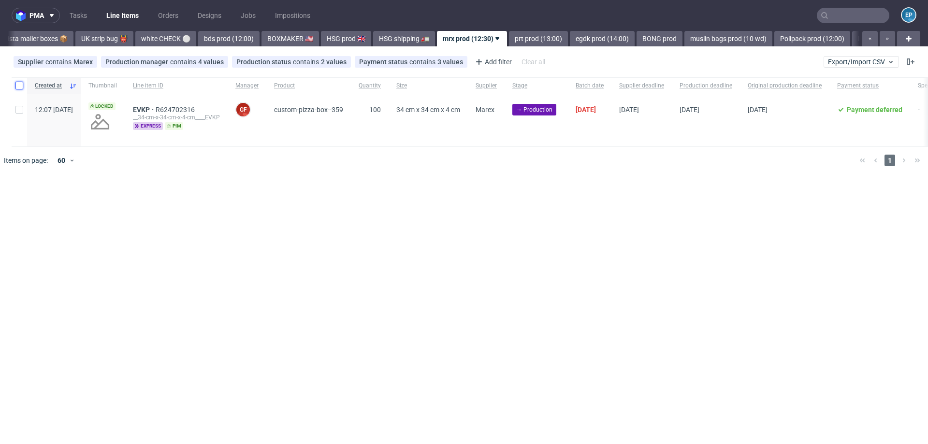
click at [19, 85] on input "checkbox" at bounding box center [19, 86] width 8 height 8
checkbox input "true"
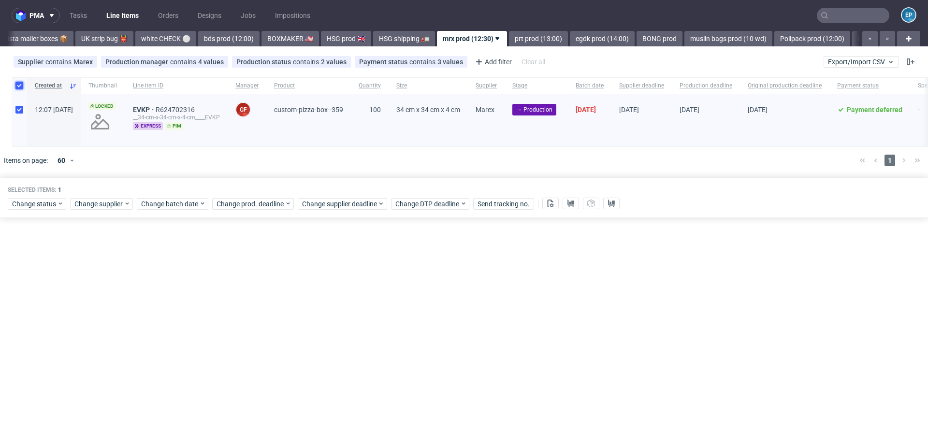
checkbox input "true"
click at [551, 202] on icon at bounding box center [550, 204] width 8 height 8
click at [570, 203] on use at bounding box center [570, 204] width 7 height 8
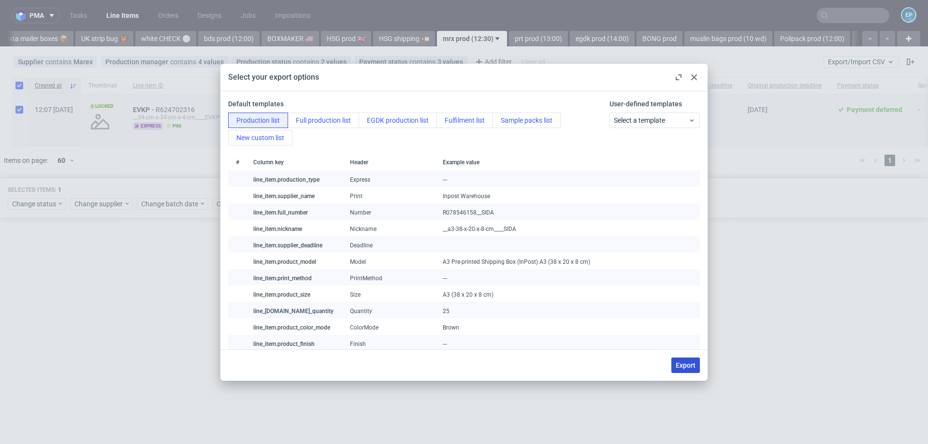
click at [689, 366] on span "Export" at bounding box center [685, 365] width 20 height 7
checkbox input "false"
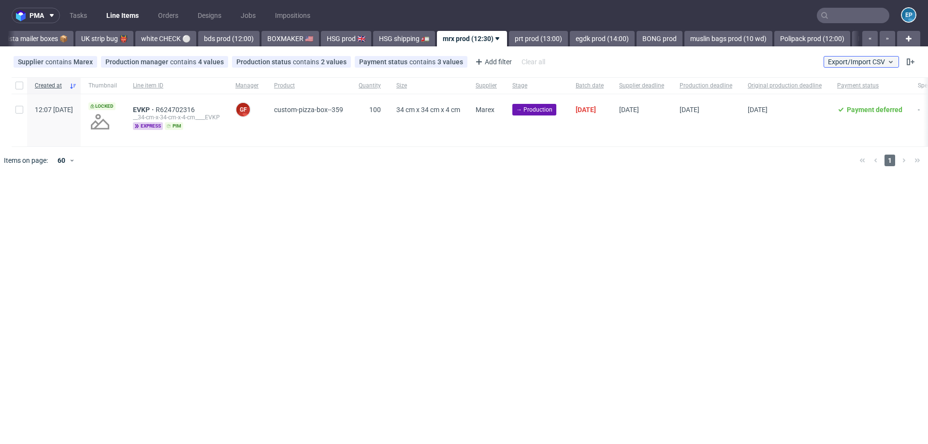
click at [847, 63] on span "Export/Import CSV" at bounding box center [861, 62] width 67 height 8
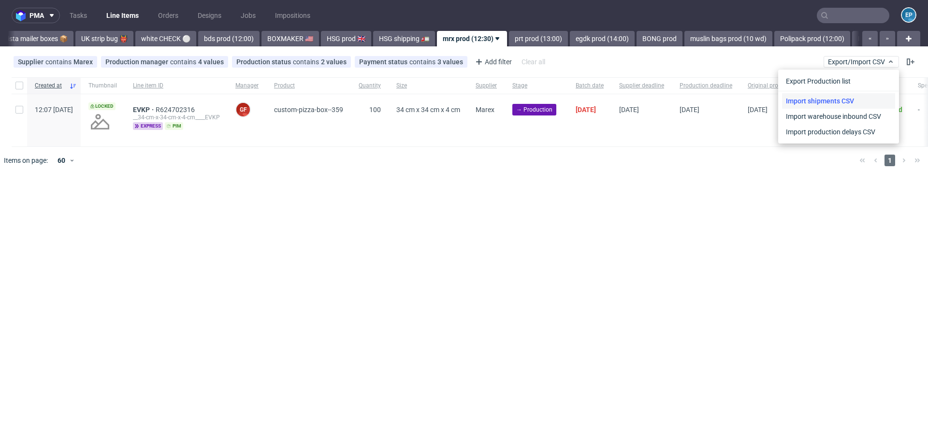
click at [816, 97] on link "Import shipments CSV" at bounding box center [838, 100] width 113 height 15
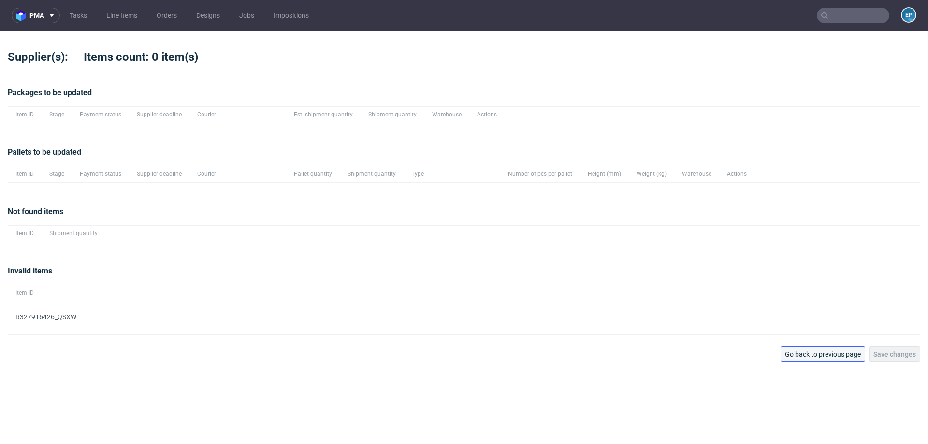
click at [818, 355] on span "Go back to previous page" at bounding box center [823, 354] width 76 height 7
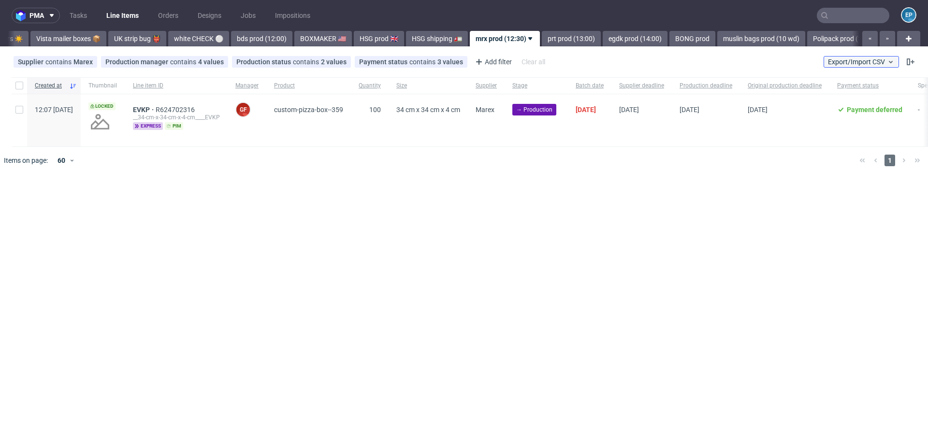
scroll to position [0, 544]
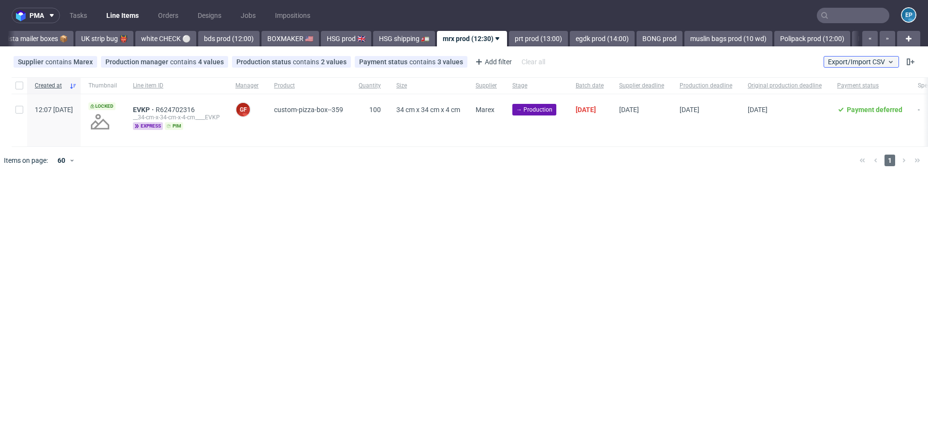
click at [850, 56] on button "Export/Import CSV" at bounding box center [860, 62] width 75 height 12
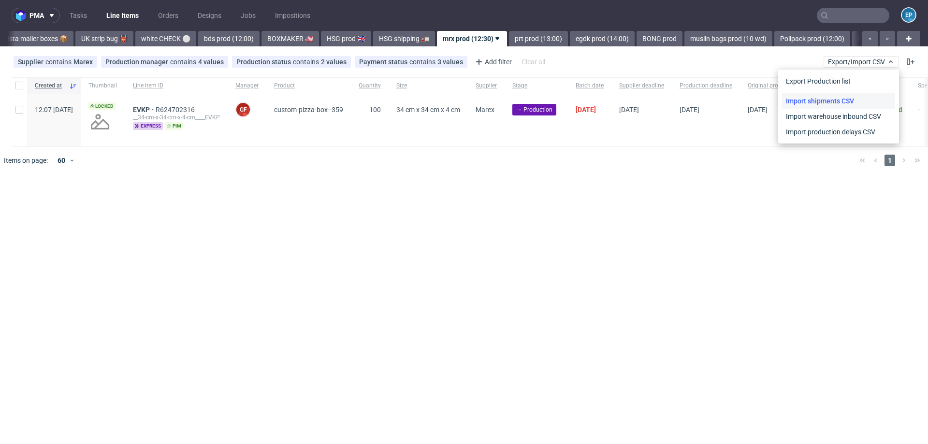
click at [834, 97] on link "Import shipments CSV" at bounding box center [838, 100] width 113 height 15
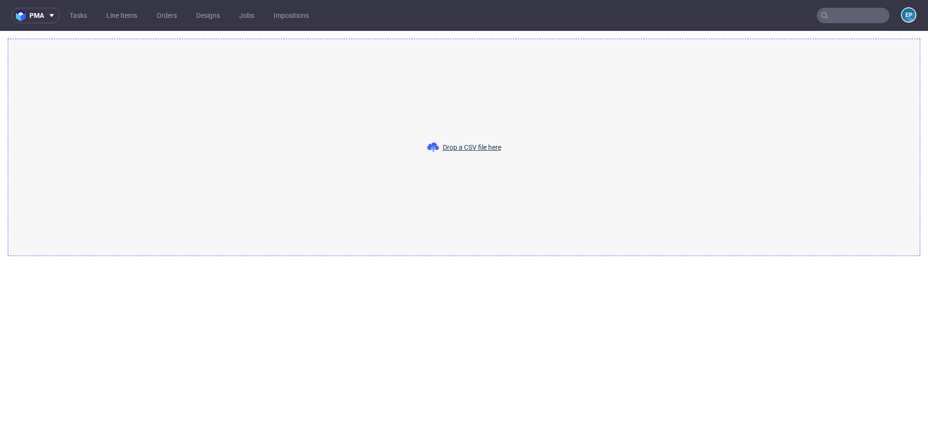
click at [468, 178] on div "Drop a CSV file here" at bounding box center [464, 147] width 912 height 217
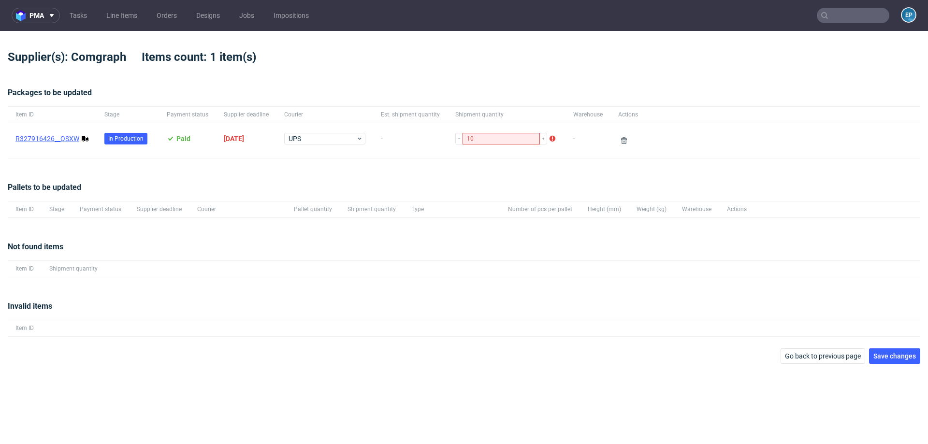
click at [64, 137] on link "R327916426__QSXW" at bounding box center [47, 139] width 64 height 8
click at [65, 131] on div "R327916426__QSXW" at bounding box center [52, 140] width 89 height 35
click at [65, 140] on link "R327916426__QSXW" at bounding box center [47, 139] width 64 height 8
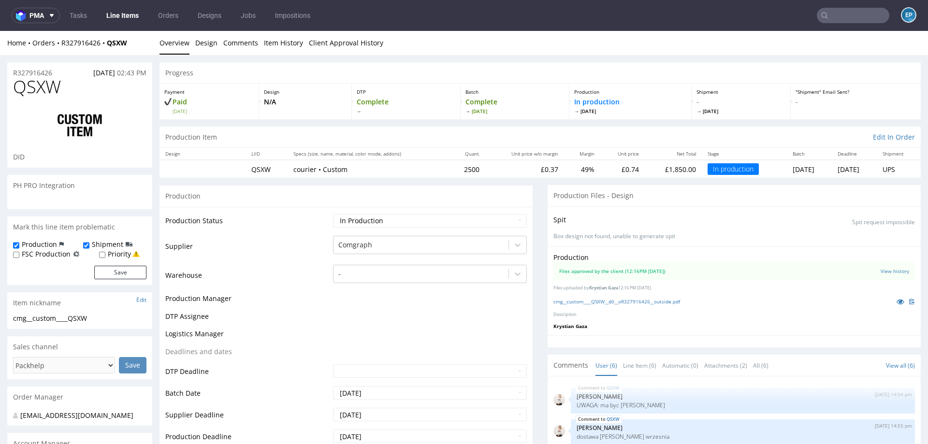
scroll to position [42, 0]
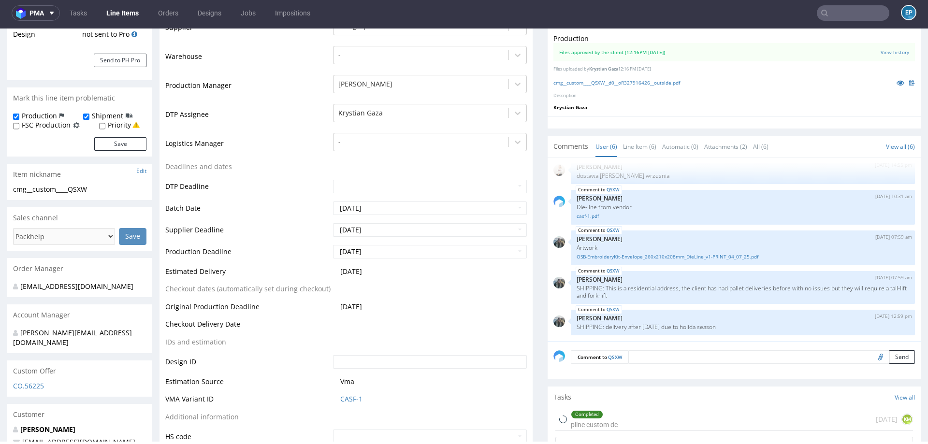
scroll to position [217, 0]
click at [635, 146] on link "Line Item (6)" at bounding box center [639, 146] width 33 height 21
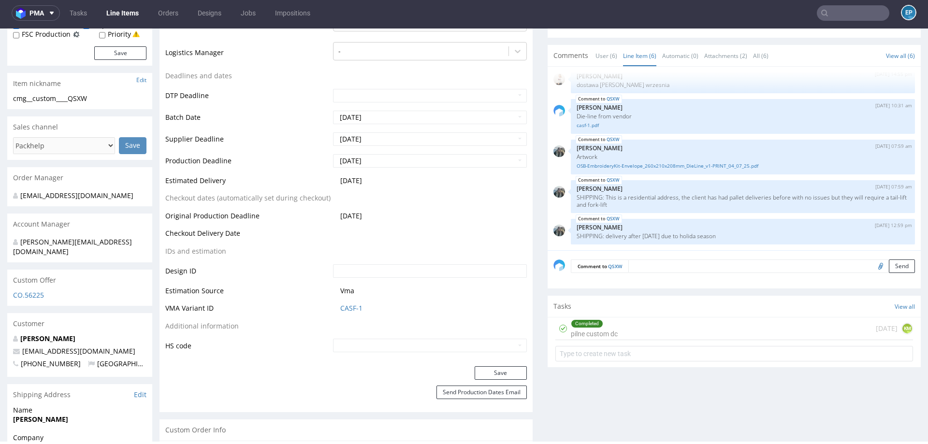
scroll to position [294, 0]
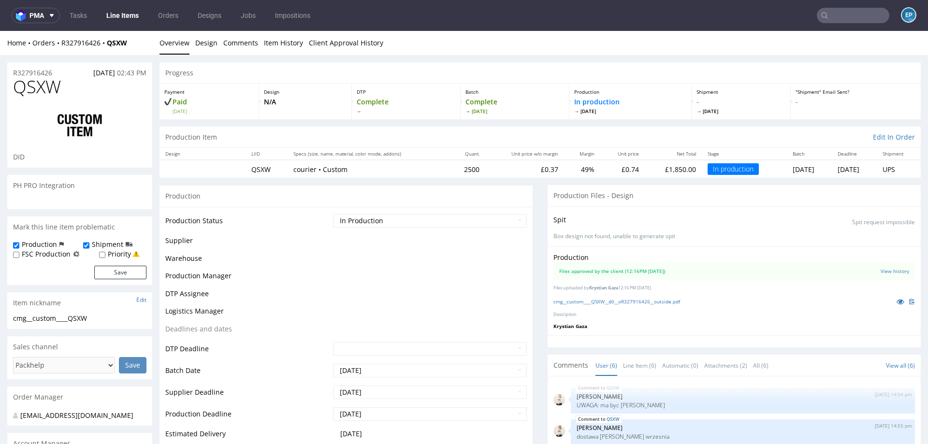
scroll to position [42, 0]
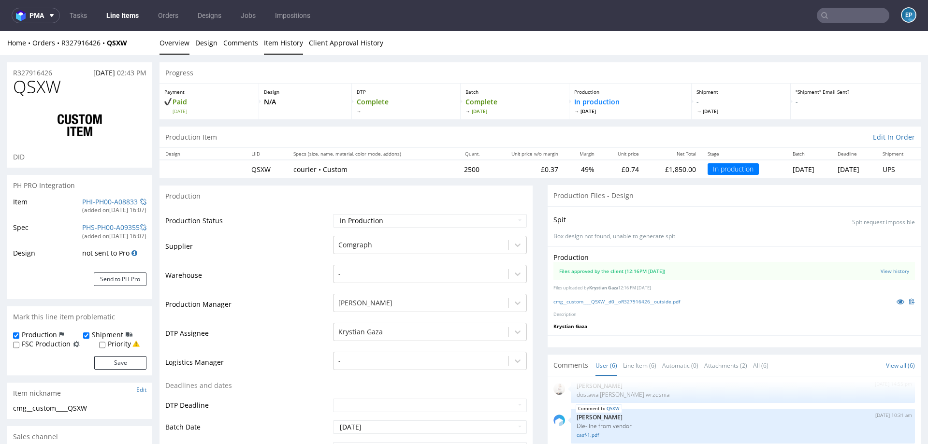
click at [287, 46] on link "Item History" at bounding box center [283, 43] width 39 height 24
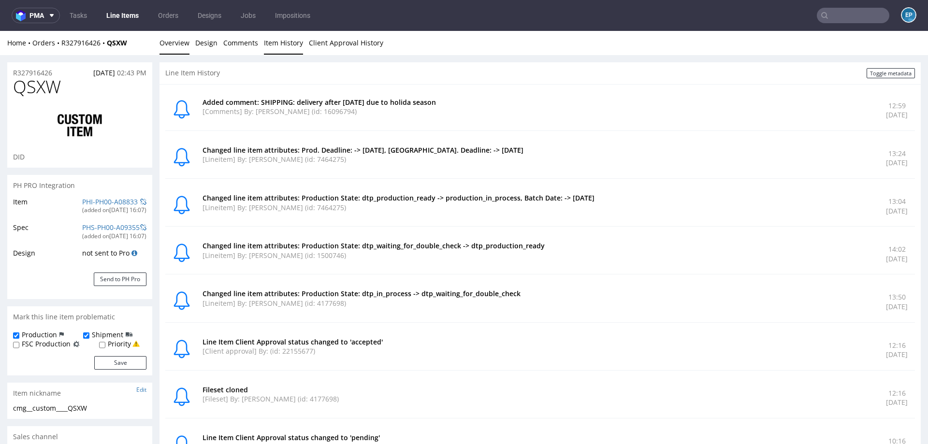
click at [173, 43] on link "Overview" at bounding box center [174, 43] width 30 height 24
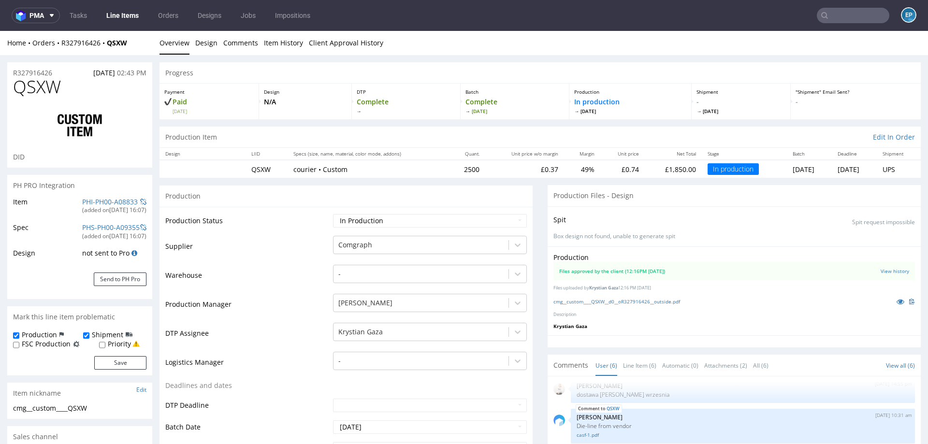
click at [132, 18] on link "Line Items" at bounding box center [122, 15] width 44 height 15
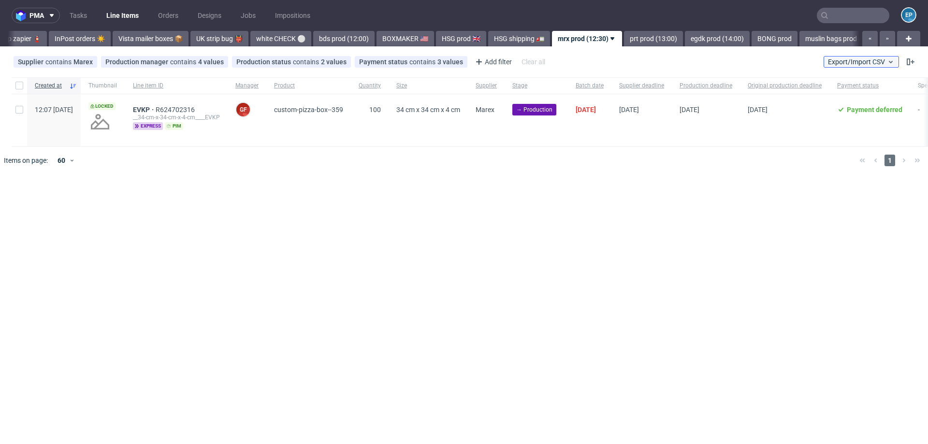
click at [872, 63] on span "Export/Import CSV" at bounding box center [861, 62] width 67 height 8
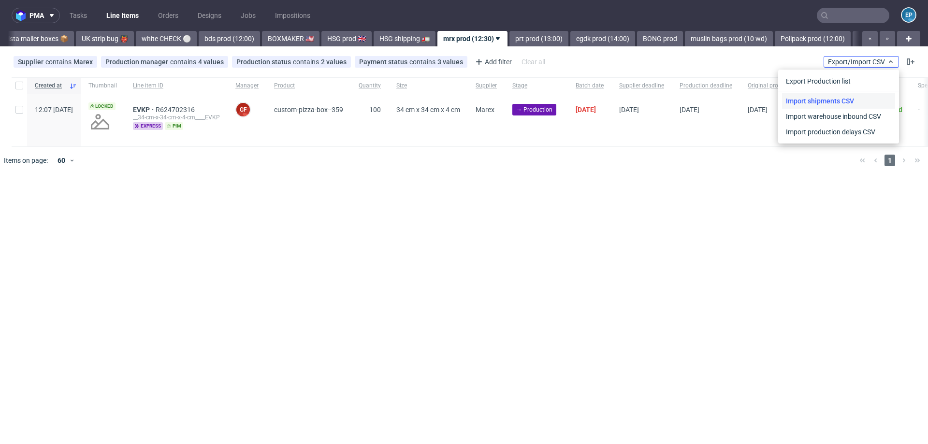
scroll to position [0, 544]
click at [838, 103] on link "Import shipments CSV" at bounding box center [838, 100] width 113 height 15
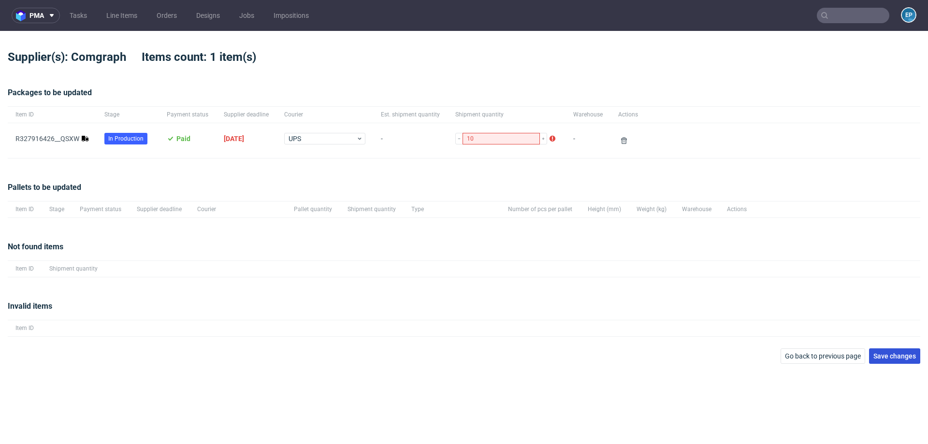
click at [893, 359] on button "Save changes" at bounding box center [894, 355] width 51 height 15
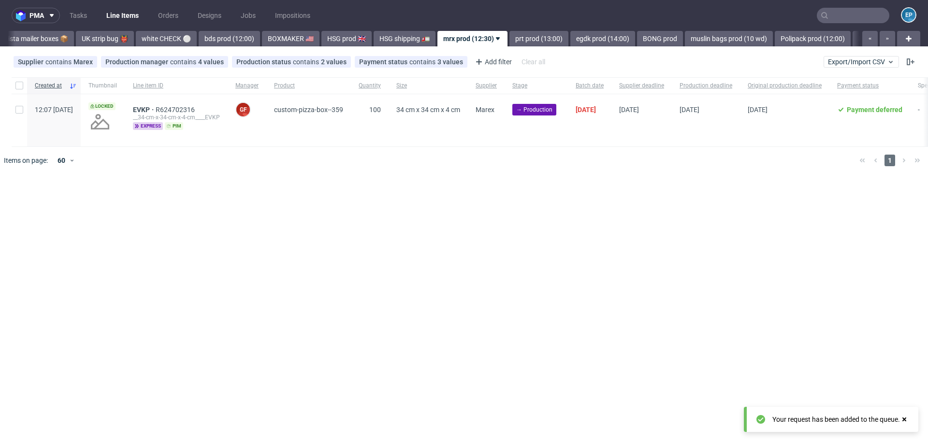
scroll to position [0, 544]
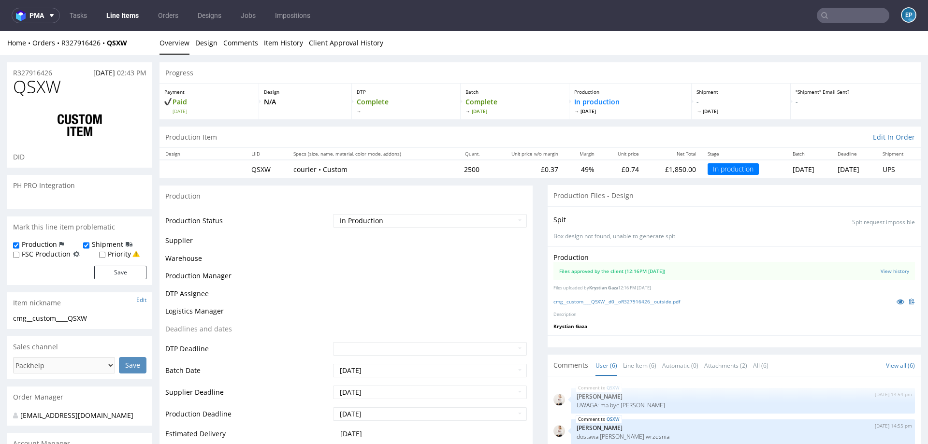
scroll to position [42, 0]
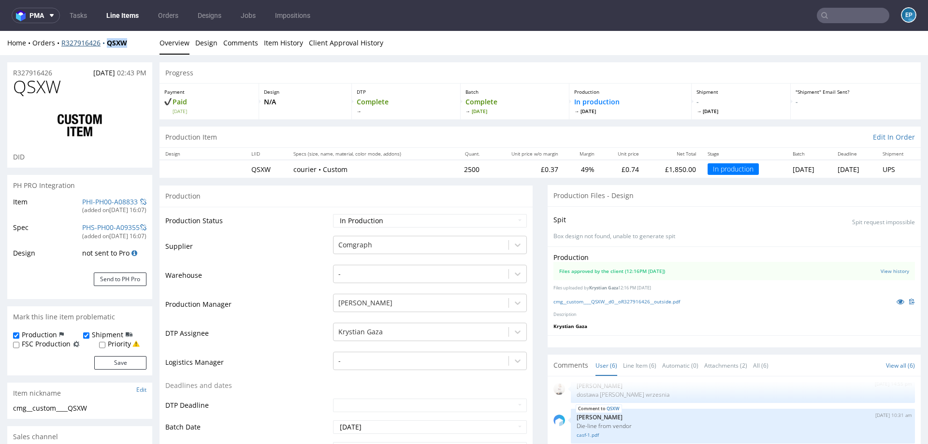
drag, startPoint x: 139, startPoint y: 45, endPoint x: 107, endPoint y: 43, distance: 32.4
click at [107, 43] on div "Home Orders R327916426 QSXW" at bounding box center [79, 43] width 145 height 10
copy strong "QSXW"
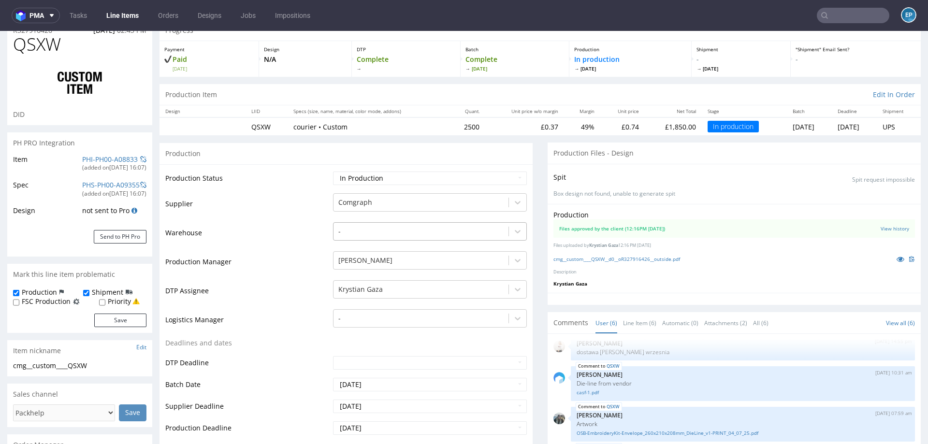
scroll to position [0, 0]
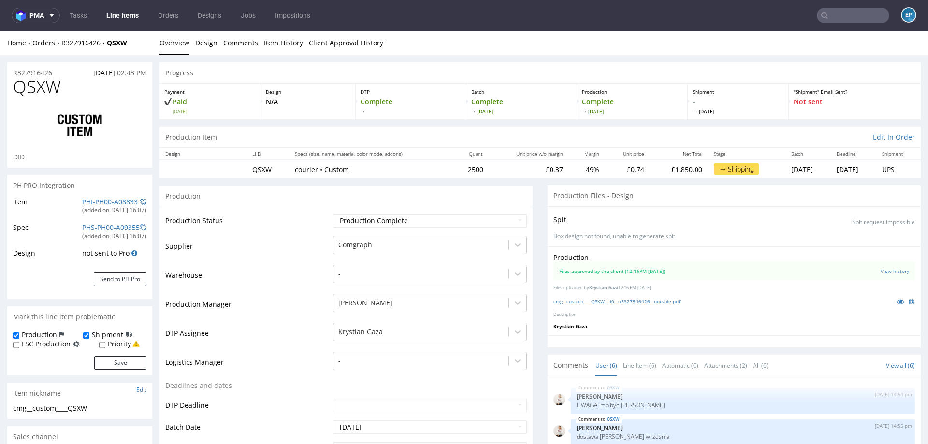
scroll to position [42, 0]
